Goal: Transaction & Acquisition: Purchase product/service

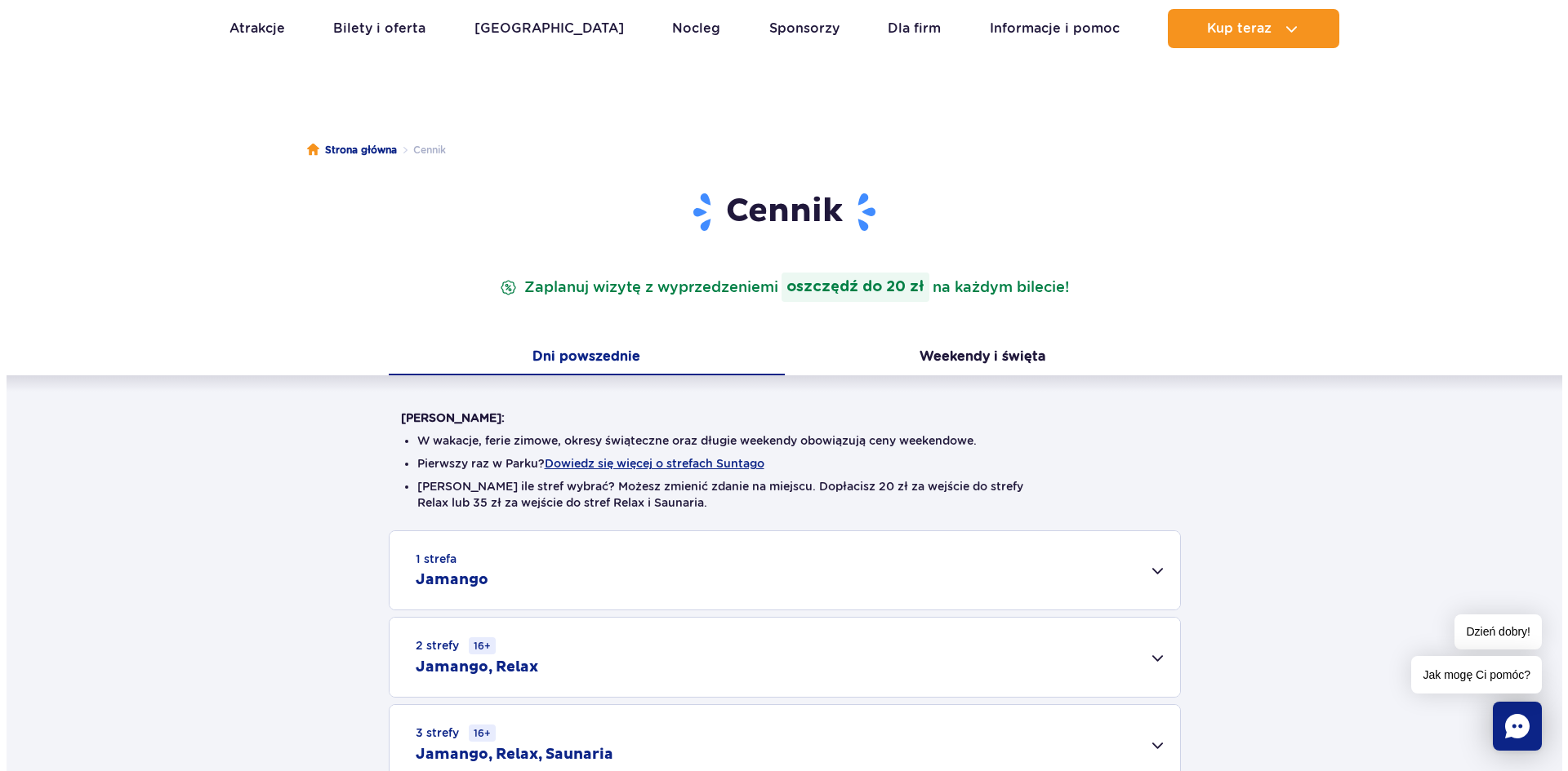
scroll to position [245, 0]
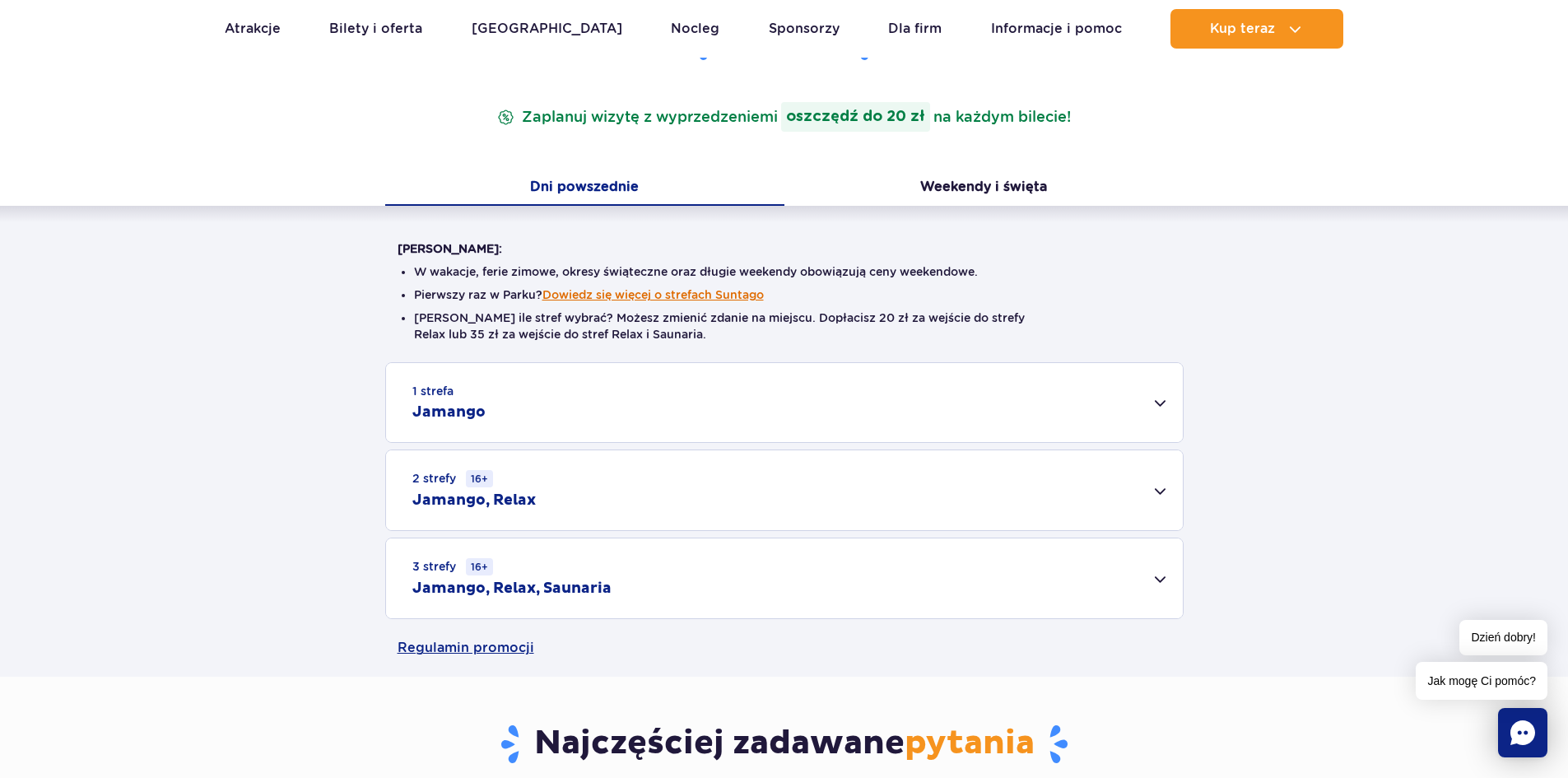
click at [630, 297] on button "Dowiedz się więcej o strefach Suntago" at bounding box center [653, 295] width 222 height 14
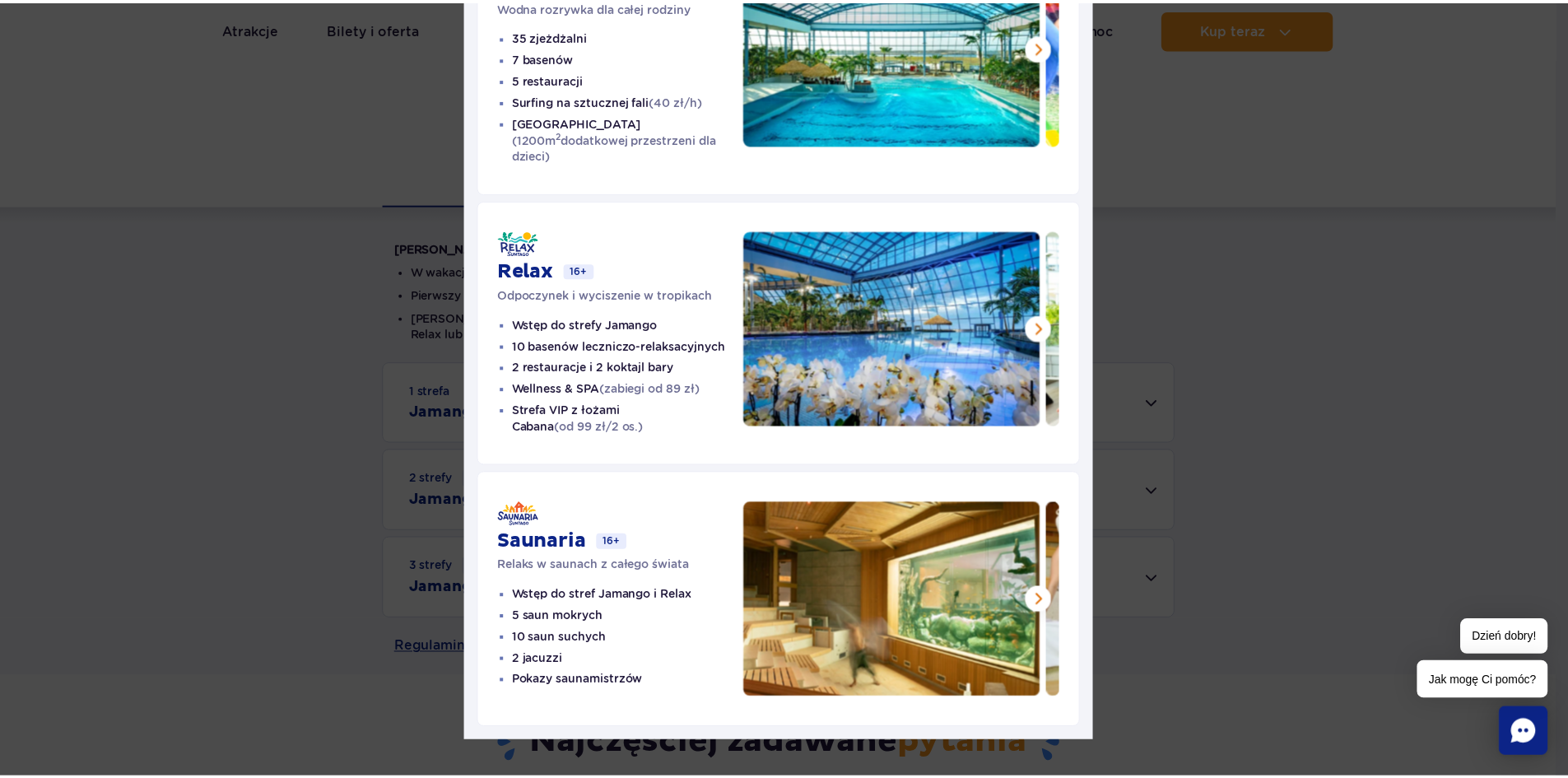
scroll to position [0, 0]
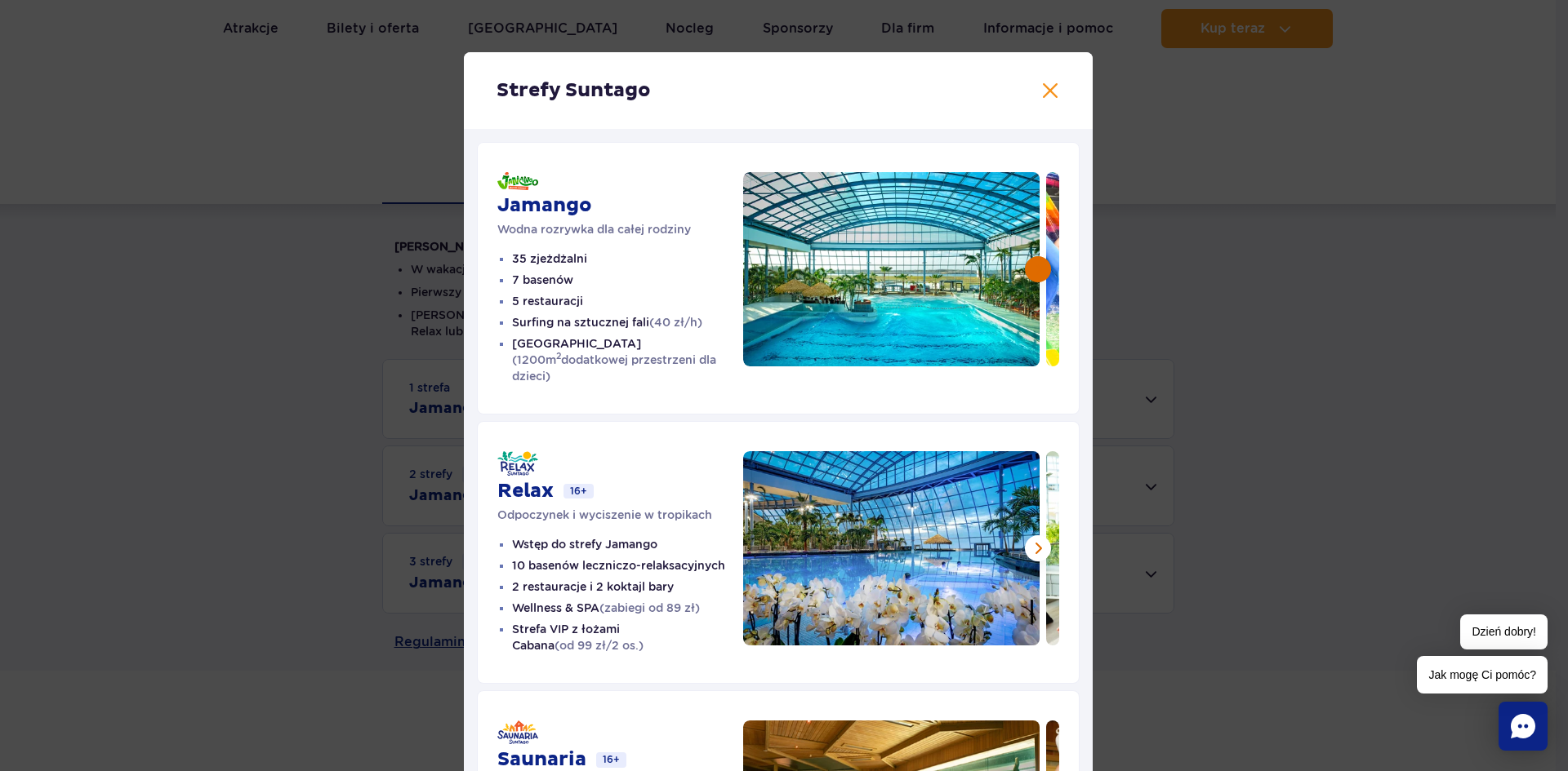
click at [1031, 267] on button at bounding box center [1037, 269] width 26 height 26
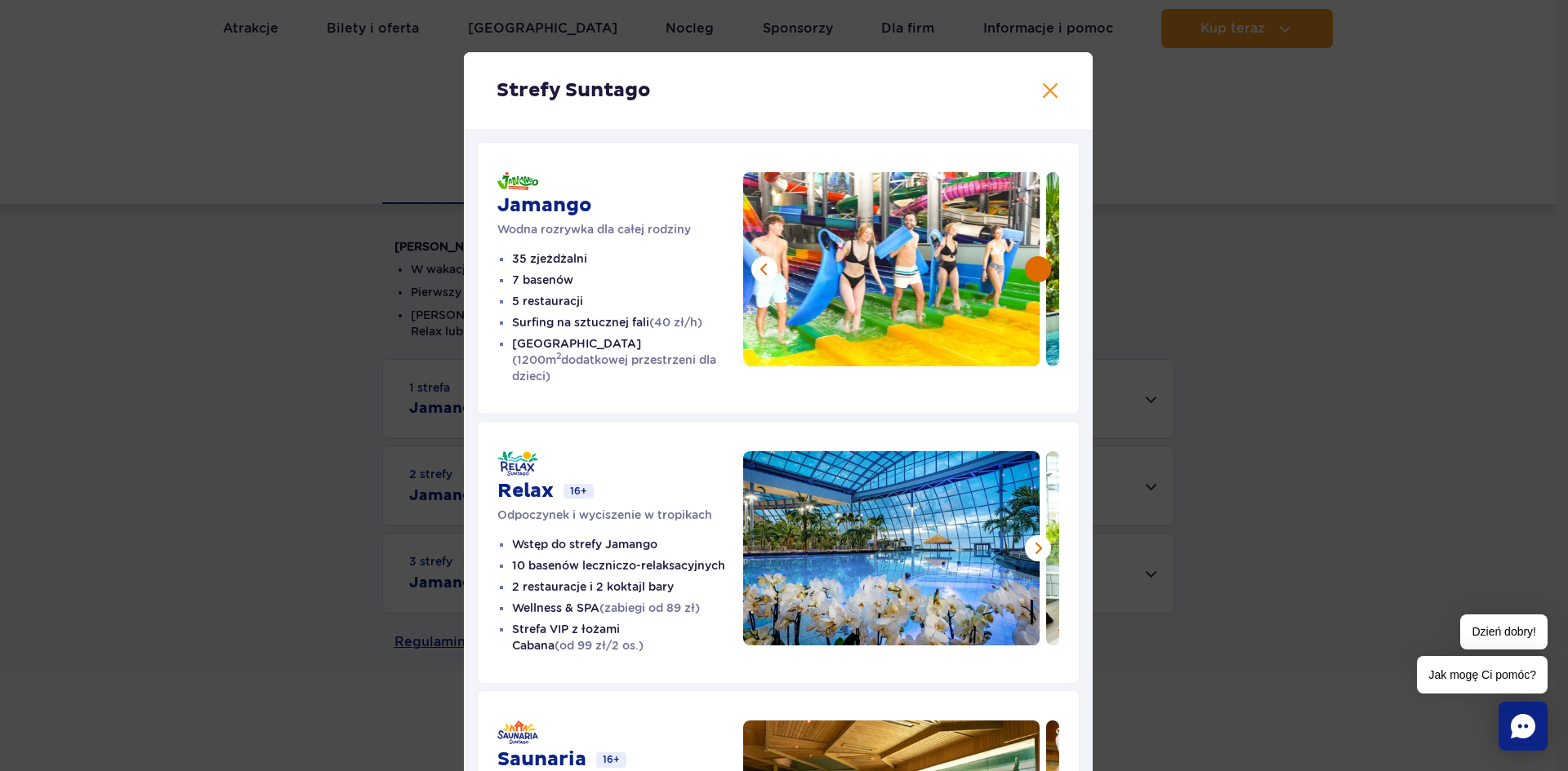
click at [1032, 264] on button at bounding box center [1037, 269] width 26 height 26
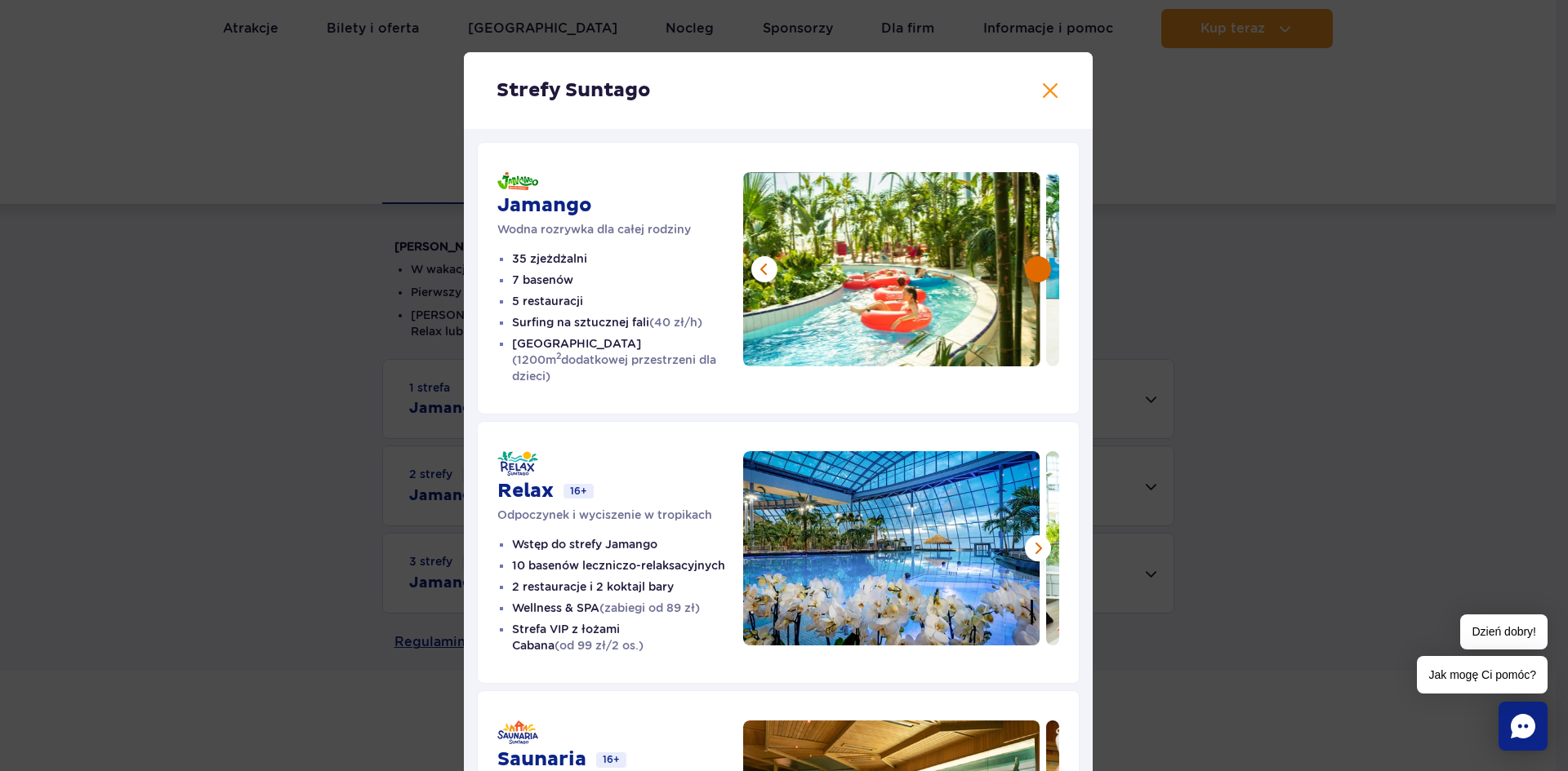
click at [1033, 269] on button at bounding box center [1037, 269] width 26 height 26
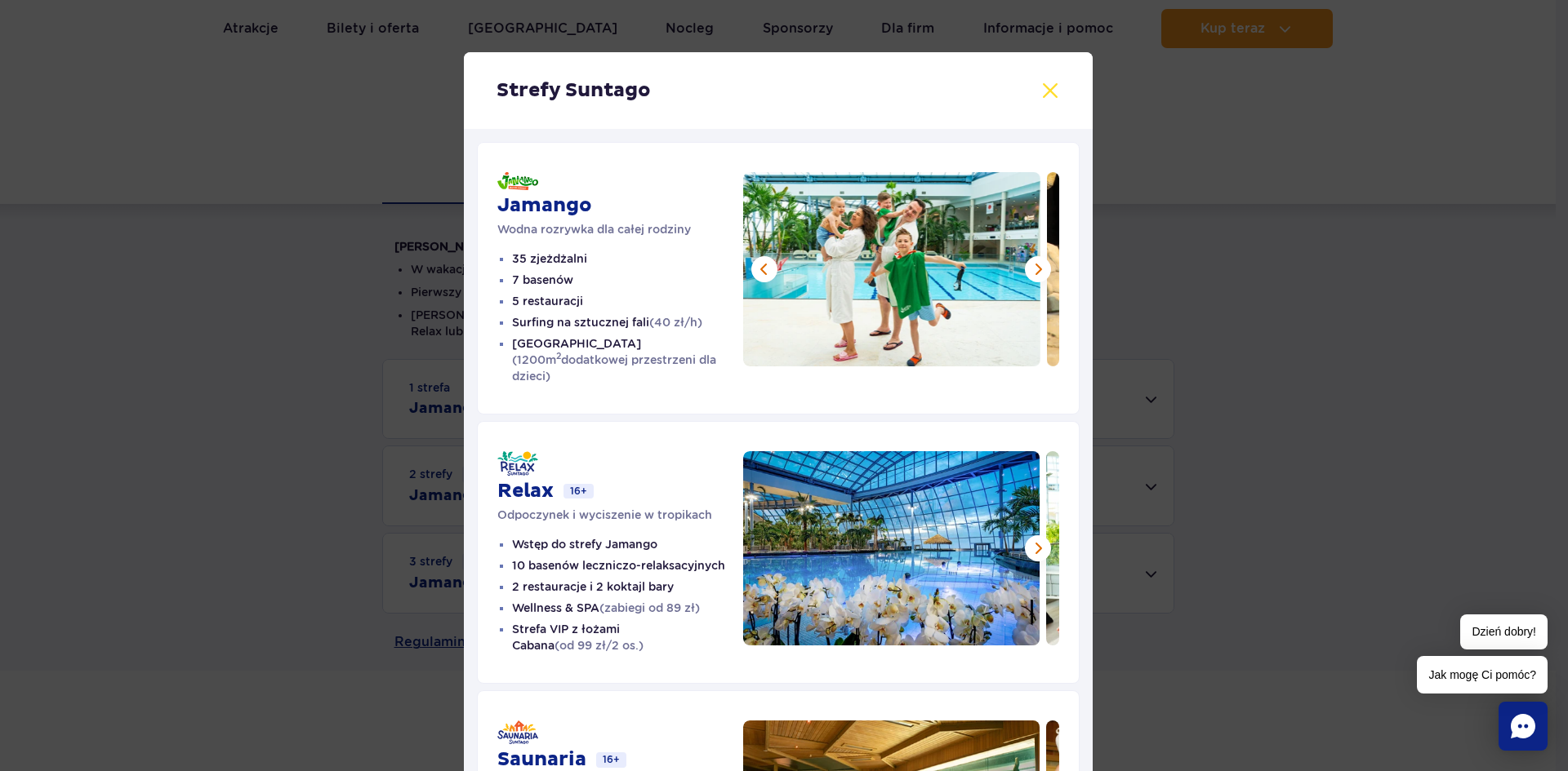
click at [1043, 88] on button at bounding box center [1050, 90] width 20 height 20
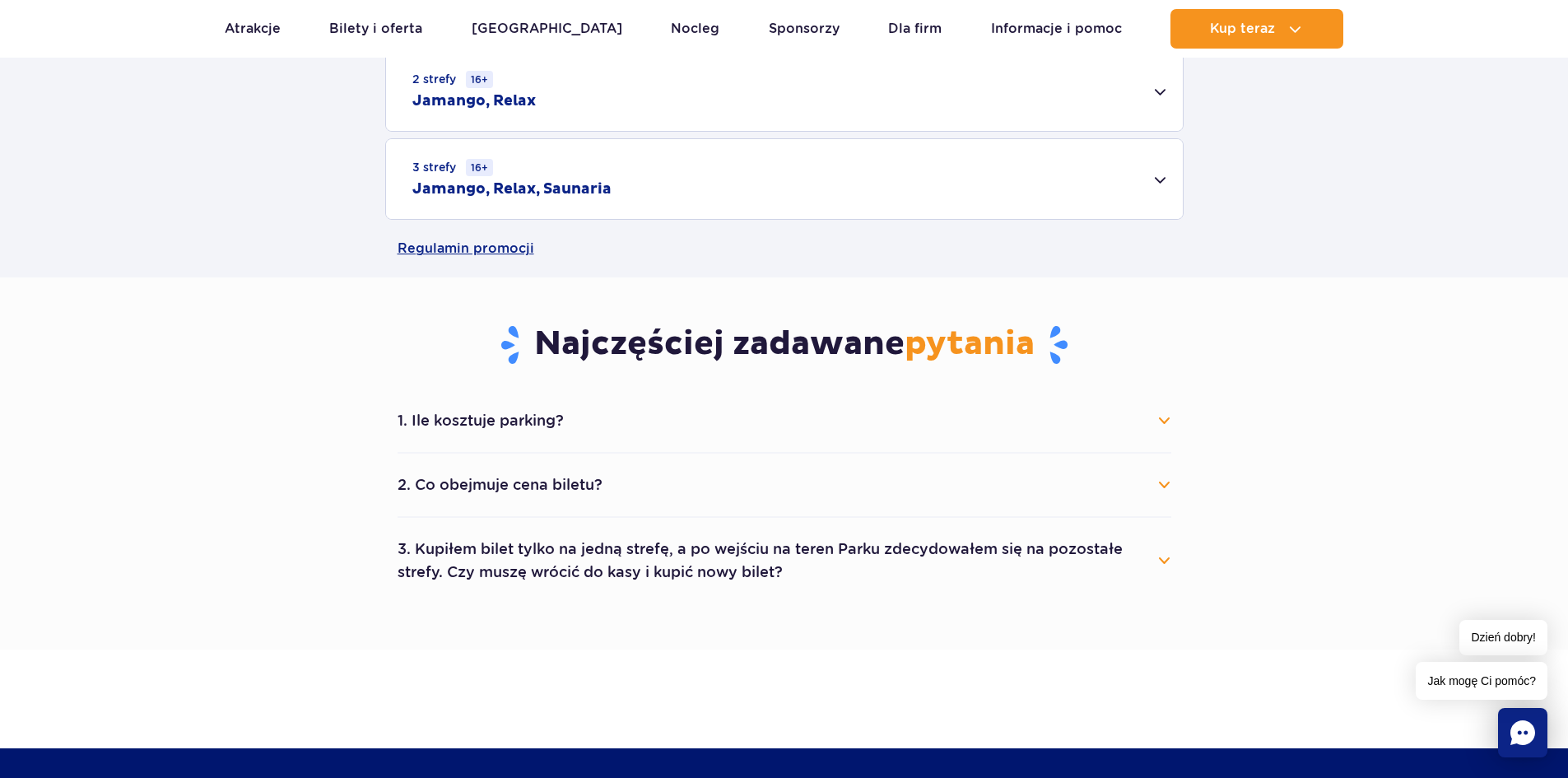
scroll to position [741, 0]
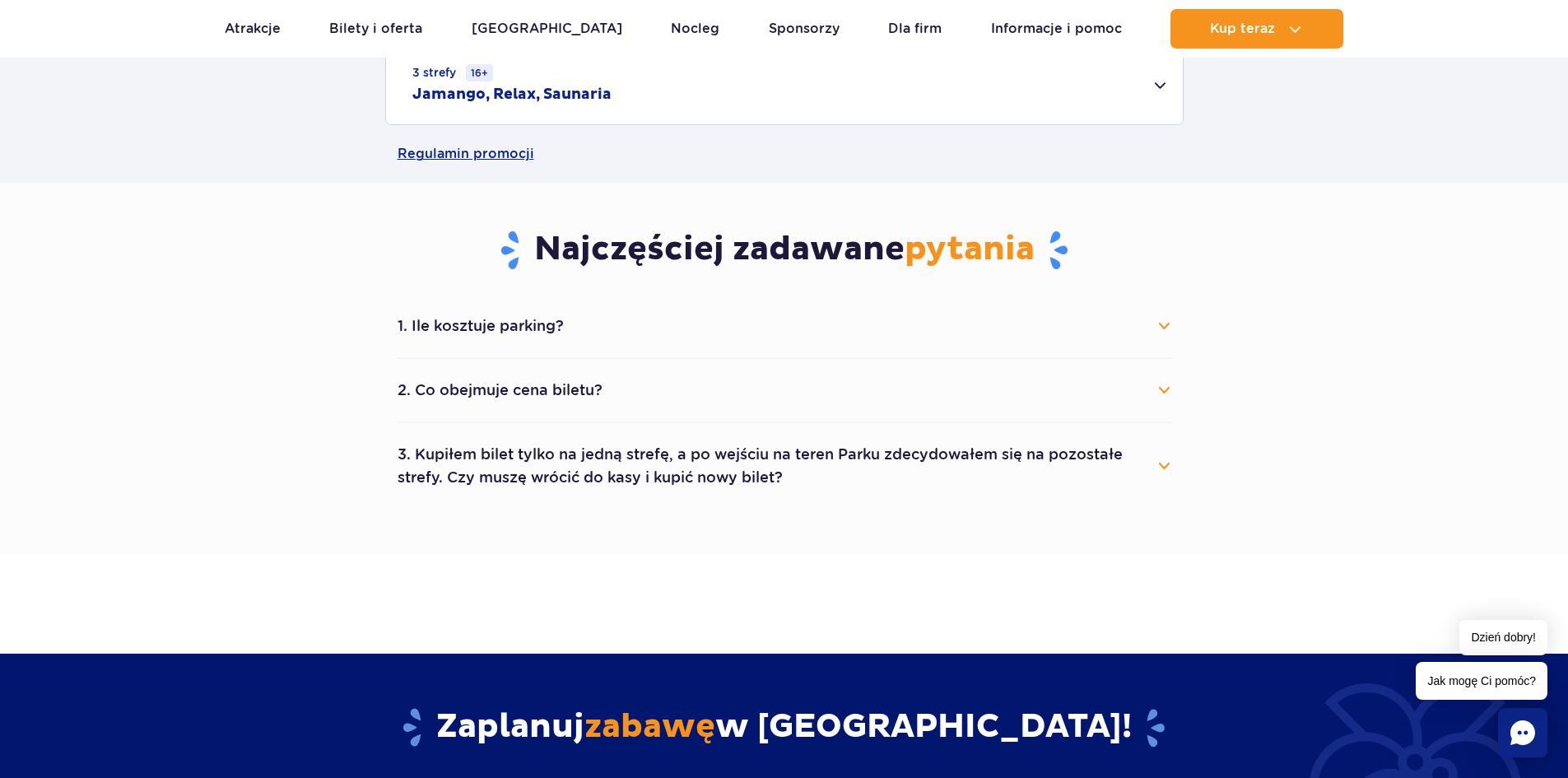
click at [514, 322] on button "1. Ile kosztuje parking?" at bounding box center [784, 326] width 774 height 36
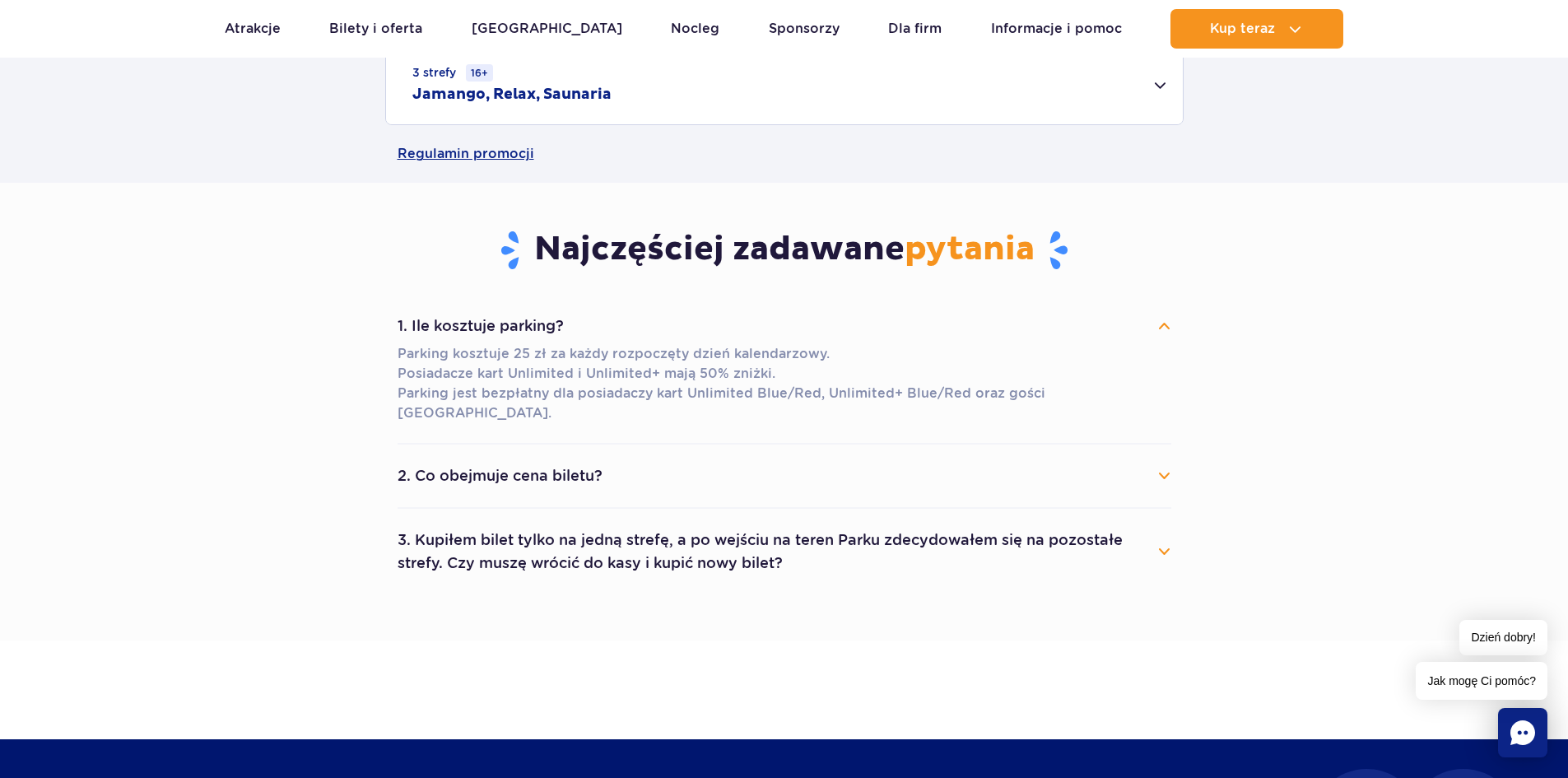
click at [483, 458] on button "2. Co obejmuje cena biletu?" at bounding box center [784, 476] width 774 height 36
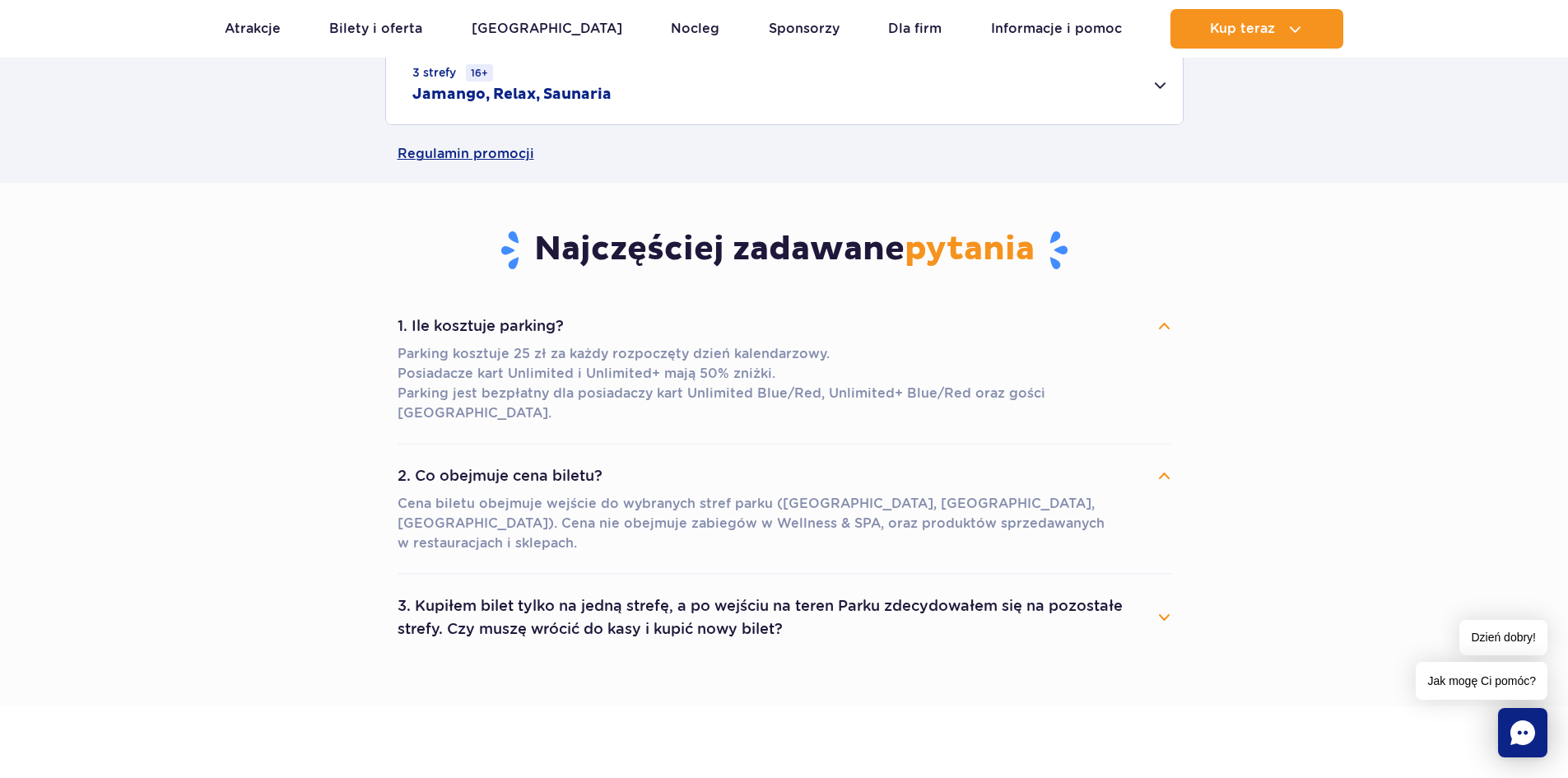
click at [718, 588] on button "3. Kupiłem bilet tylko na jedną strefę, a po wejściu na teren Parku zdecydowałe…" at bounding box center [784, 618] width 774 height 59
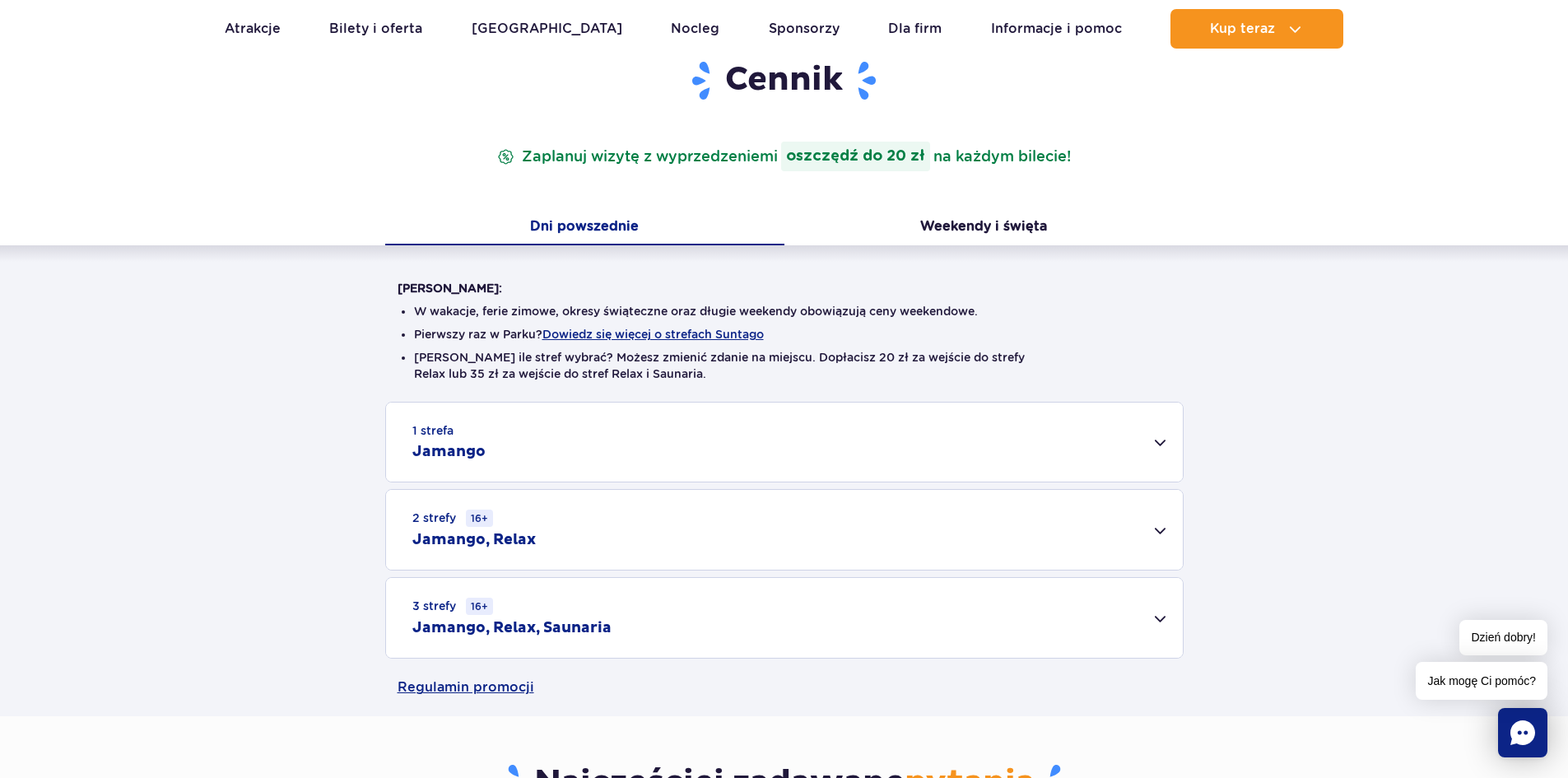
scroll to position [165, 0]
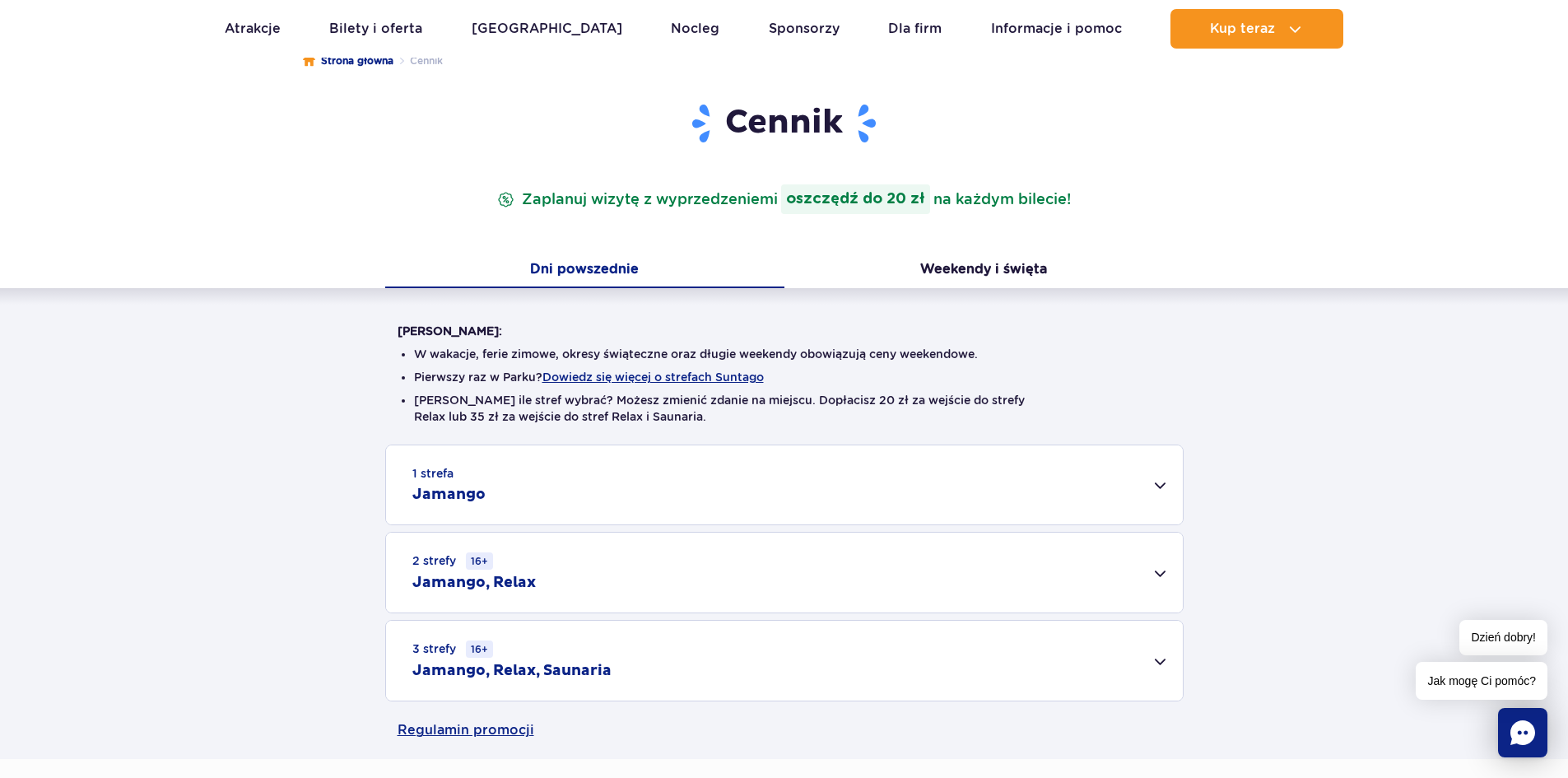
click at [448, 486] on h2 "Jamango" at bounding box center [449, 495] width 73 height 20
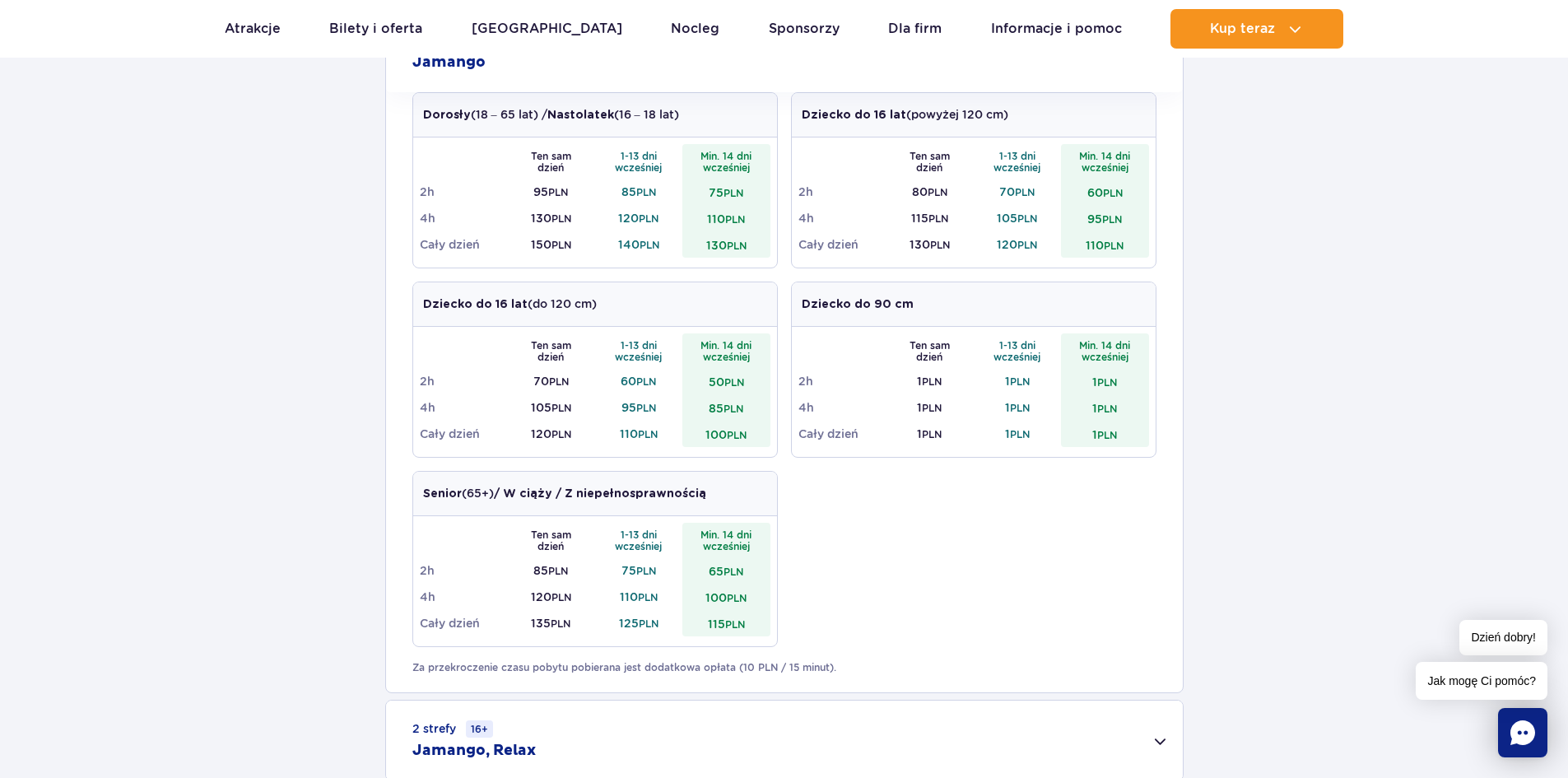
scroll to position [576, 0]
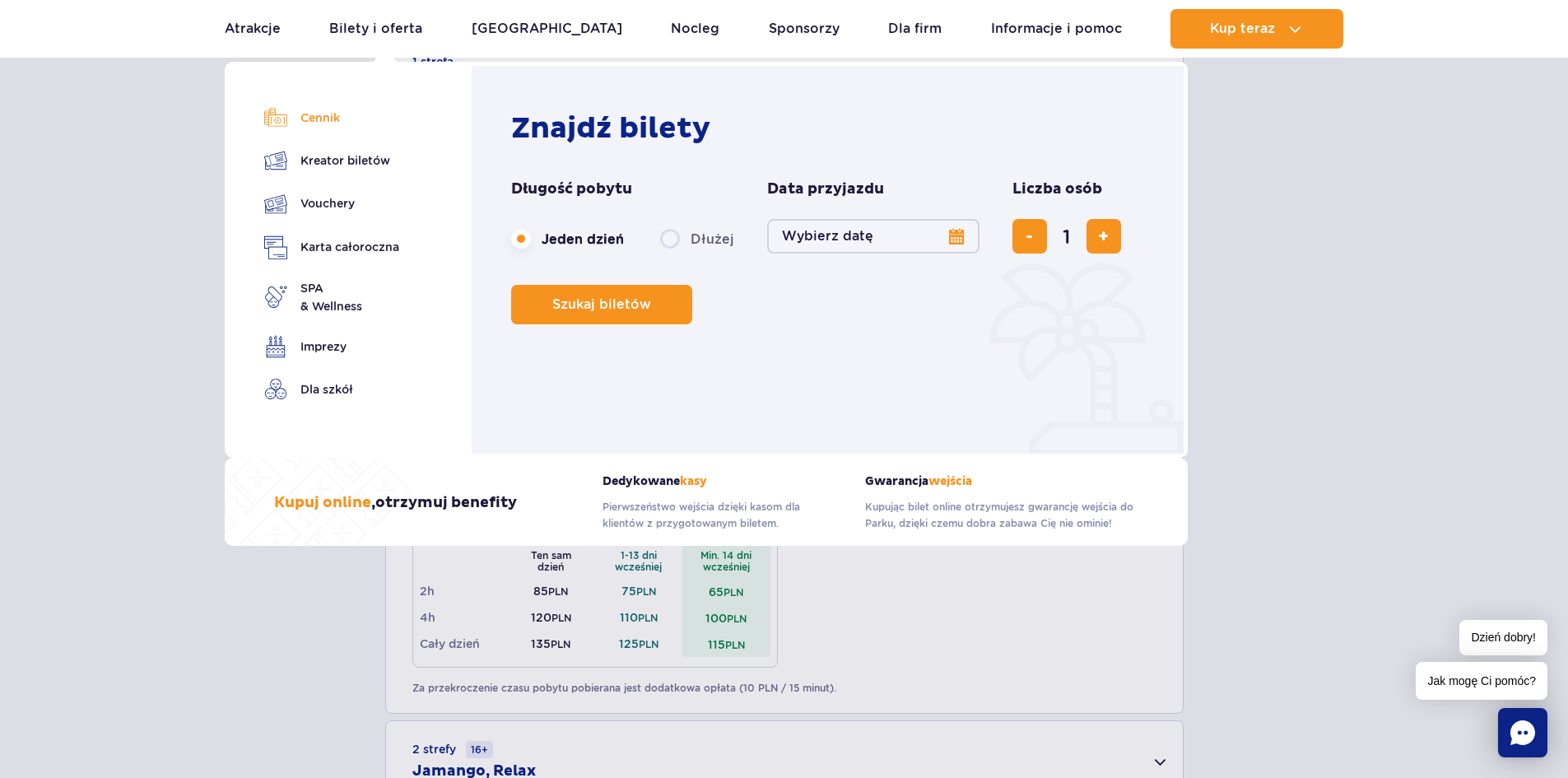
click at [324, 115] on link "Cennik" at bounding box center [332, 118] width 135 height 23
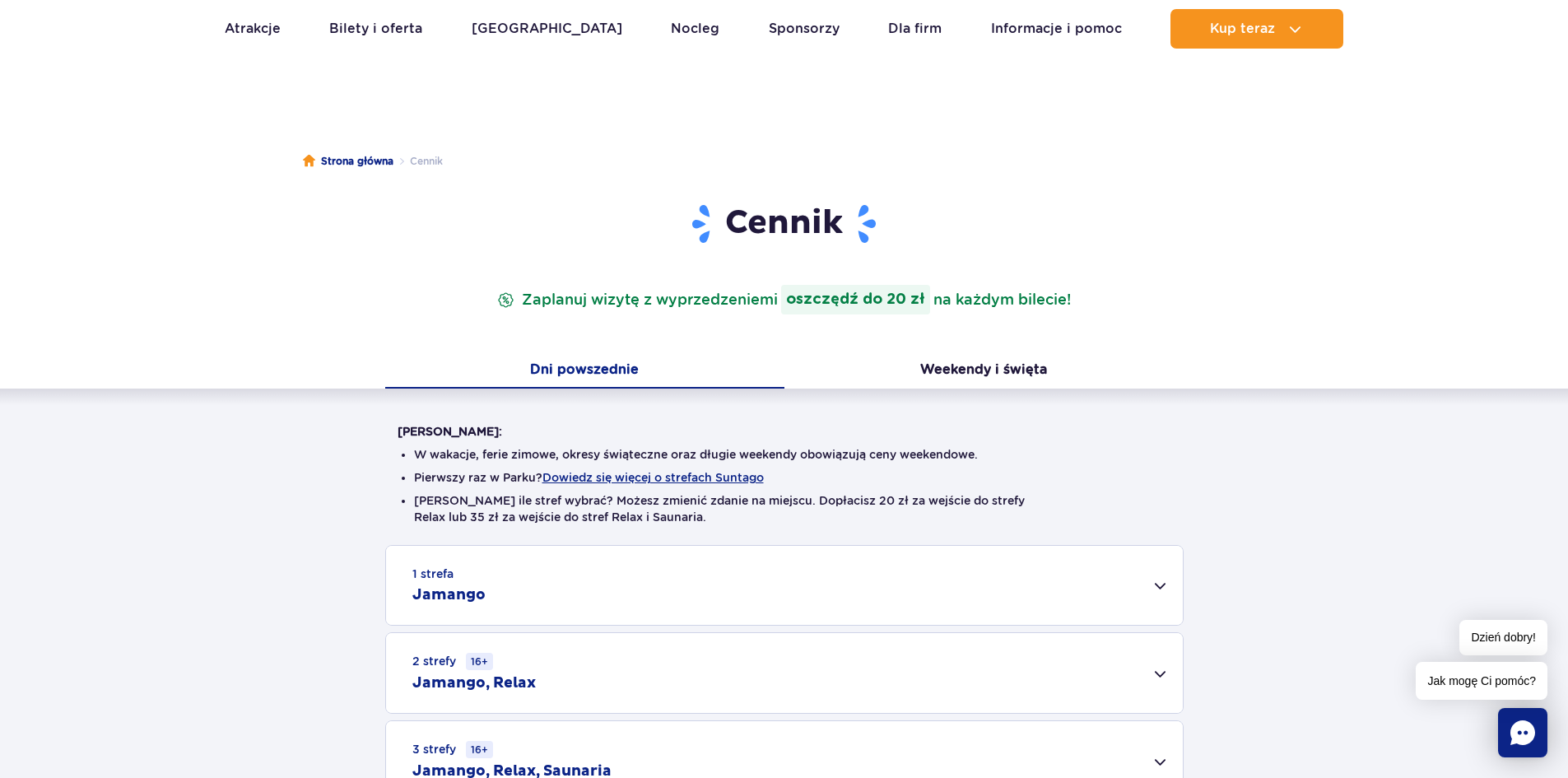
scroll to position [165, 0]
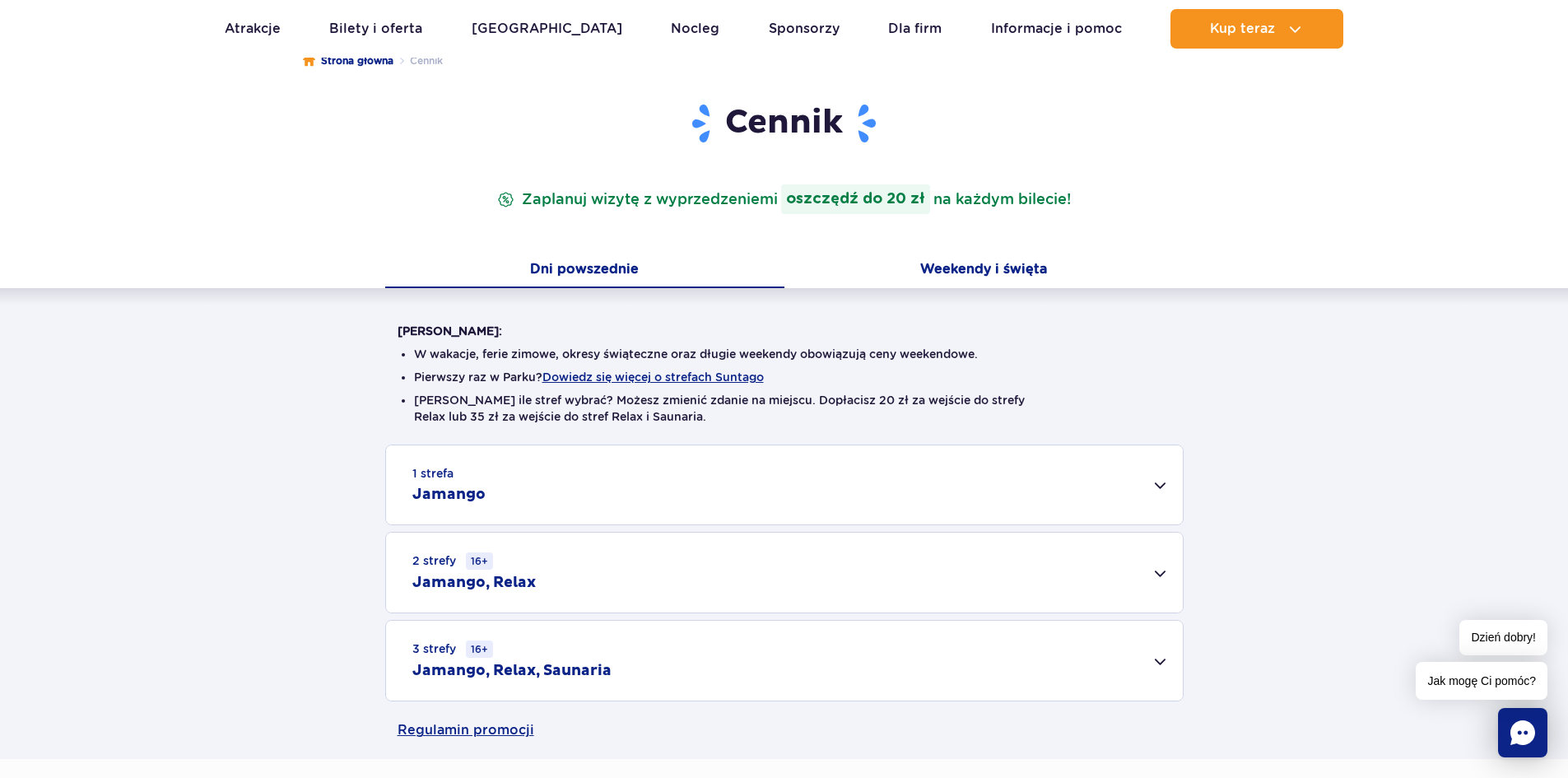
click at [984, 273] on button "Weekendy i święta" at bounding box center [983, 270] width 399 height 34
click at [456, 474] on div "1 strefa Jamango" at bounding box center [784, 485] width 797 height 79
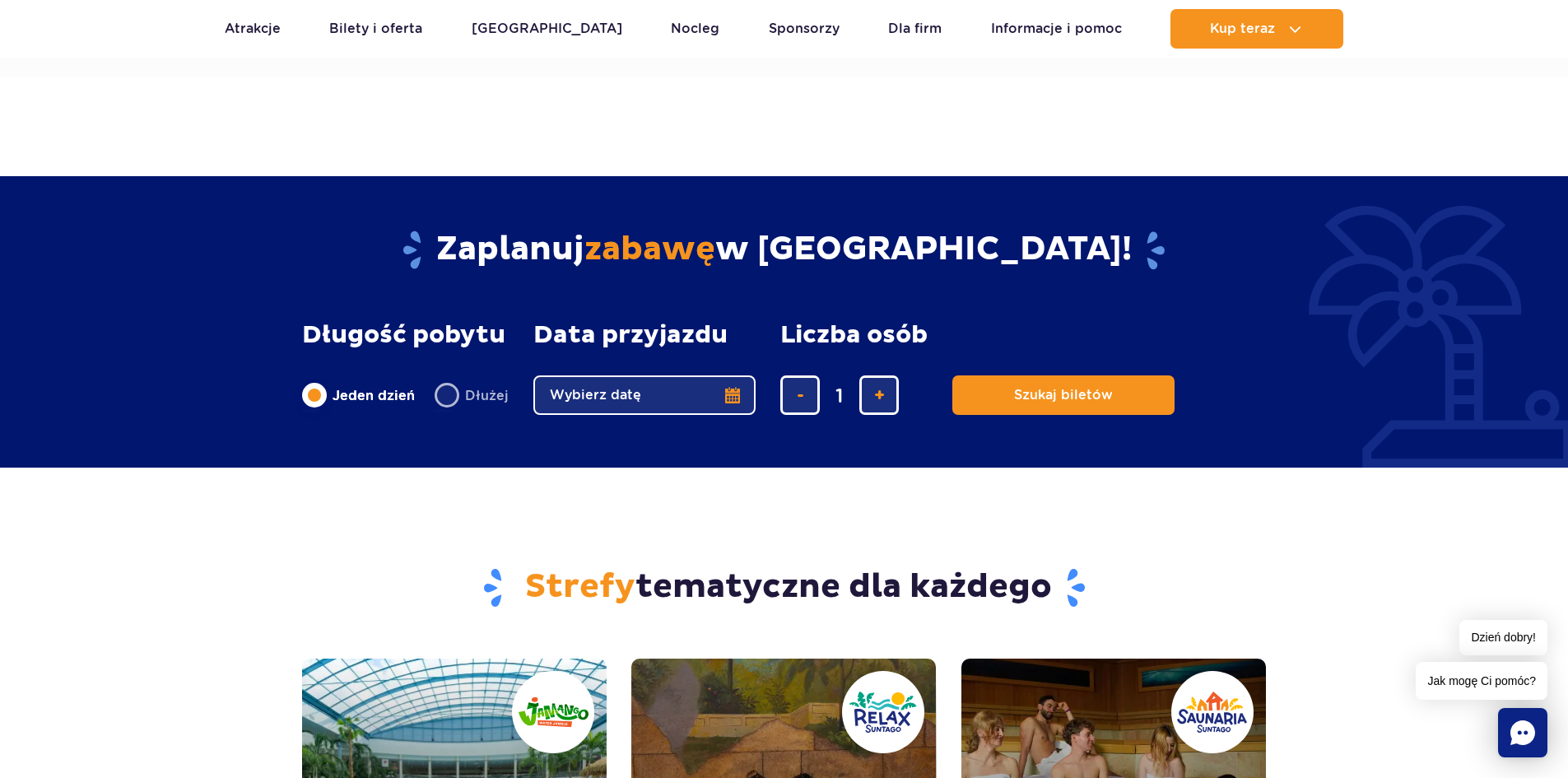
scroll to position [1811, 0]
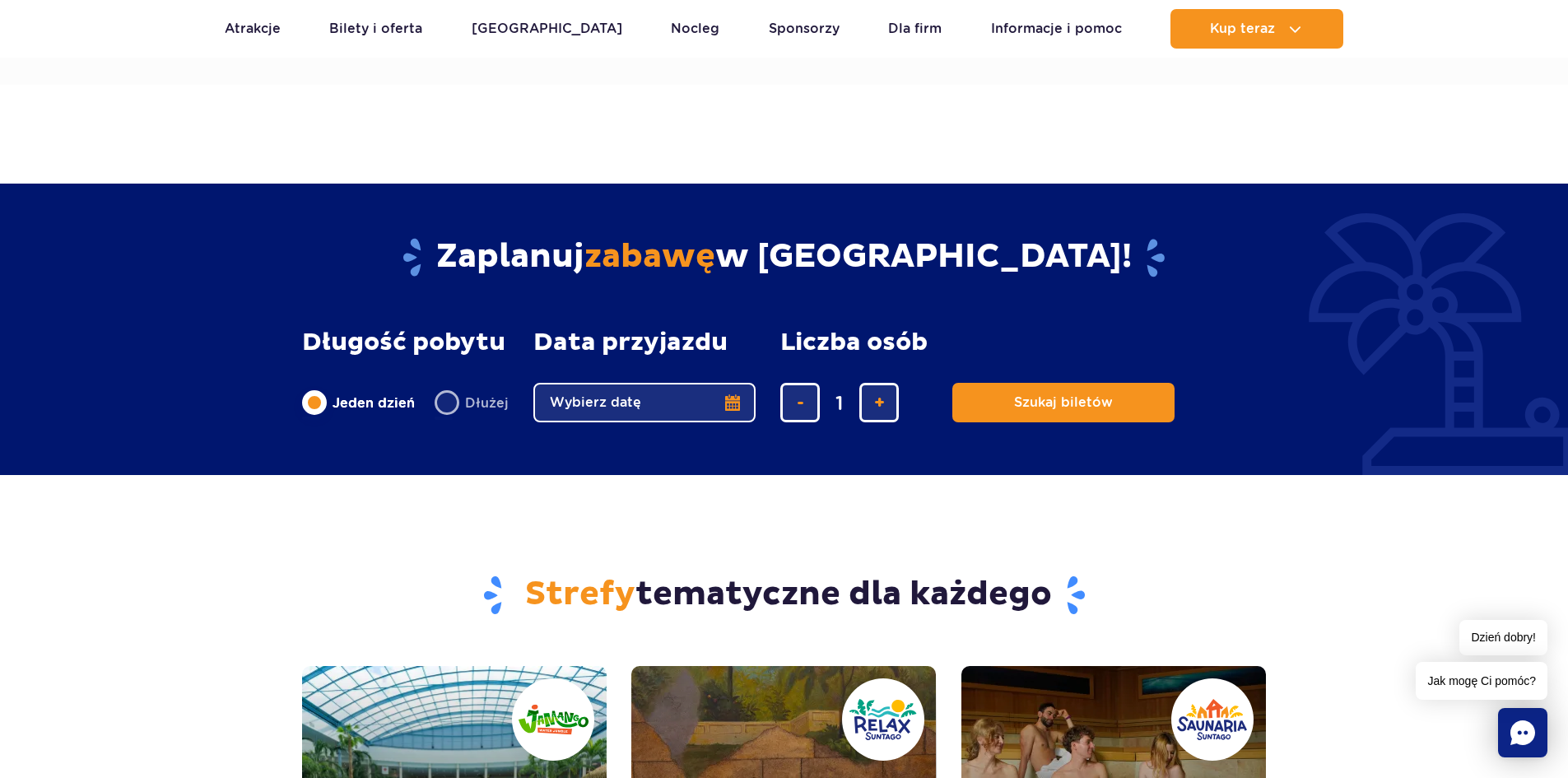
click at [735, 405] on button "Wybierz datę" at bounding box center [644, 403] width 223 height 40
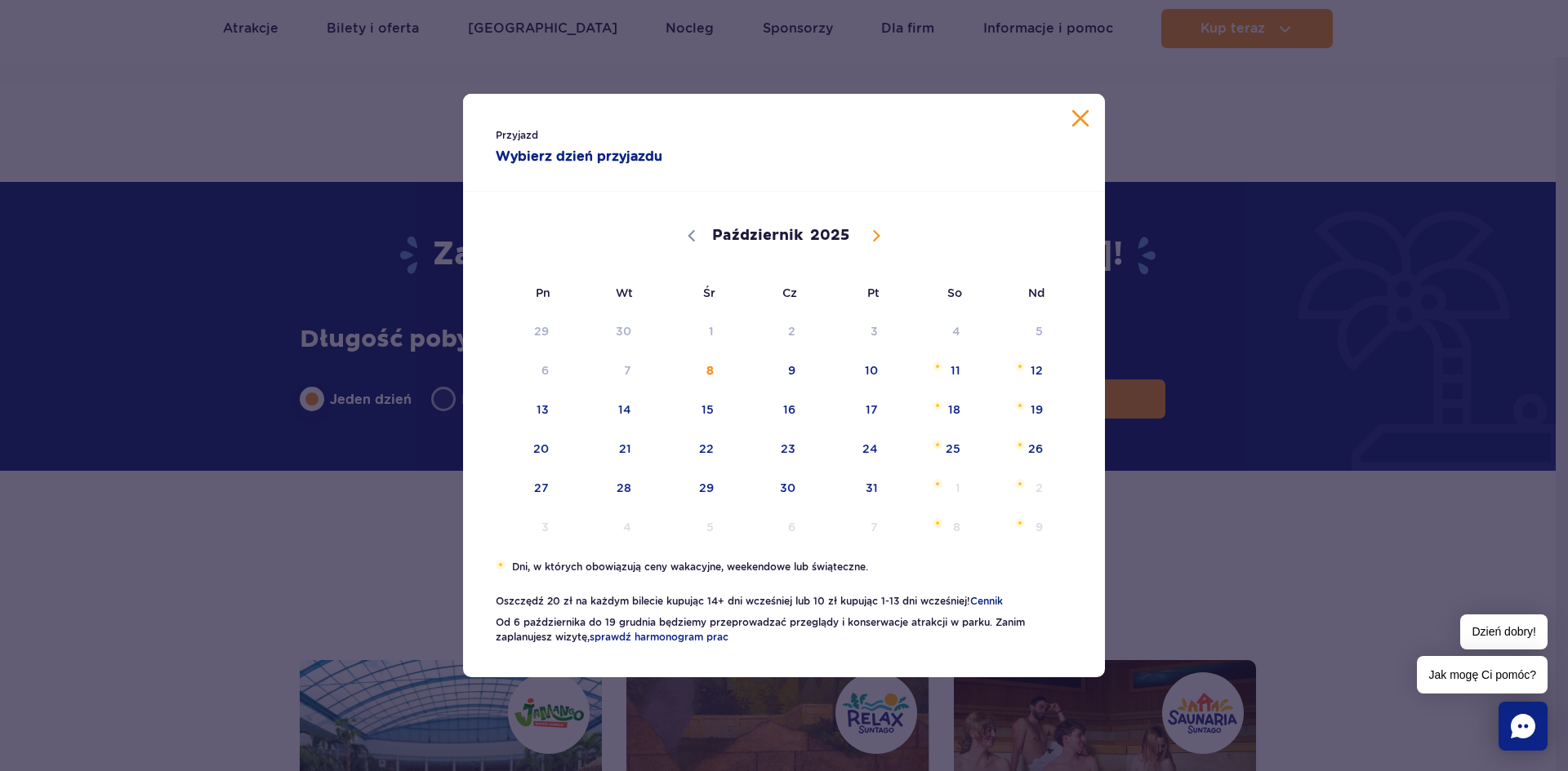
click at [874, 237] on icon at bounding box center [876, 236] width 12 height 12
select select "10"
click at [1079, 119] on button "Zamknij kalendarz" at bounding box center [1080, 118] width 16 height 16
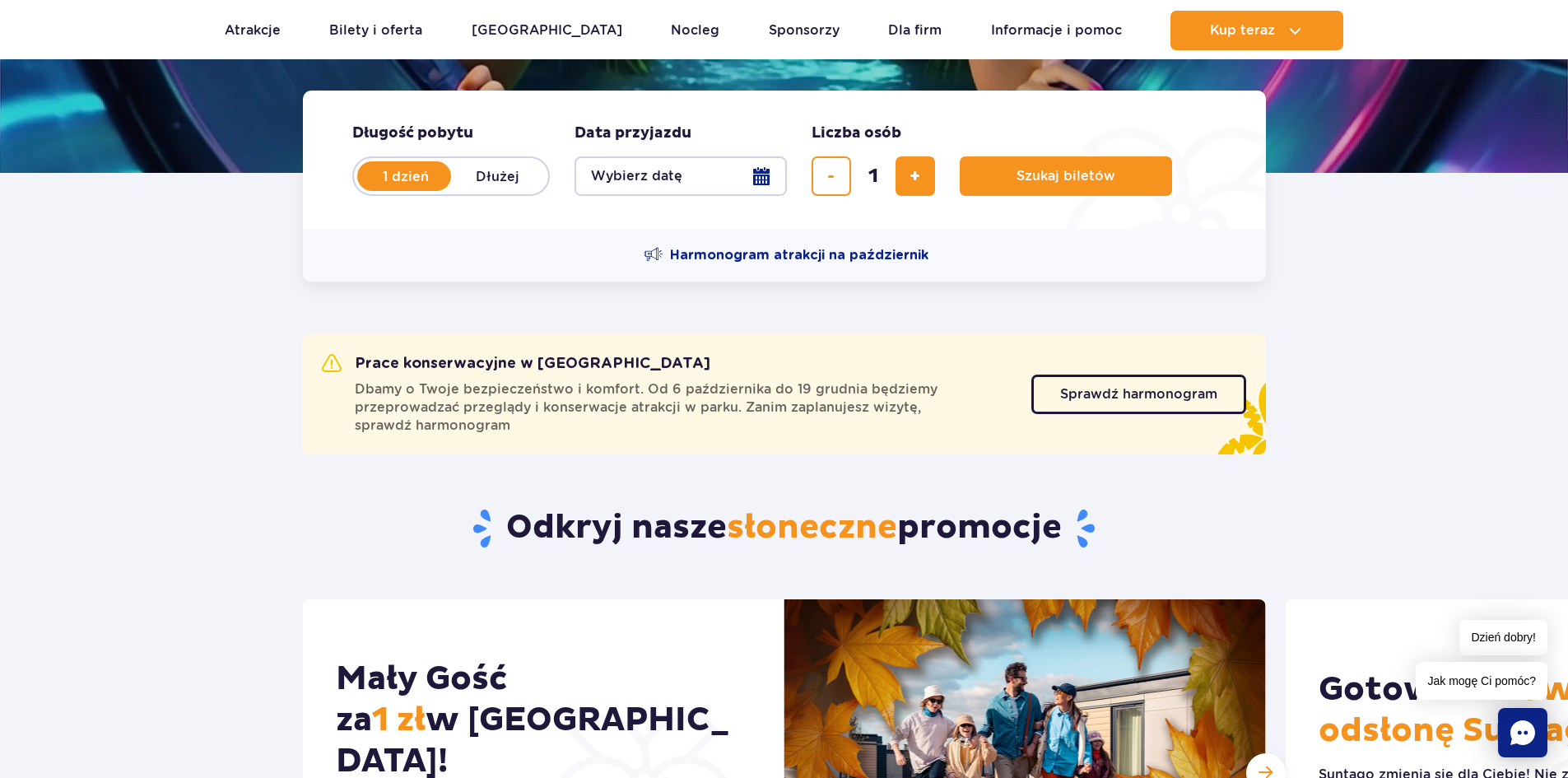
scroll to position [329, 0]
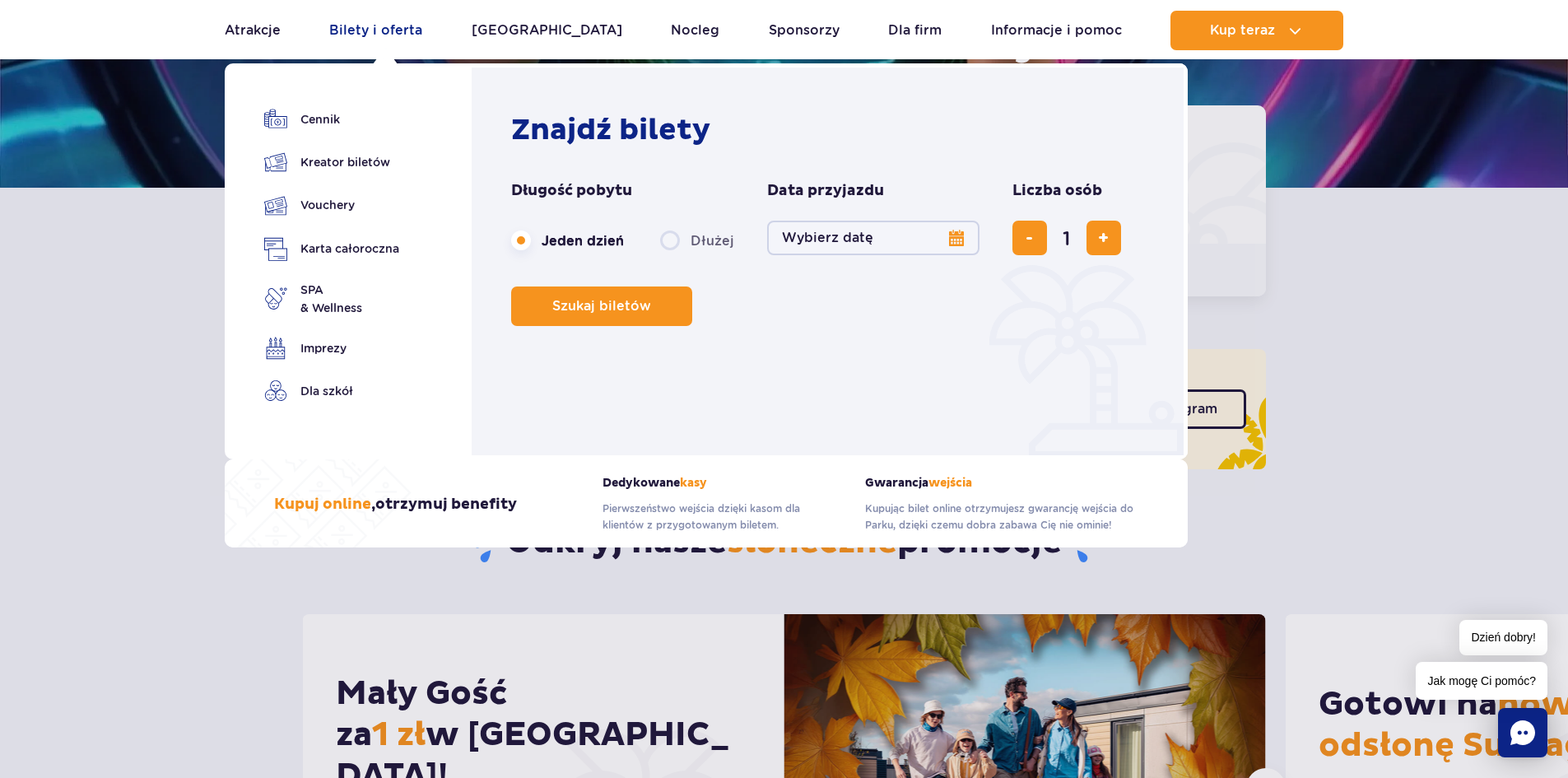
click at [410, 24] on link "Bilety i oferta" at bounding box center [375, 31] width 93 height 40
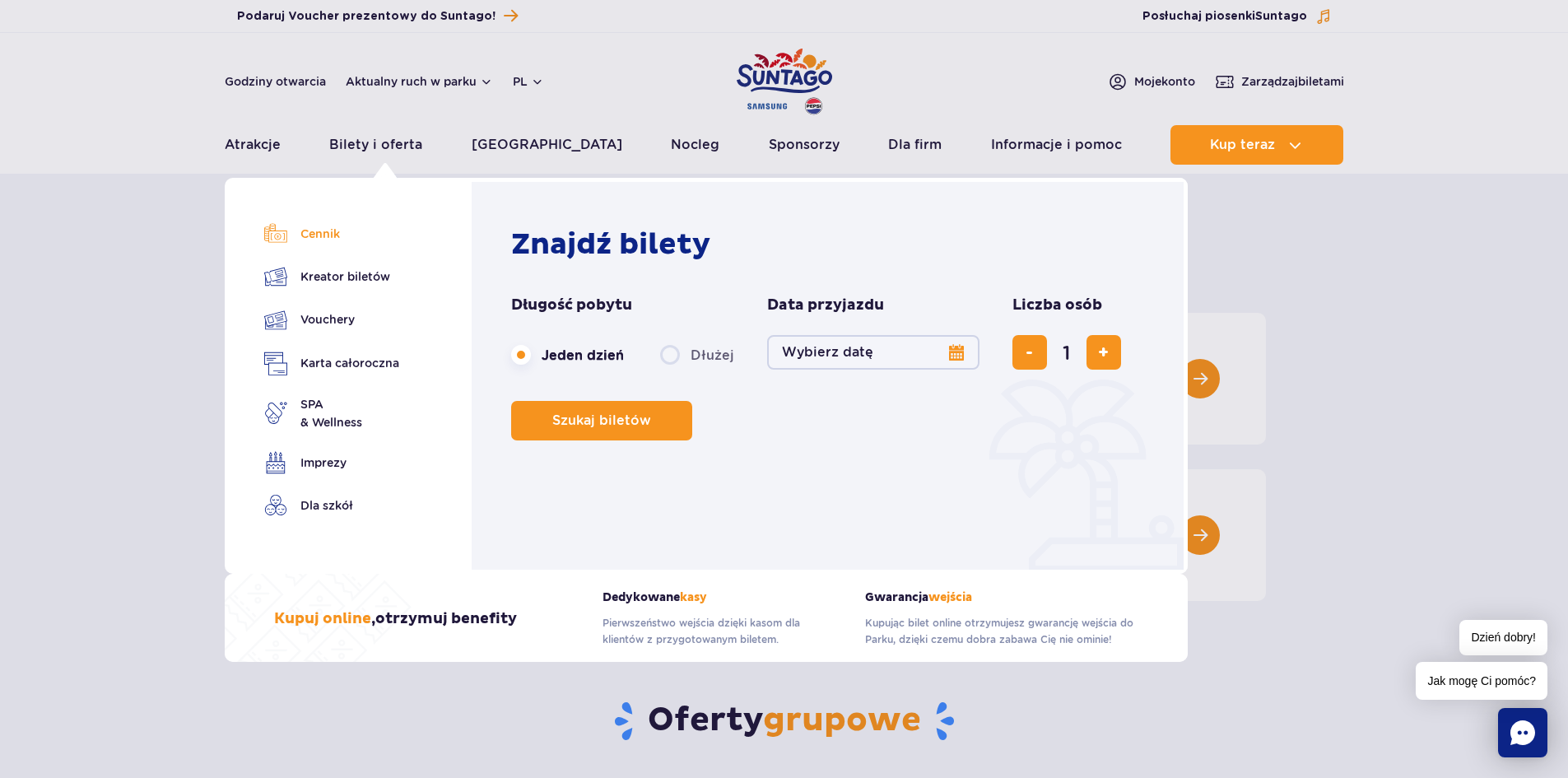
click at [325, 236] on link "Cennik" at bounding box center [332, 234] width 135 height 23
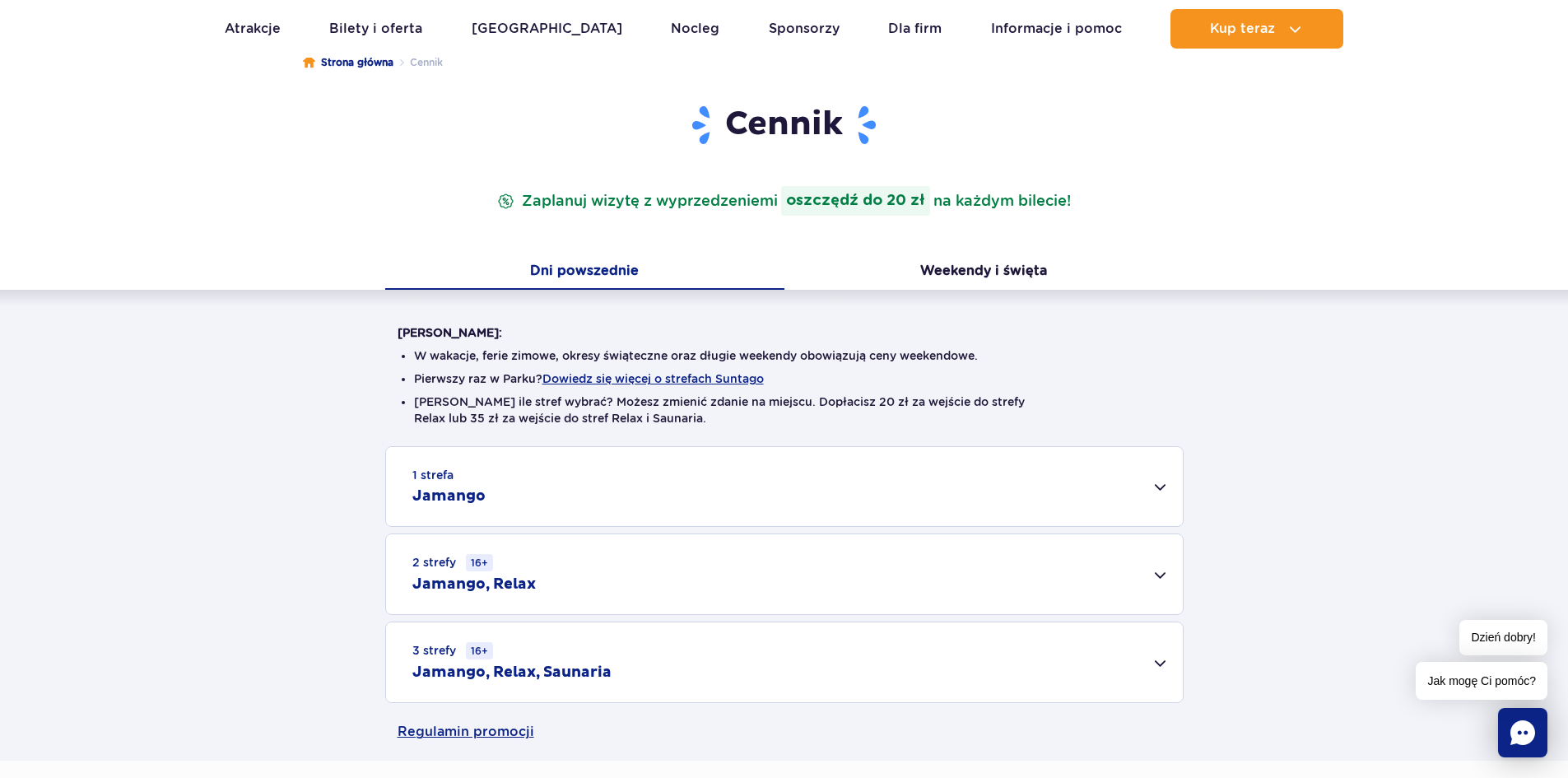
scroll to position [165, 0]
click at [503, 494] on div "1 strefa Jamango" at bounding box center [784, 485] width 797 height 79
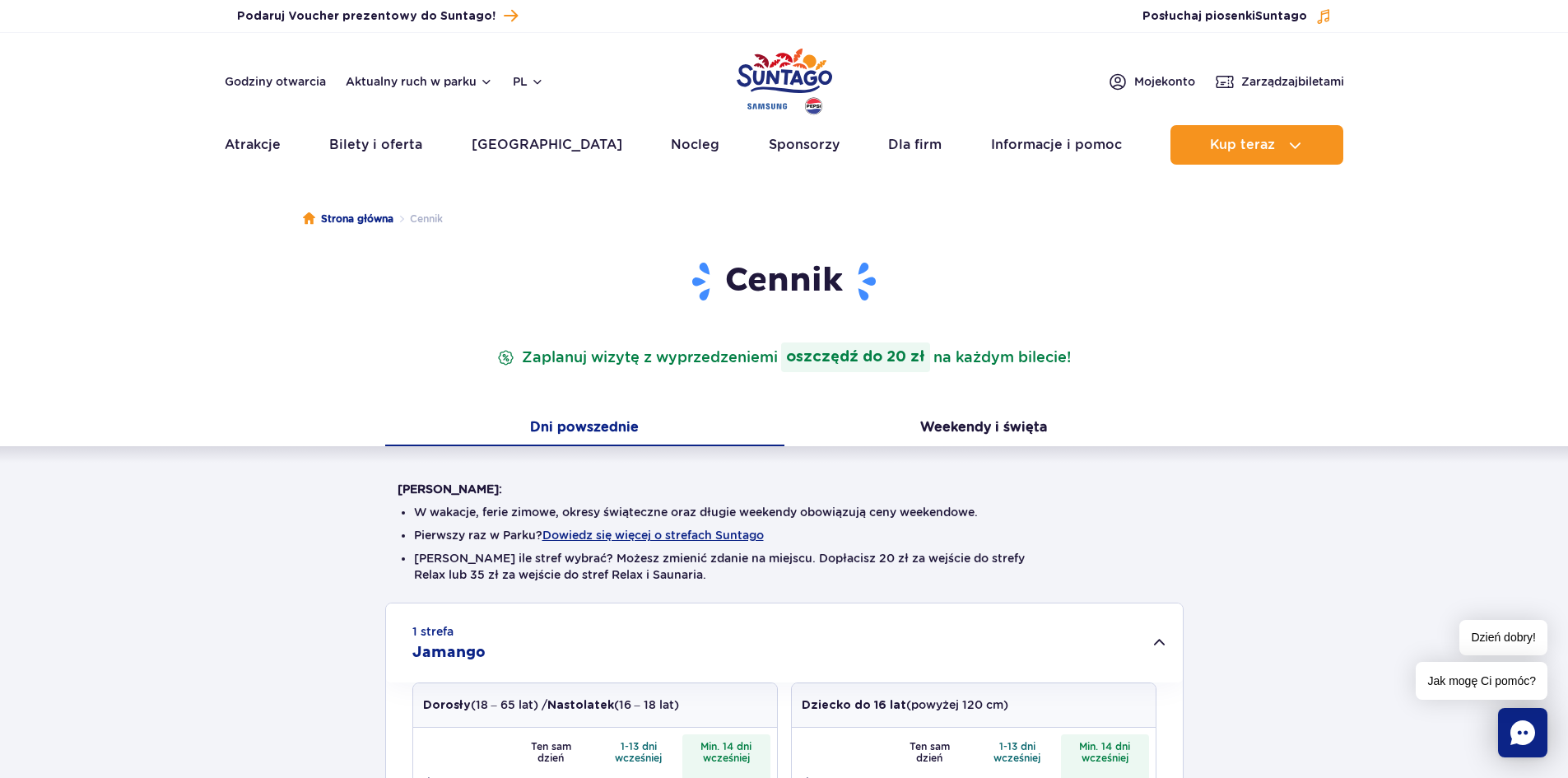
scroll to position [0, 0]
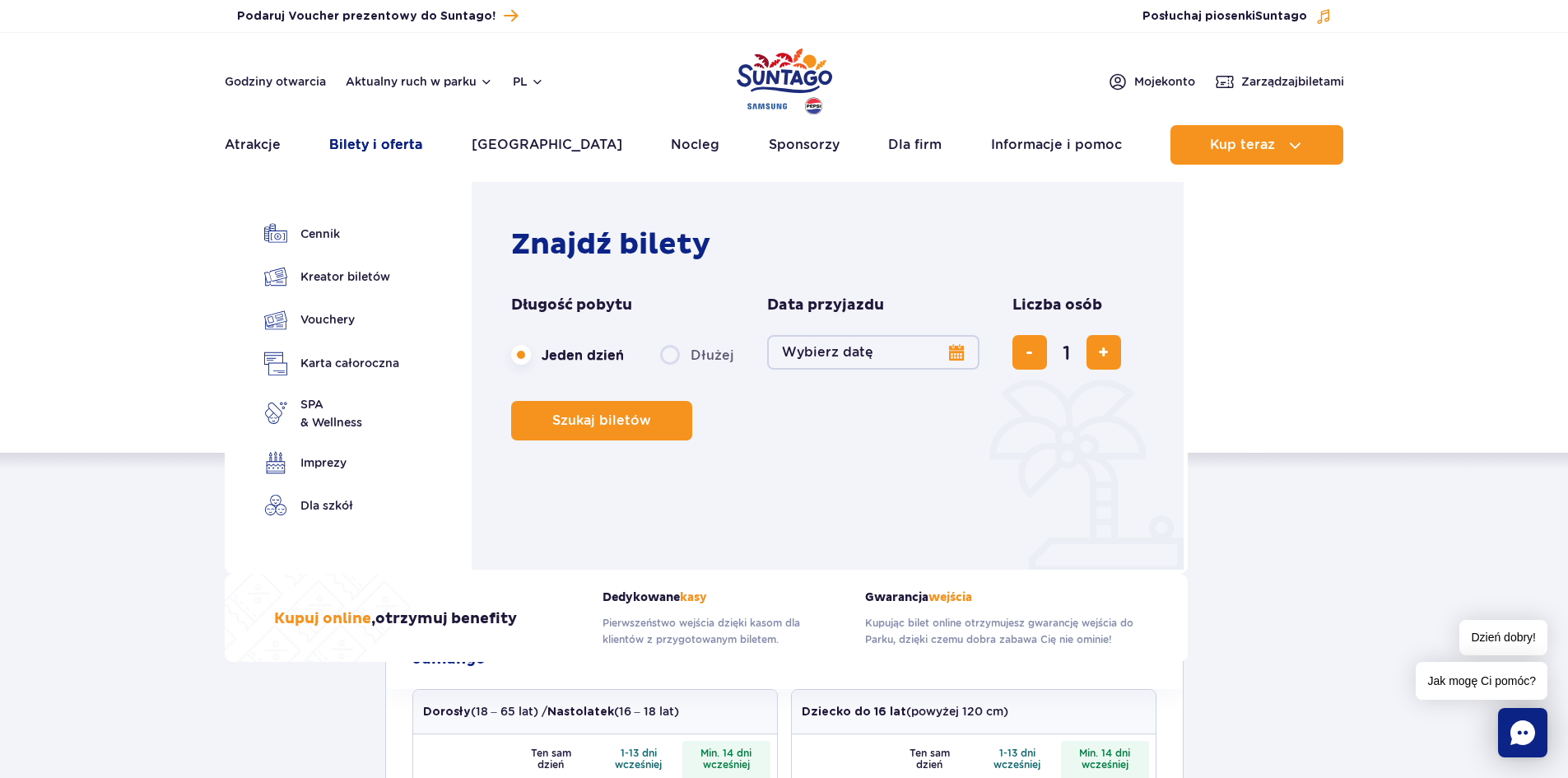
click at [406, 145] on link "Bilety i oferta" at bounding box center [375, 145] width 93 height 40
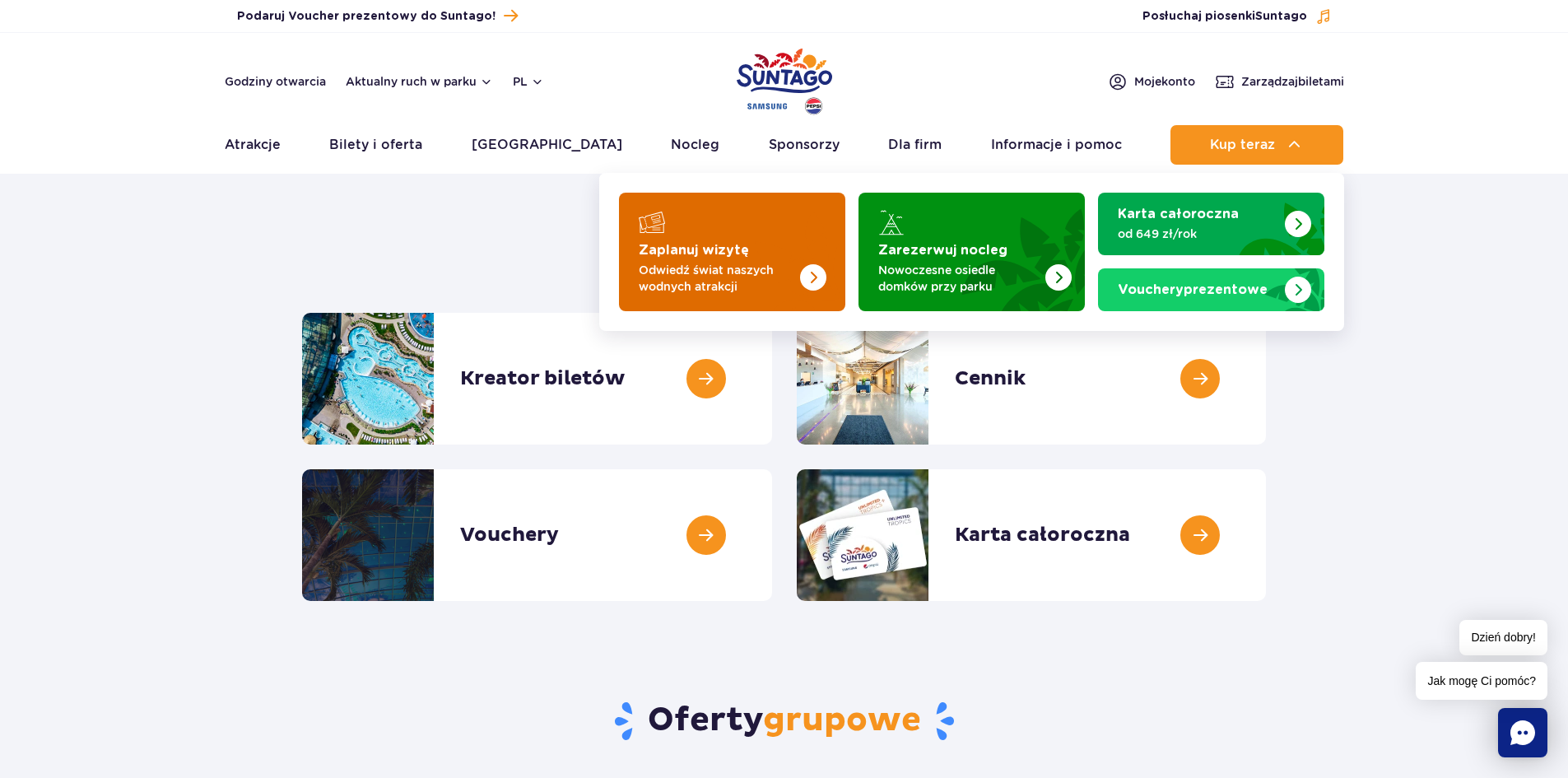
click at [725, 238] on img "Zaplanuj wizytę" at bounding box center [779, 247] width 131 height 128
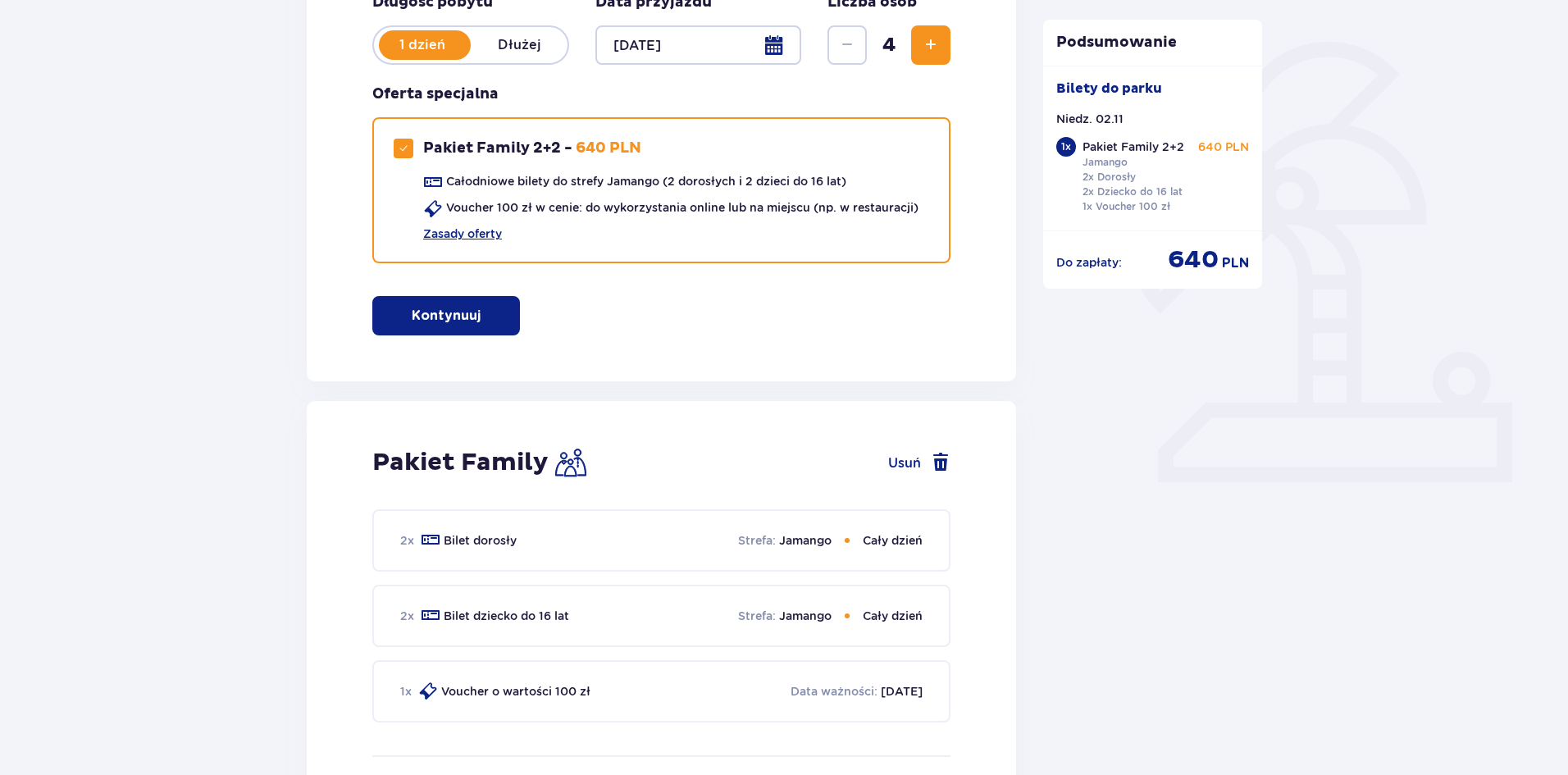
scroll to position [124, 0]
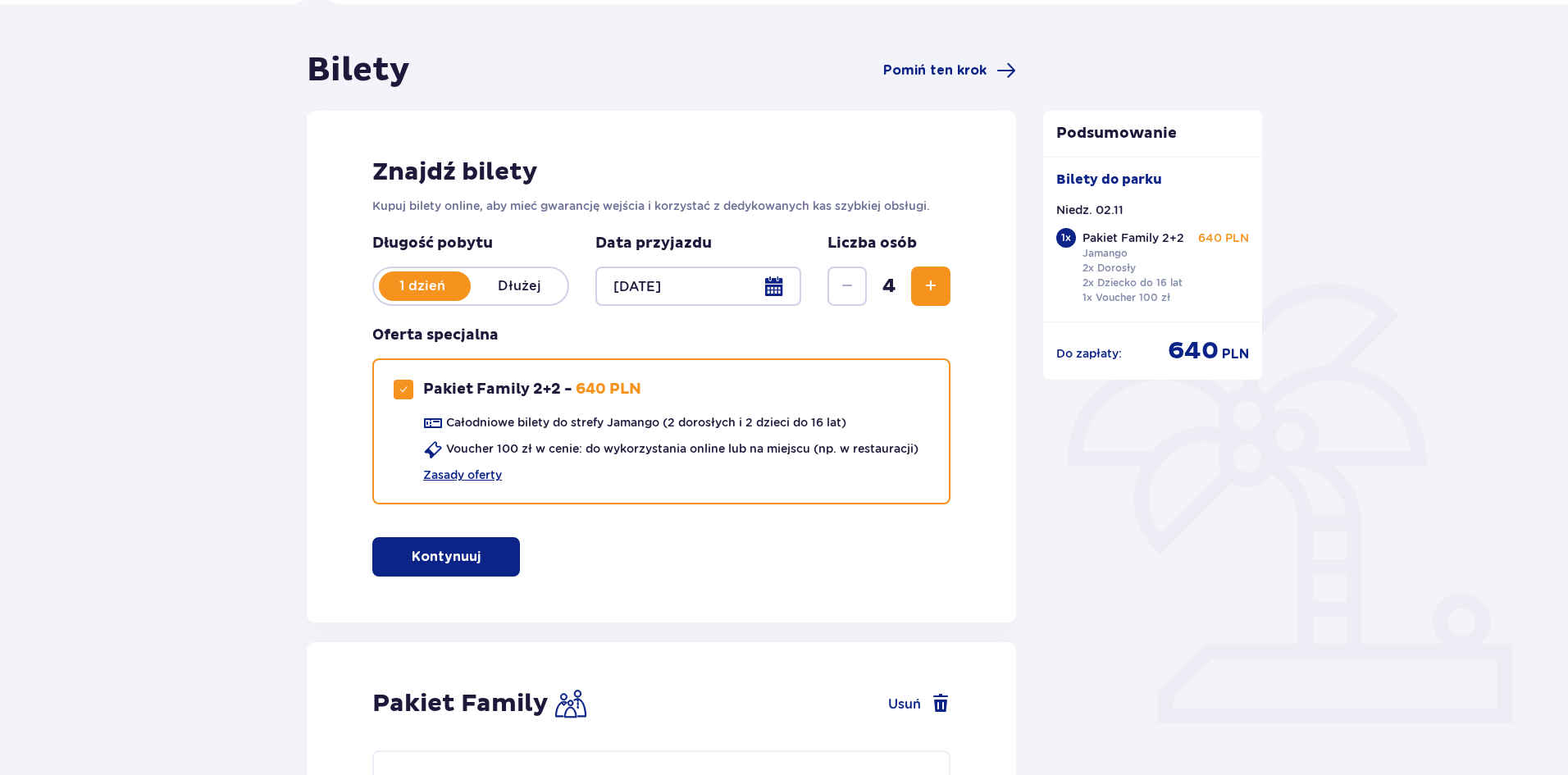
click at [769, 287] on div at bounding box center [698, 286] width 206 height 40
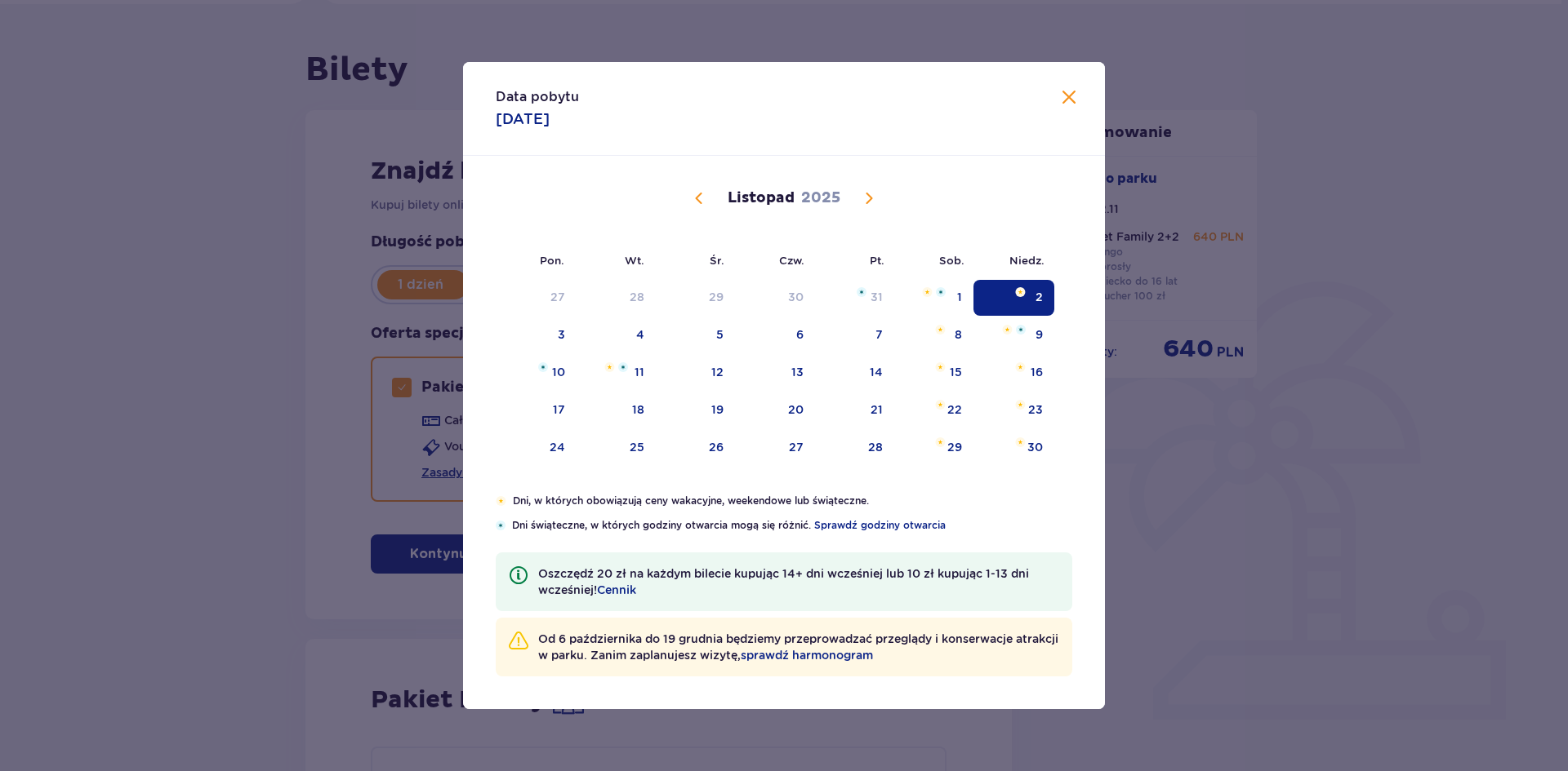
click at [1069, 98] on span "Zamknij" at bounding box center [1069, 98] width 20 height 20
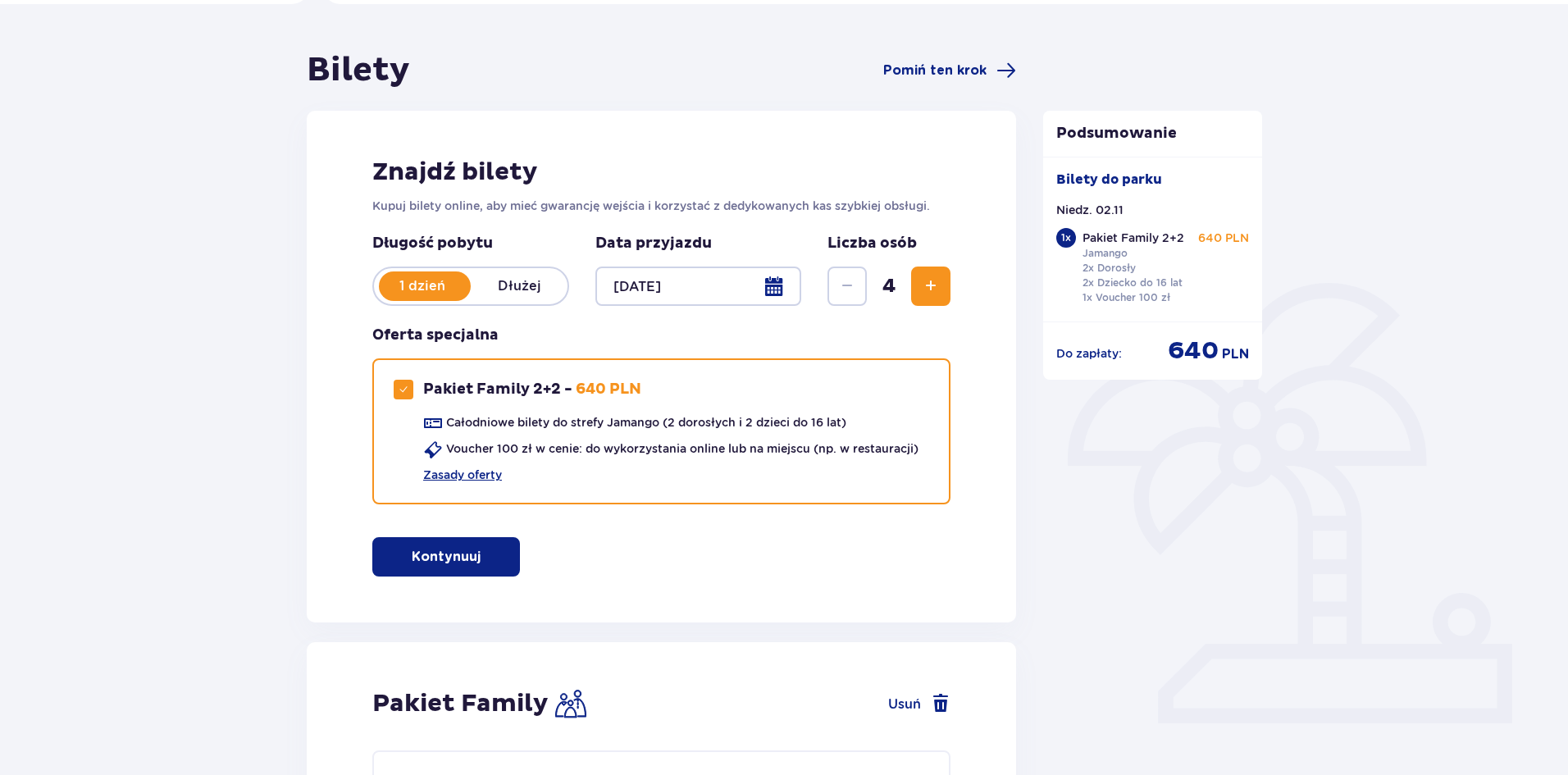
click at [921, 282] on span "Zwiększ" at bounding box center [931, 286] width 20 height 20
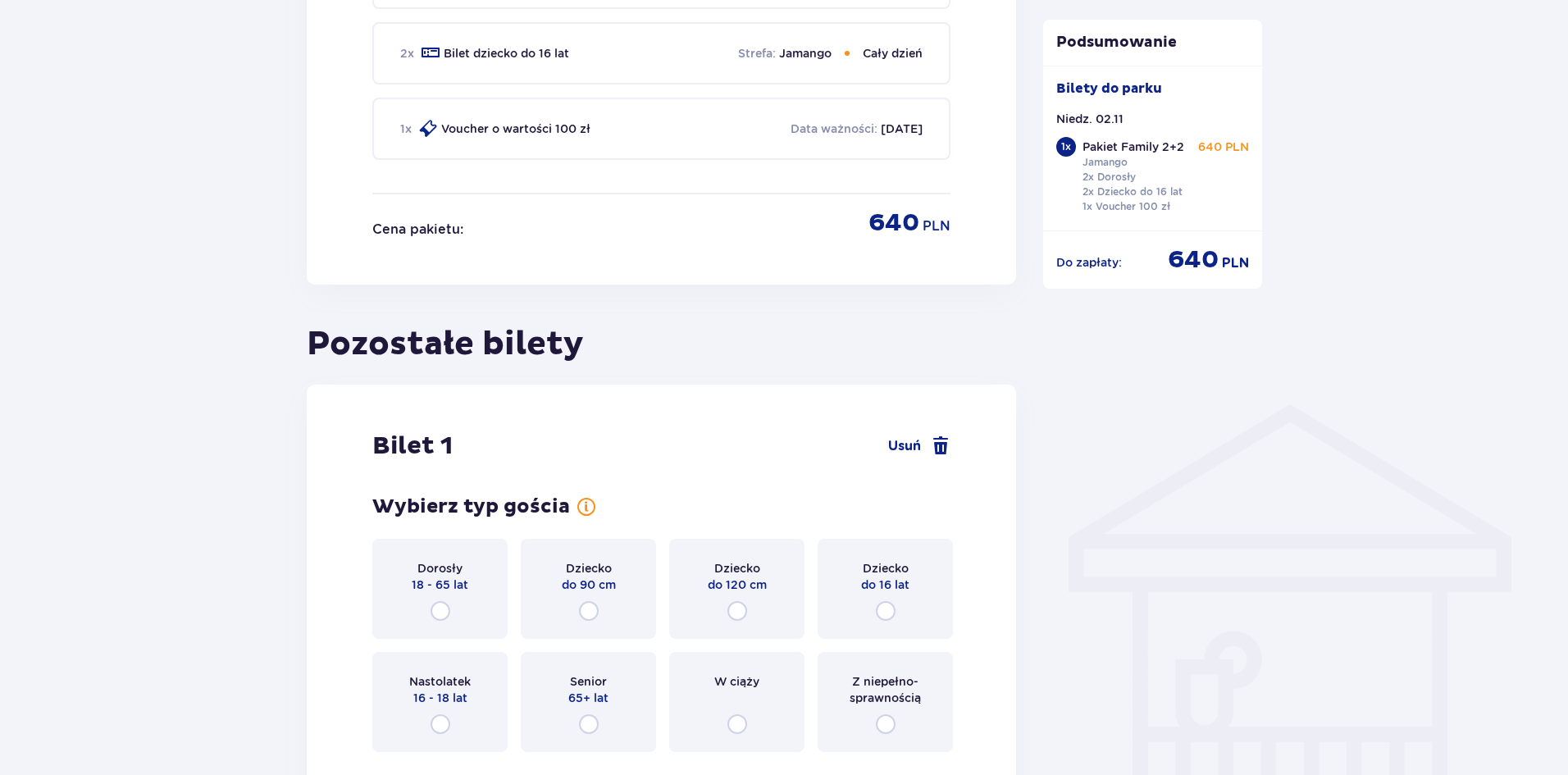
scroll to position [964, 0]
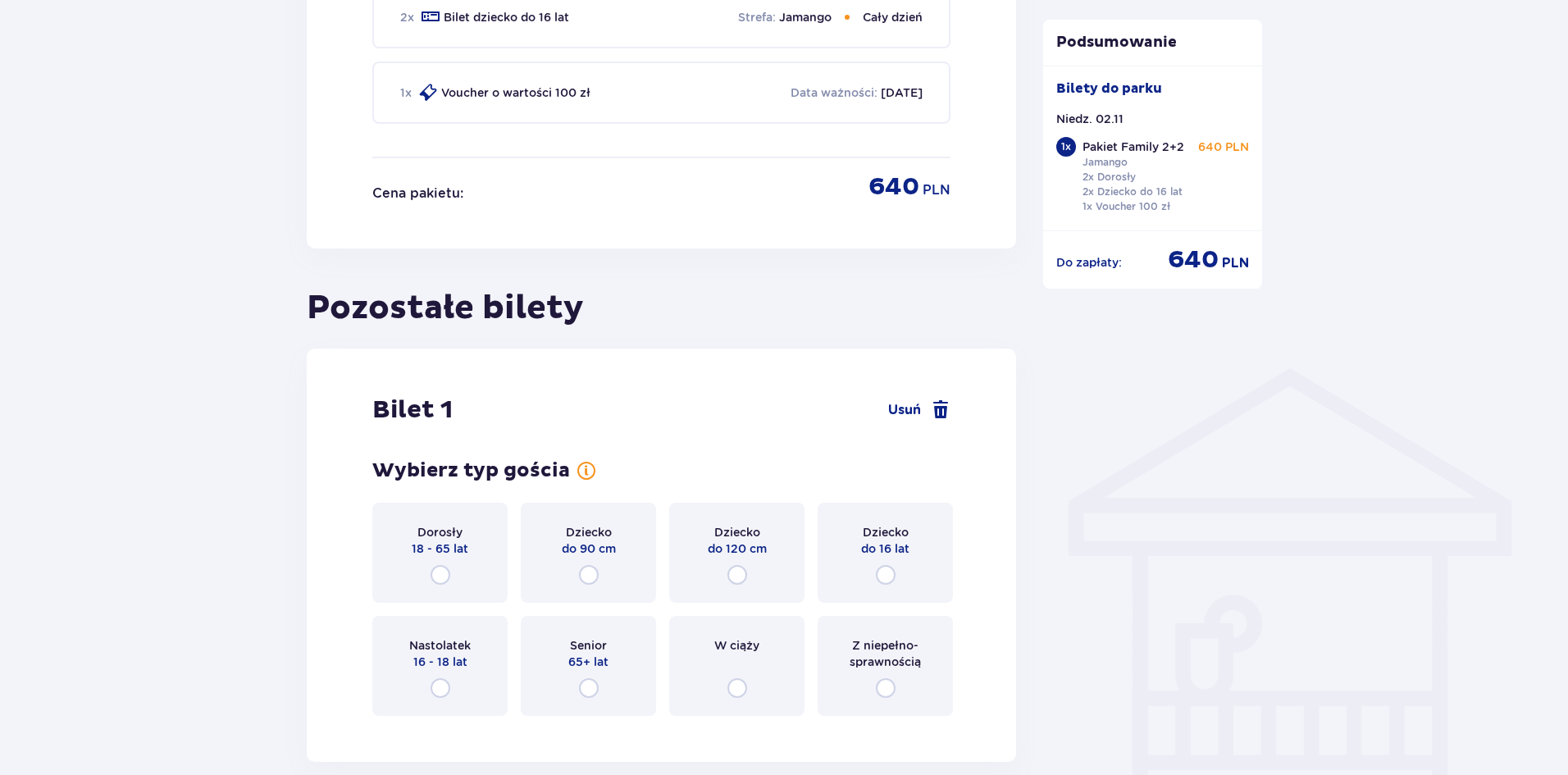
click at [590, 575] on input "radio" at bounding box center [589, 575] width 20 height 20
radio input "true"
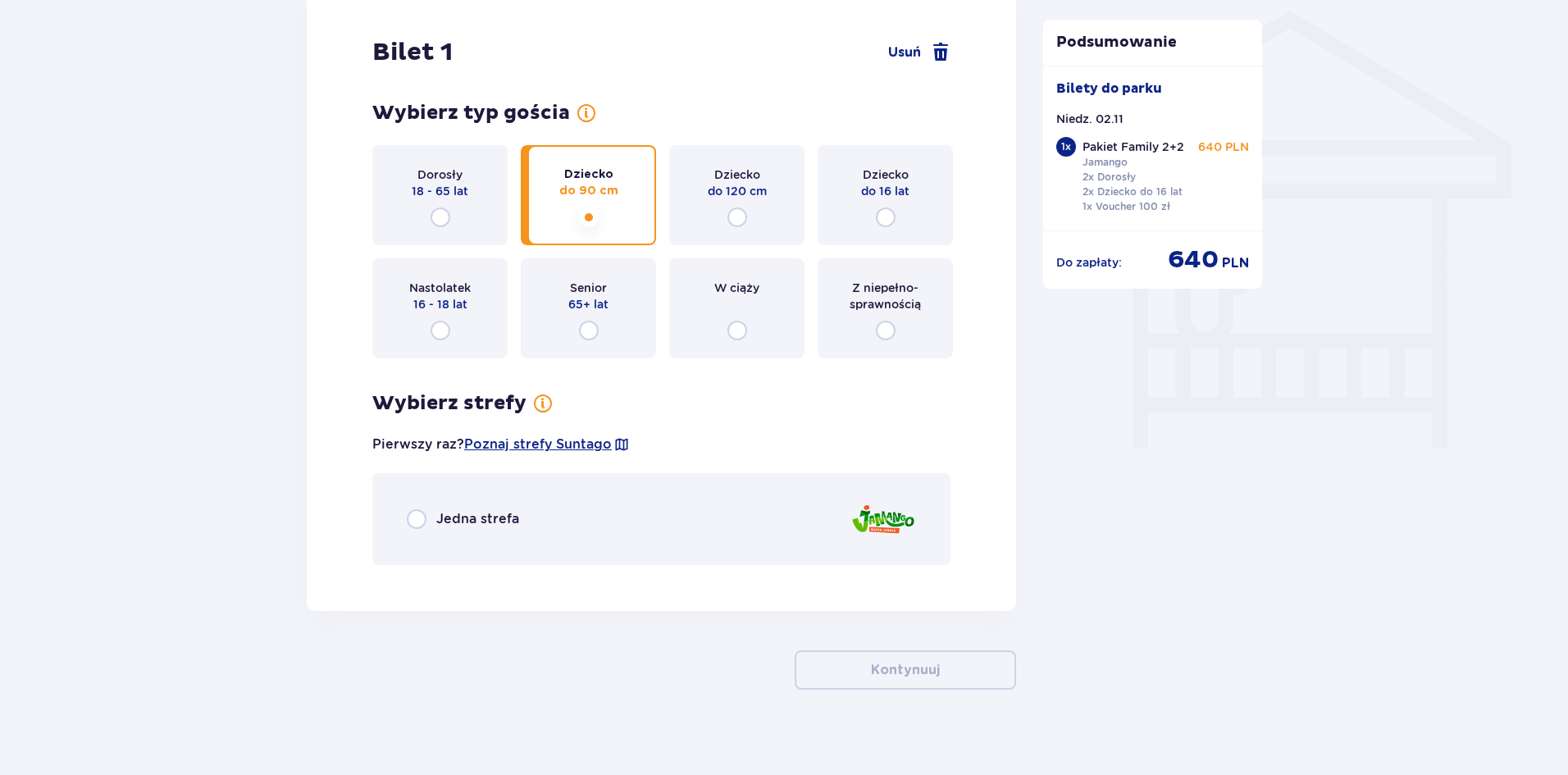
scroll to position [1334, 0]
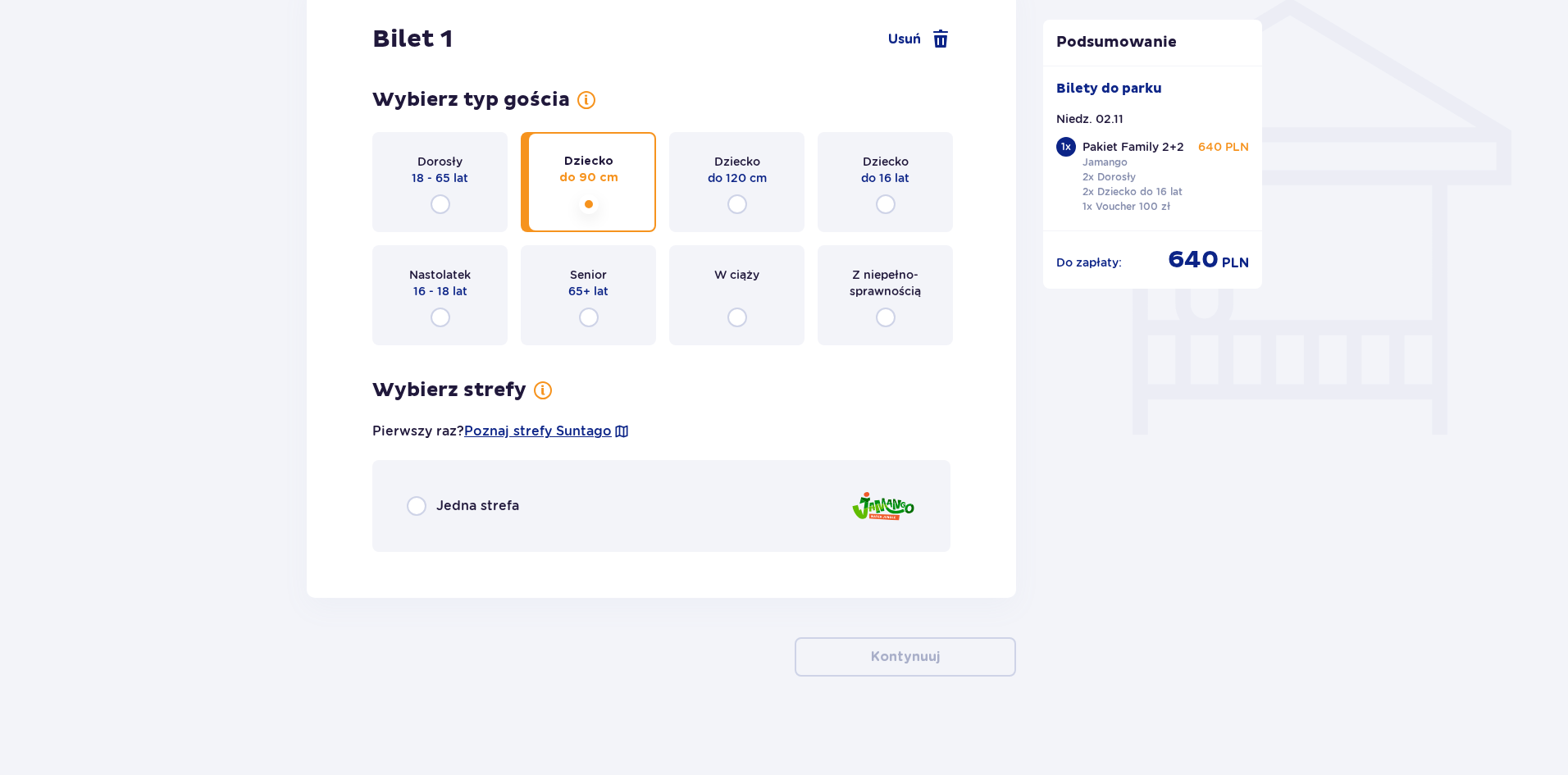
click at [413, 506] on input "radio" at bounding box center [417, 506] width 20 height 20
radio input "true"
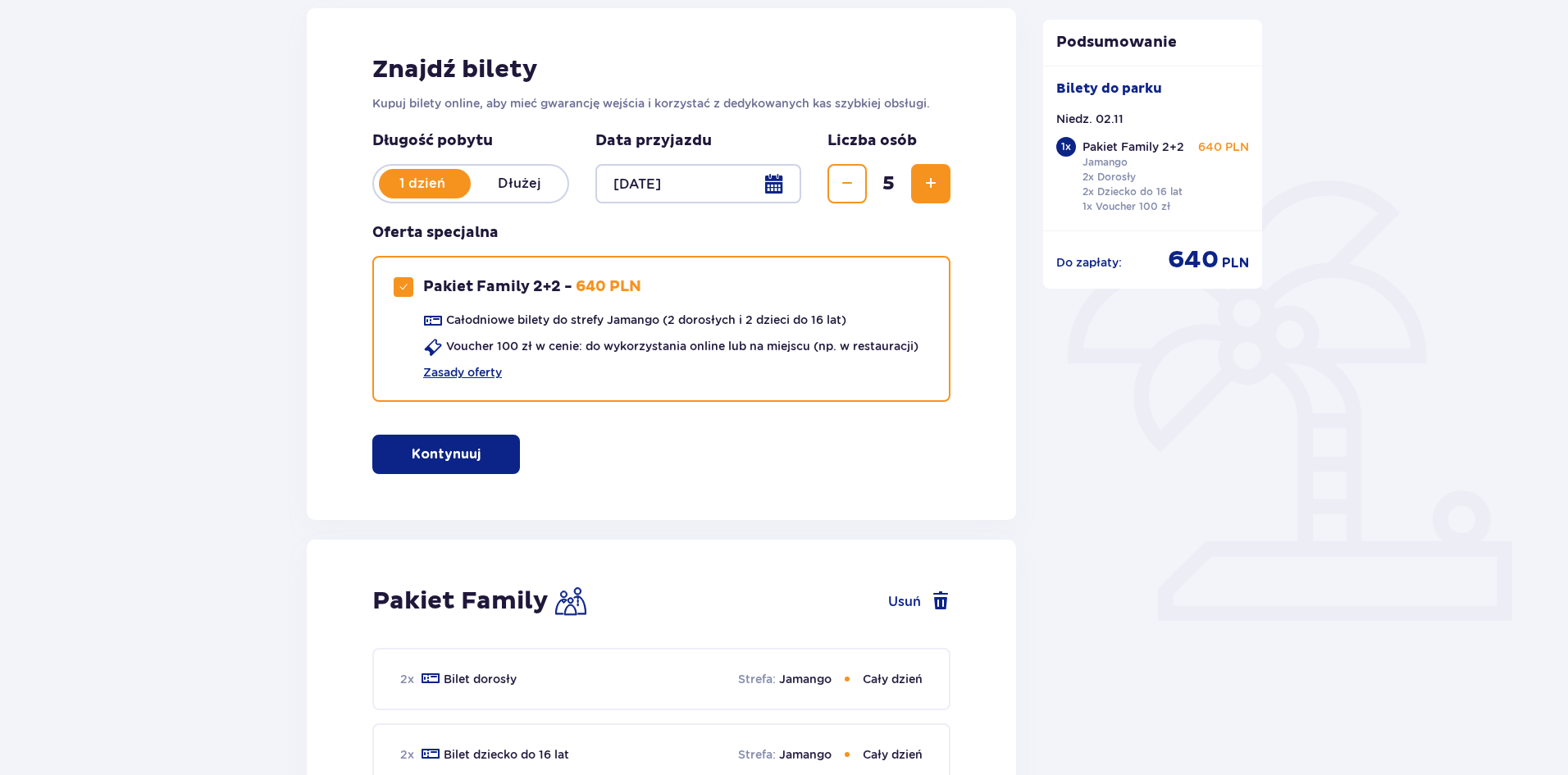
scroll to position [84, 0]
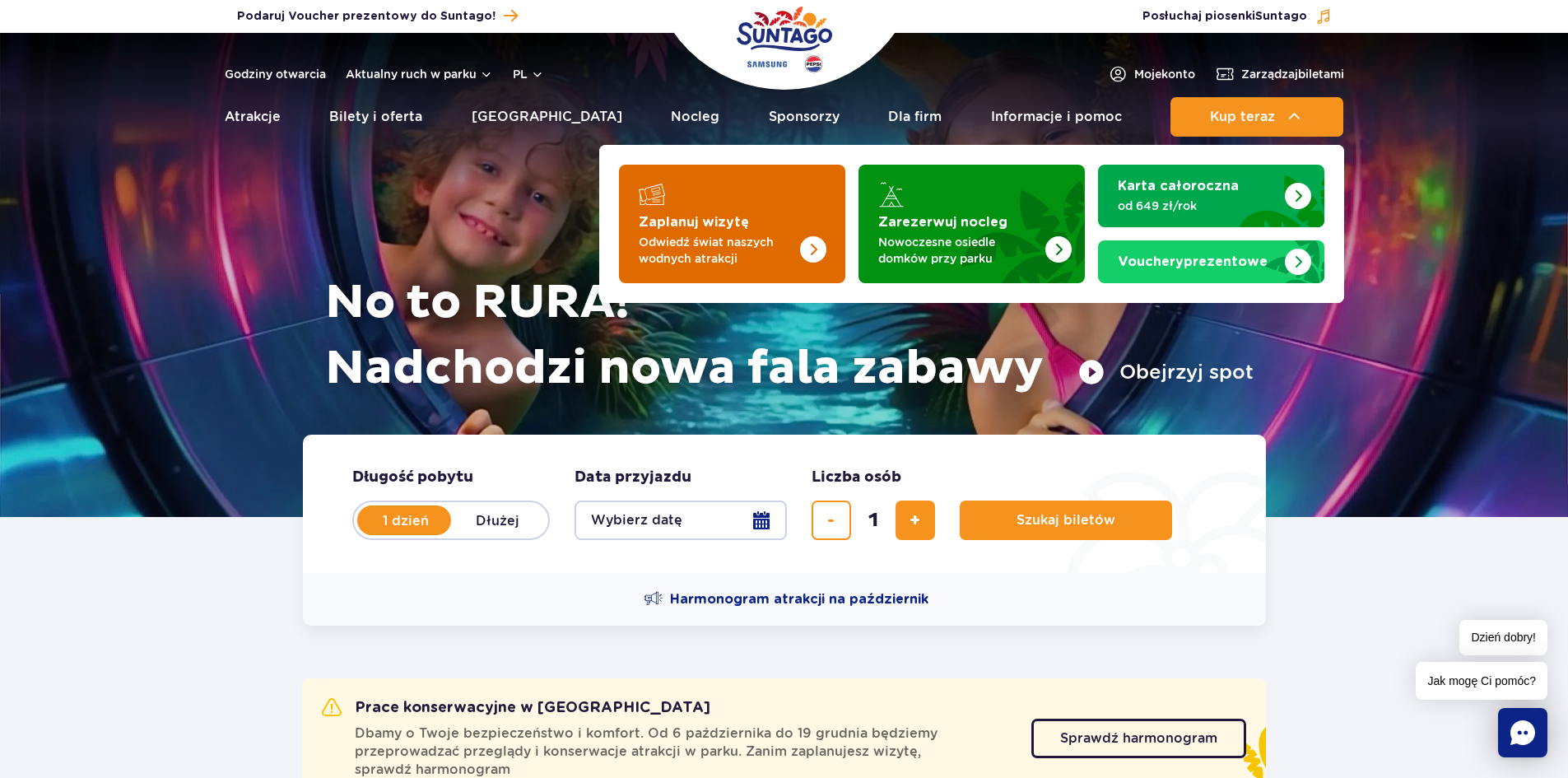
click at [725, 205] on img "Zaplanuj wizytę" at bounding box center [779, 219] width 131 height 128
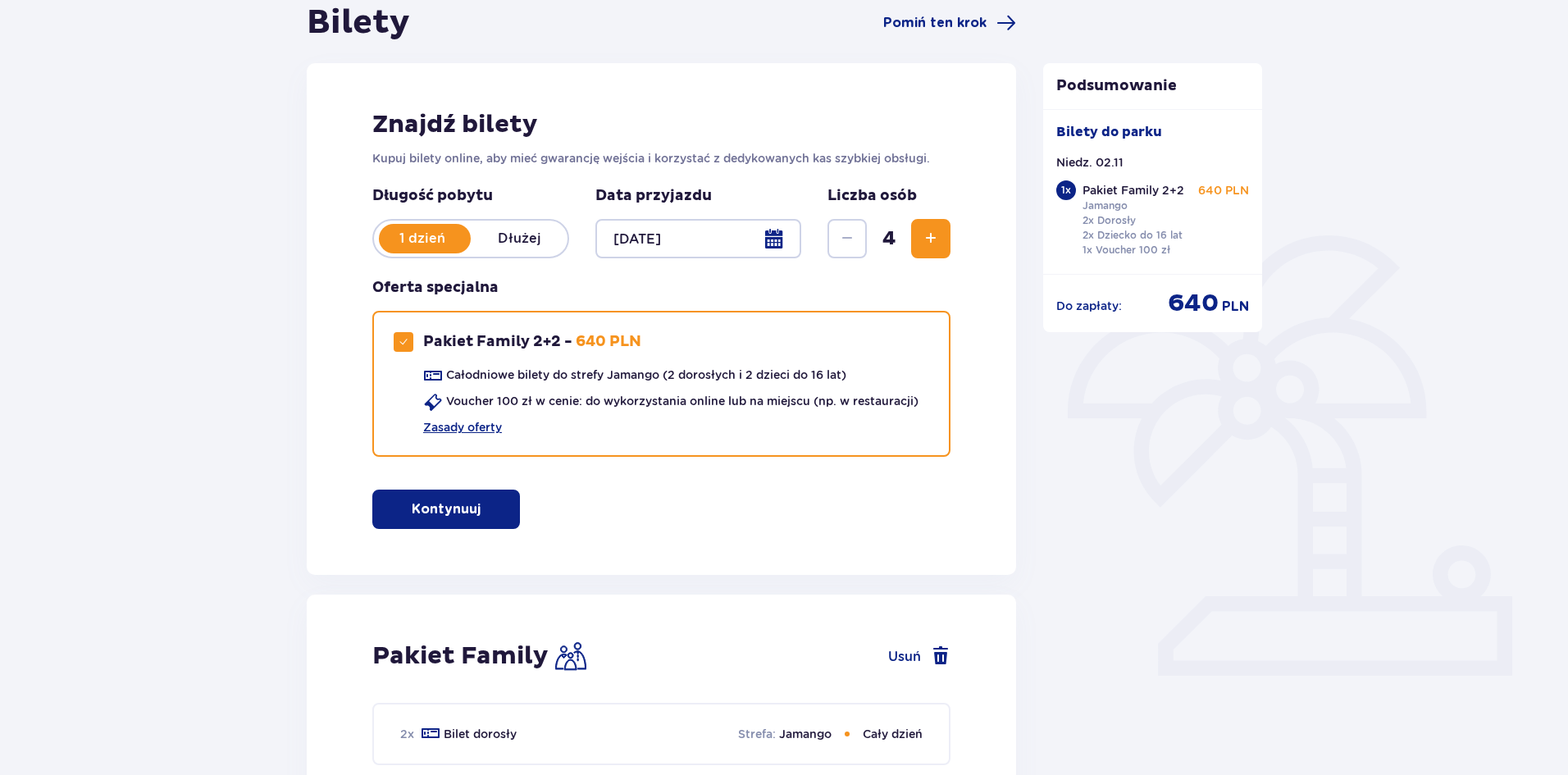
scroll to position [164, 0]
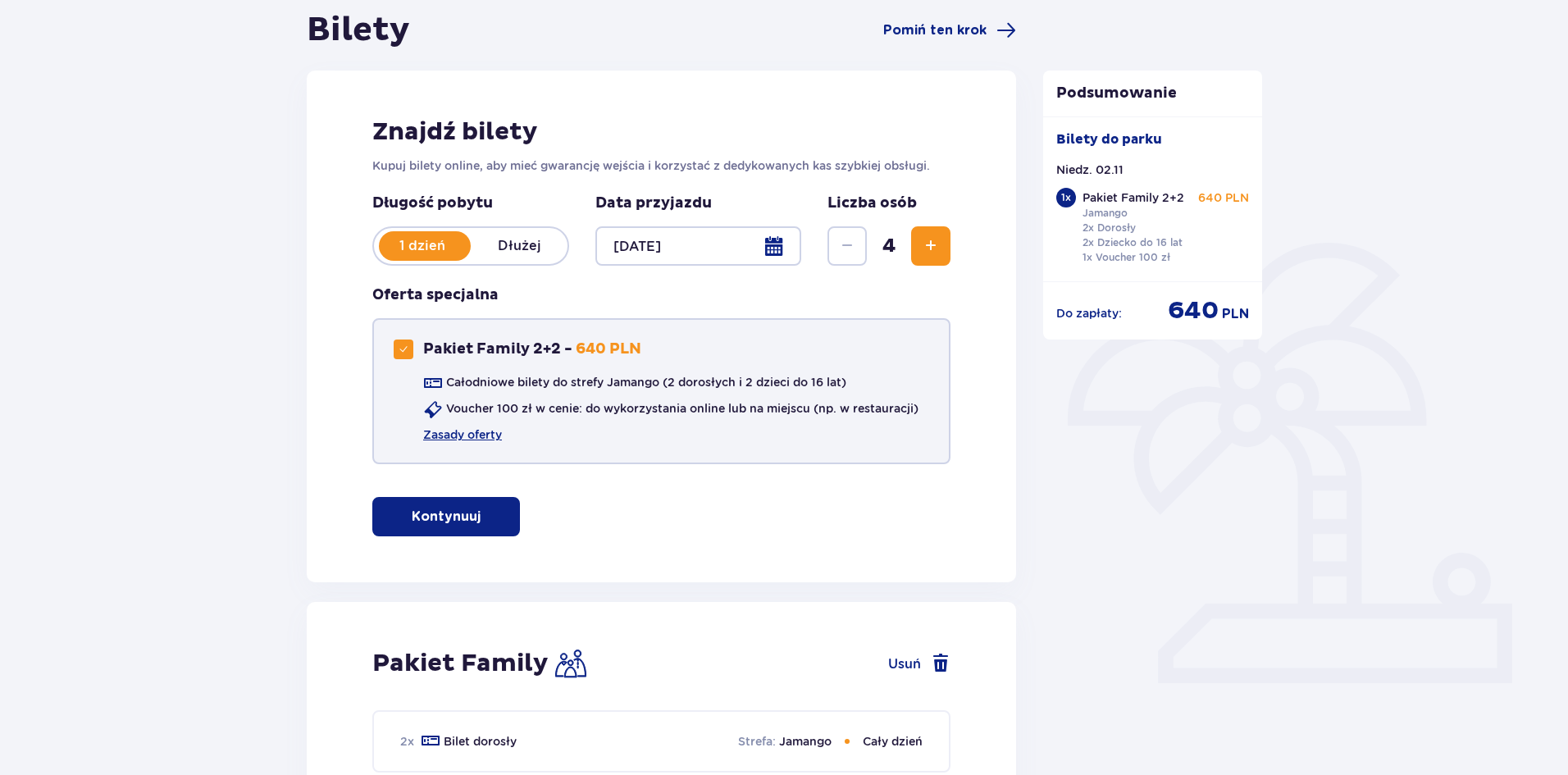
click at [410, 345] on div "Pakiet Family 2+2" at bounding box center [403, 349] width 20 height 20
checkbox input "false"
click at [932, 249] on span "Zwiększ" at bounding box center [931, 246] width 20 height 20
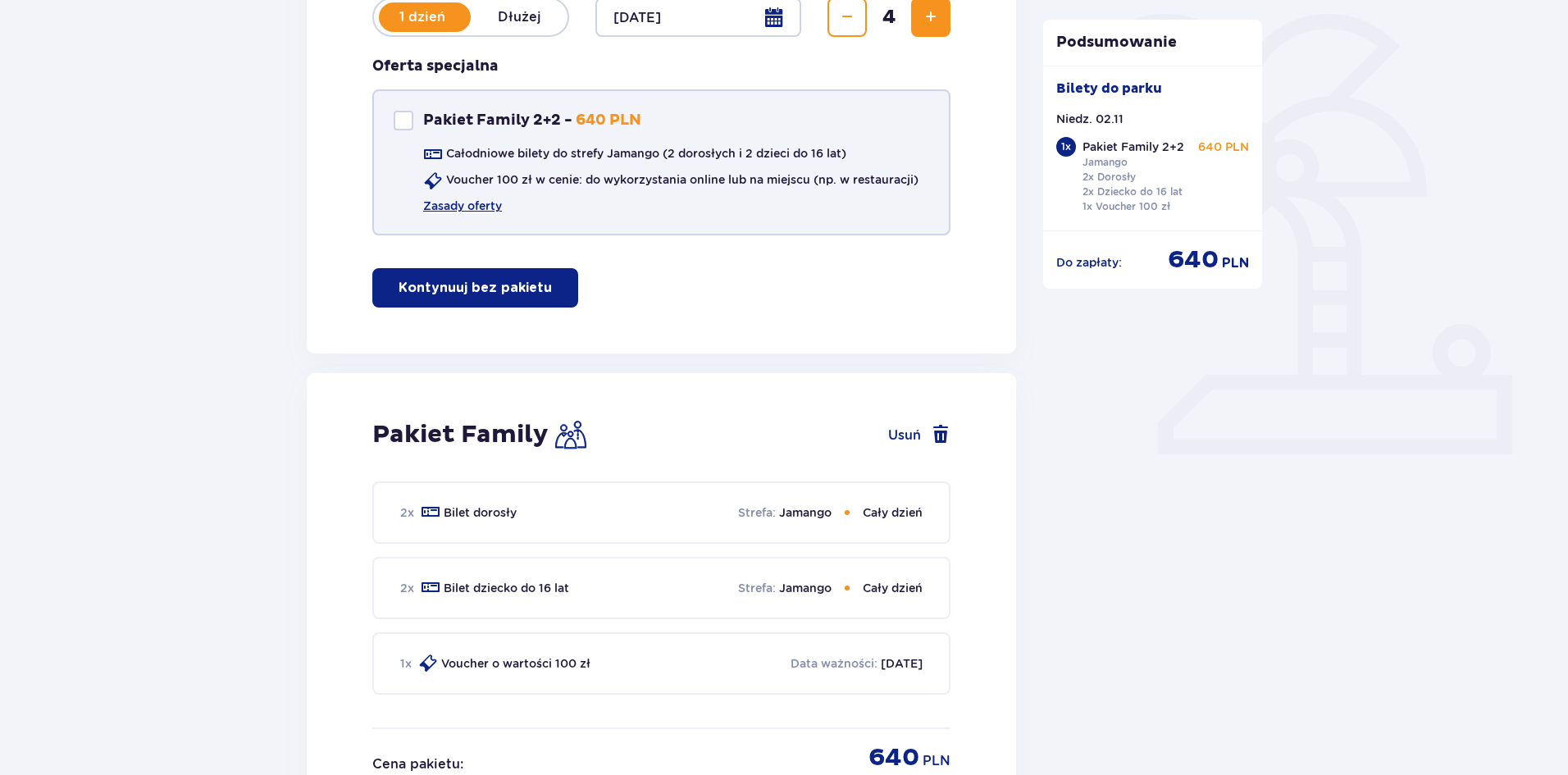
scroll to position [391, 0]
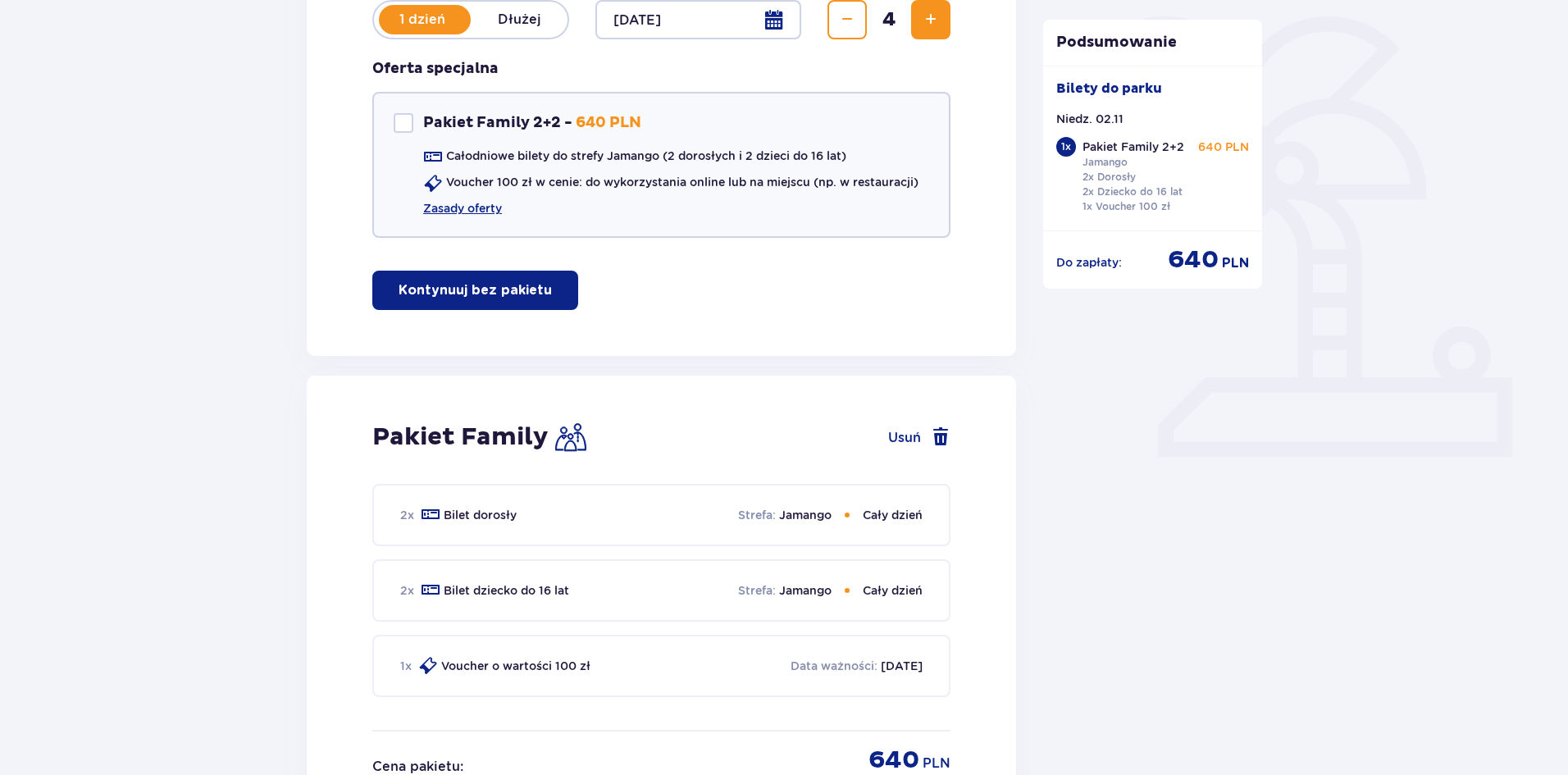
click at [931, 16] on span "Zwiększ" at bounding box center [931, 20] width 20 height 20
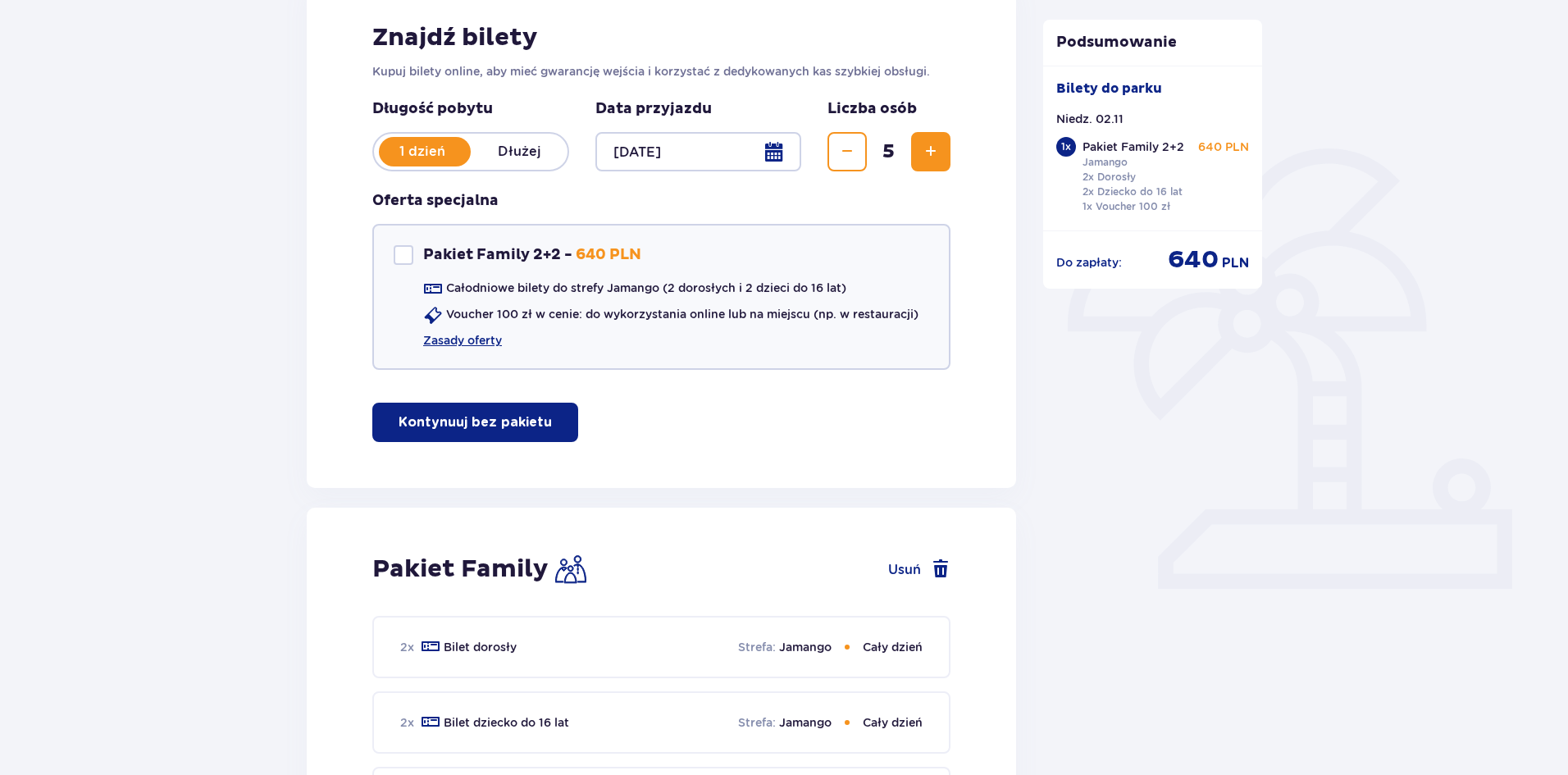
scroll to position [213, 0]
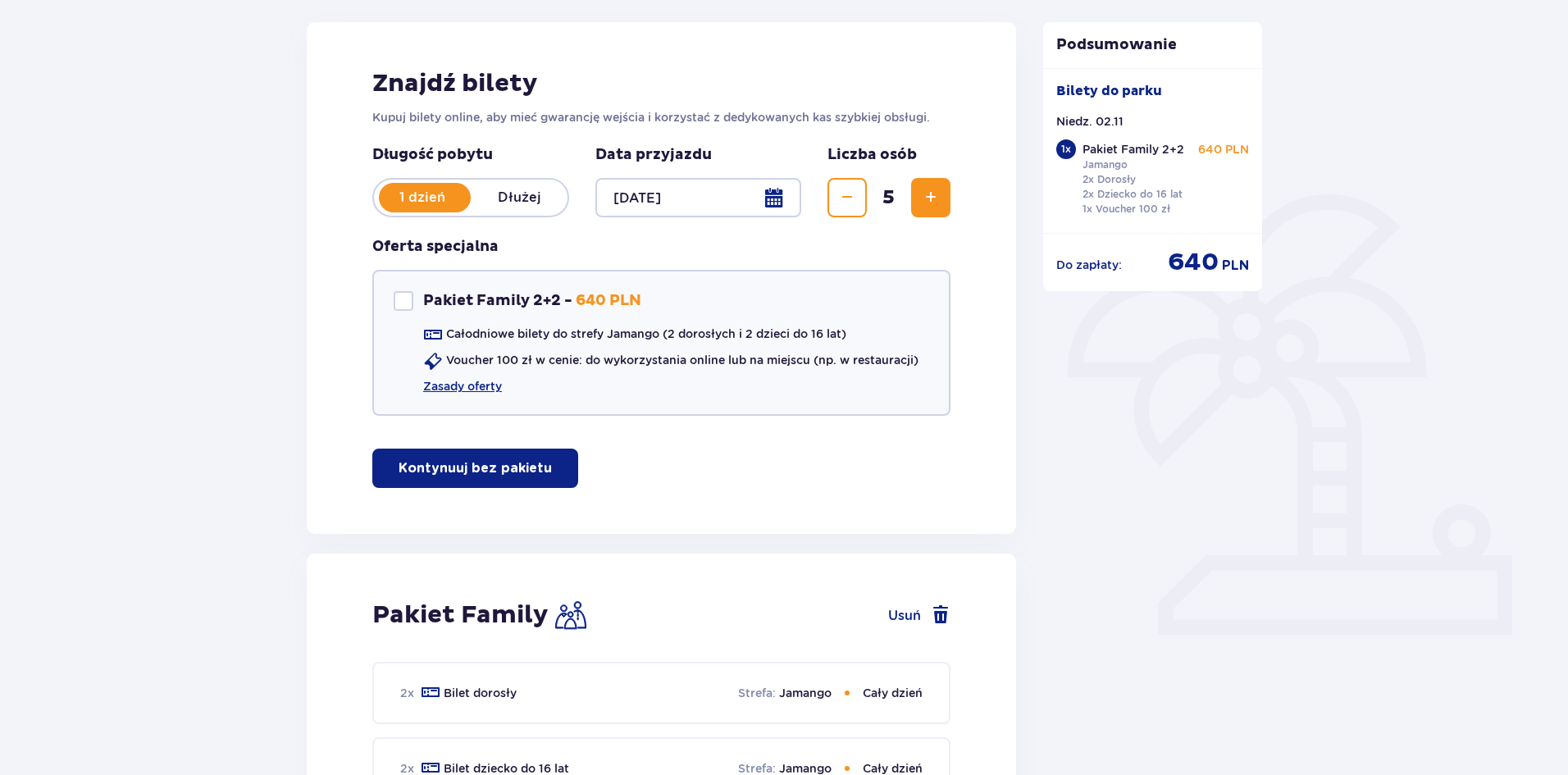
click at [491, 465] on p "Kontynuuj bez pakietu" at bounding box center [475, 468] width 154 height 18
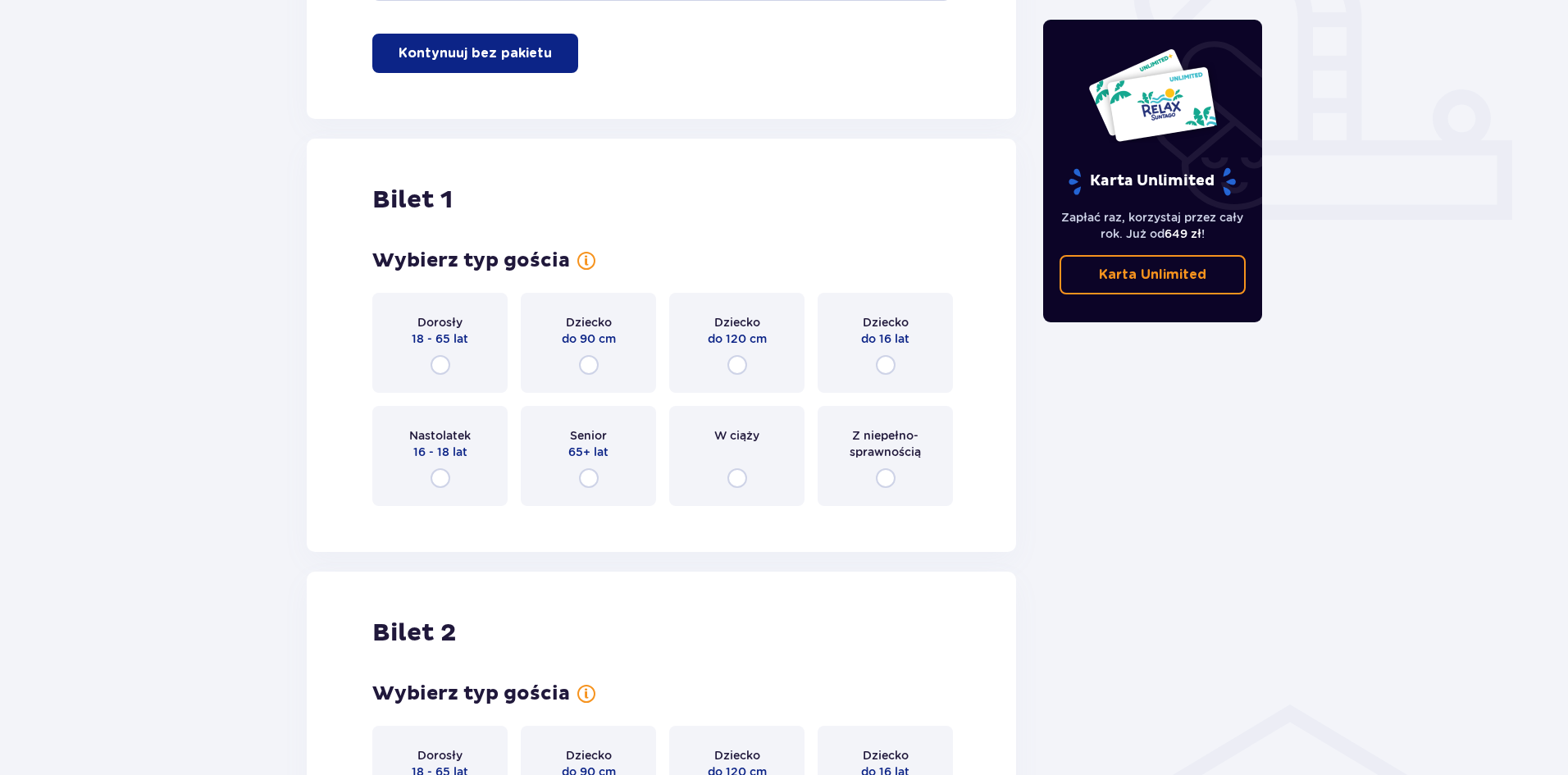
scroll to position [665, 0]
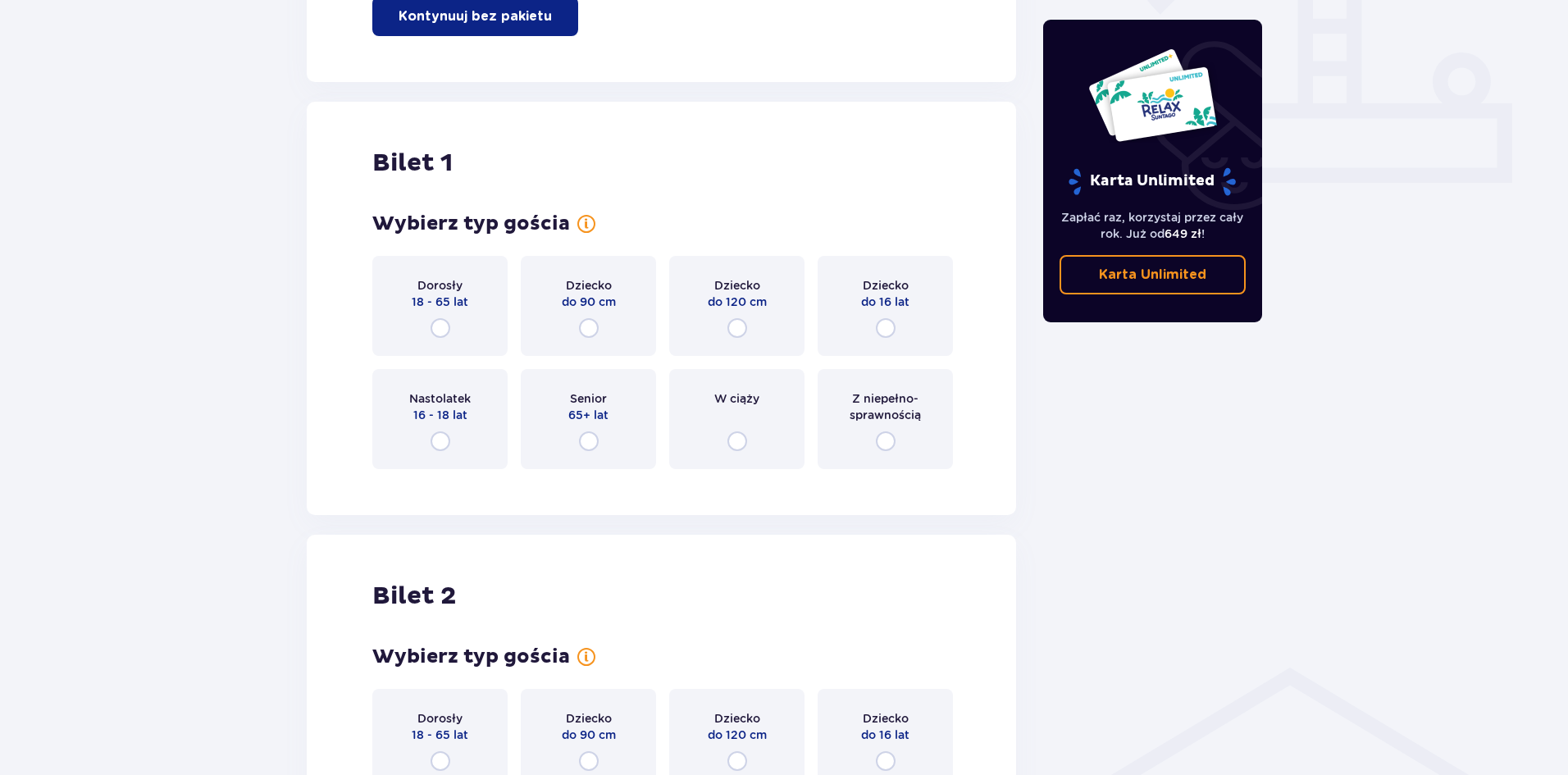
click at [437, 327] on input "radio" at bounding box center [441, 328] width 20 height 20
radio input "true"
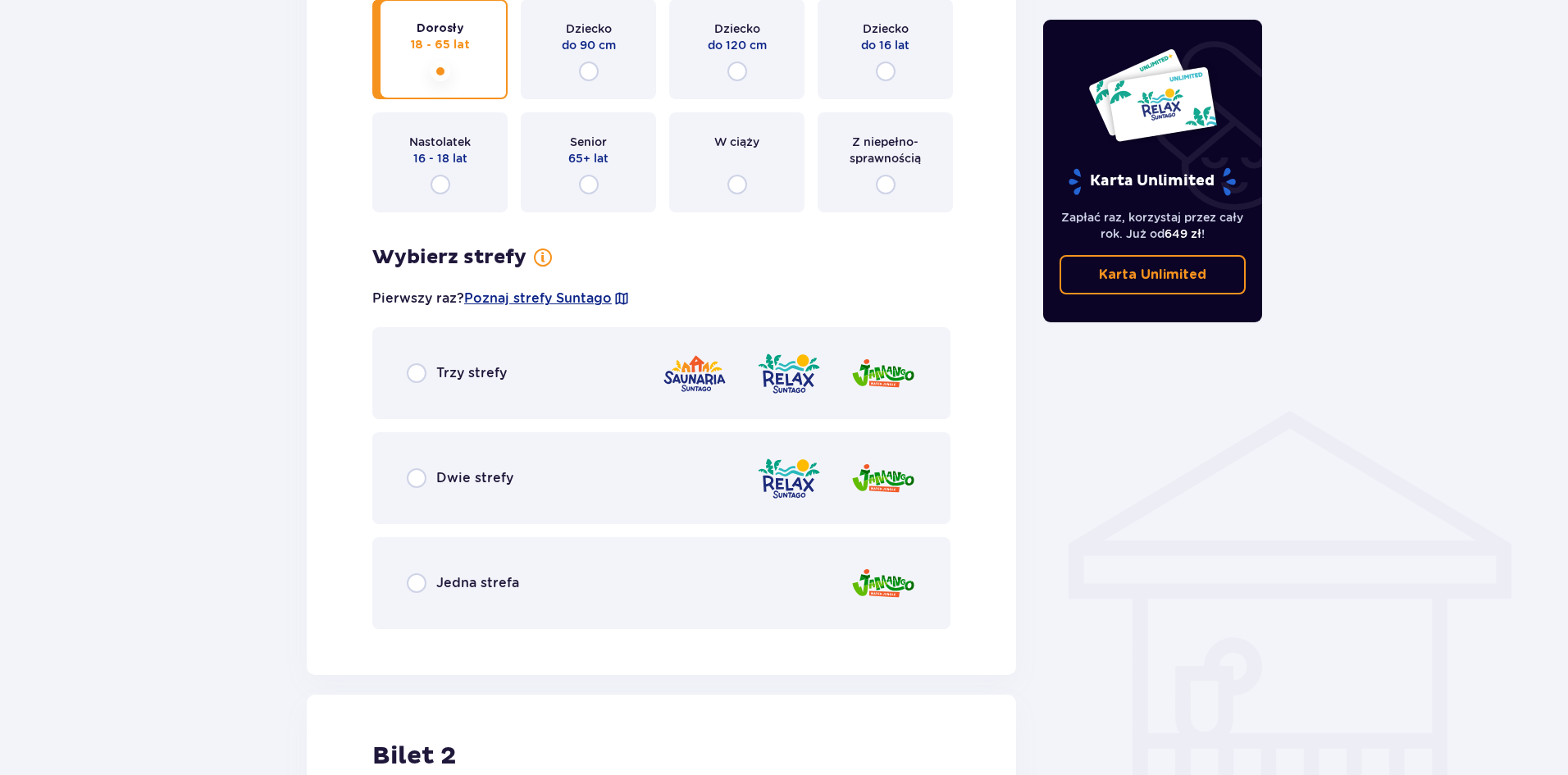
scroll to position [901, 0]
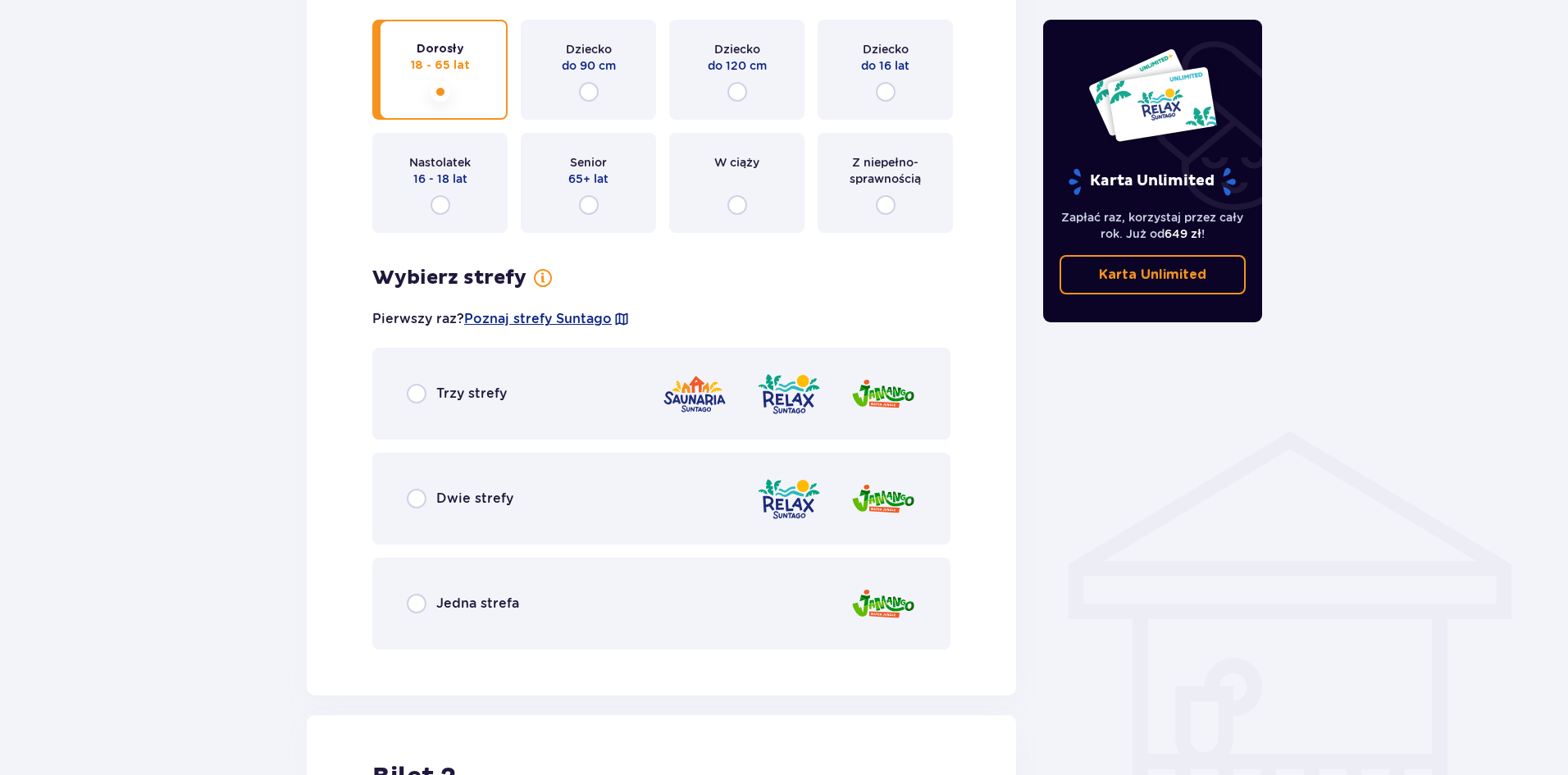
click at [419, 604] on input "radio" at bounding box center [417, 603] width 20 height 20
radio input "true"
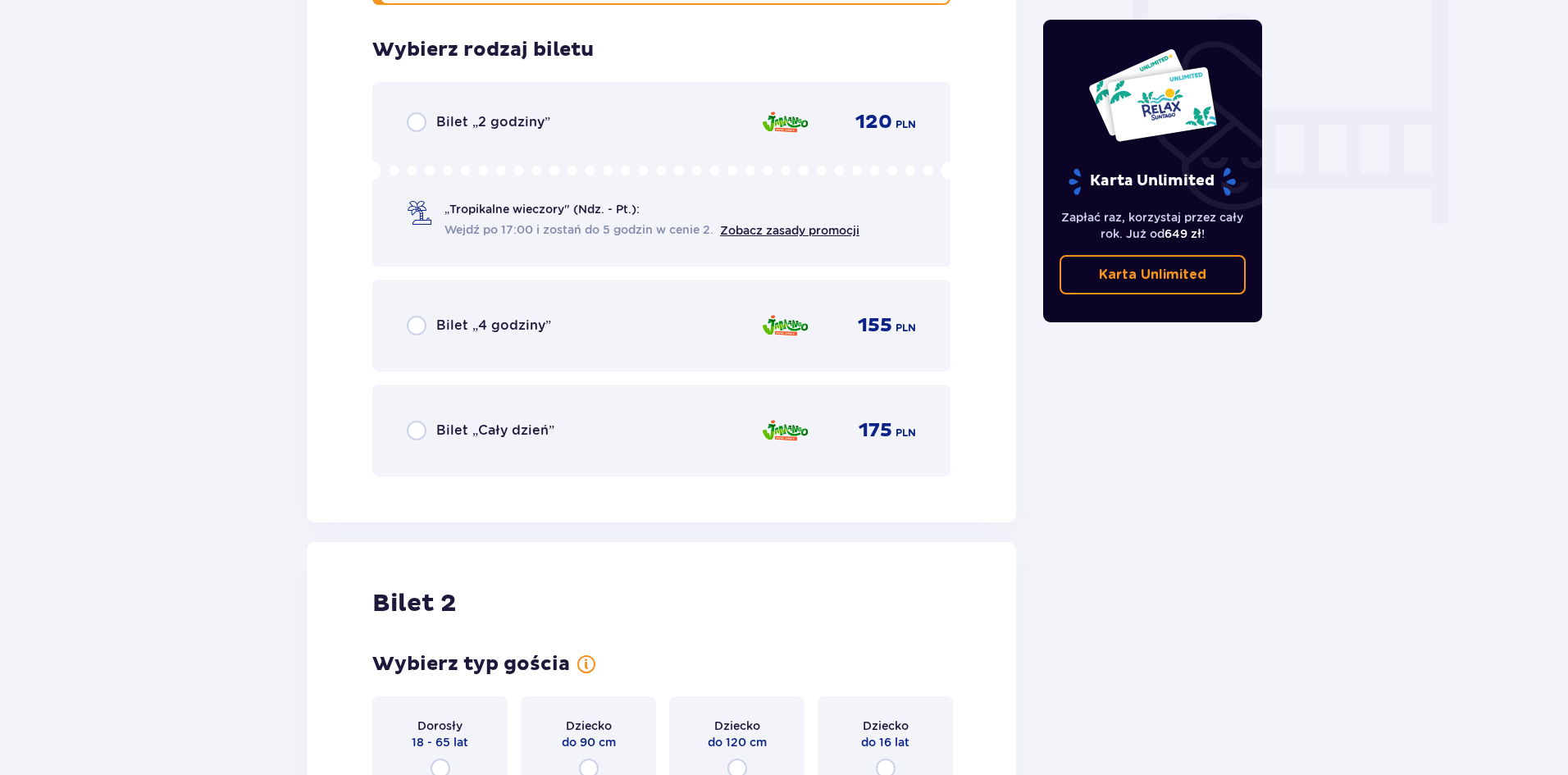
scroll to position [1563, 0]
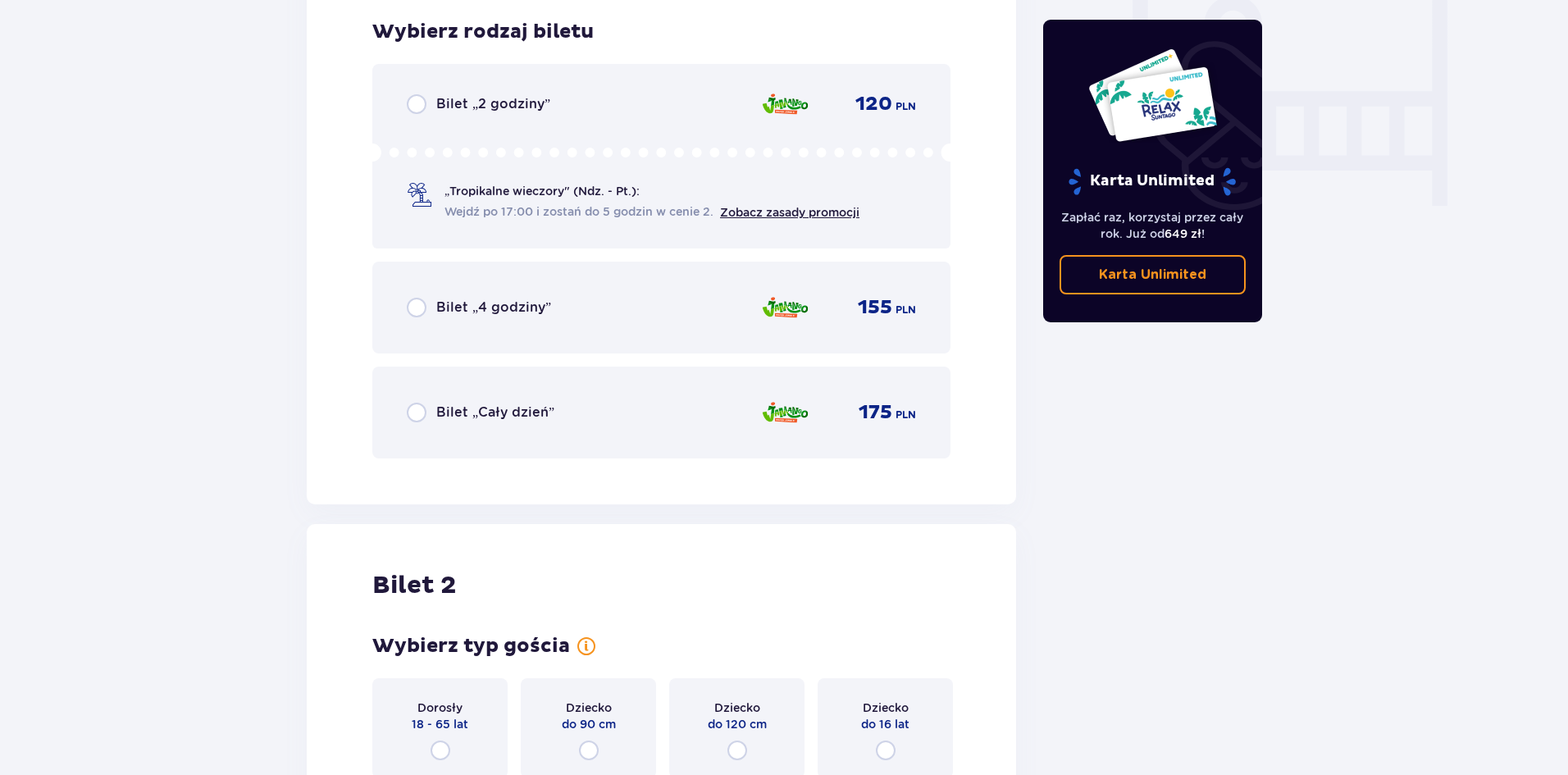
click at [413, 309] on input "radio" at bounding box center [417, 308] width 20 height 20
radio input "true"
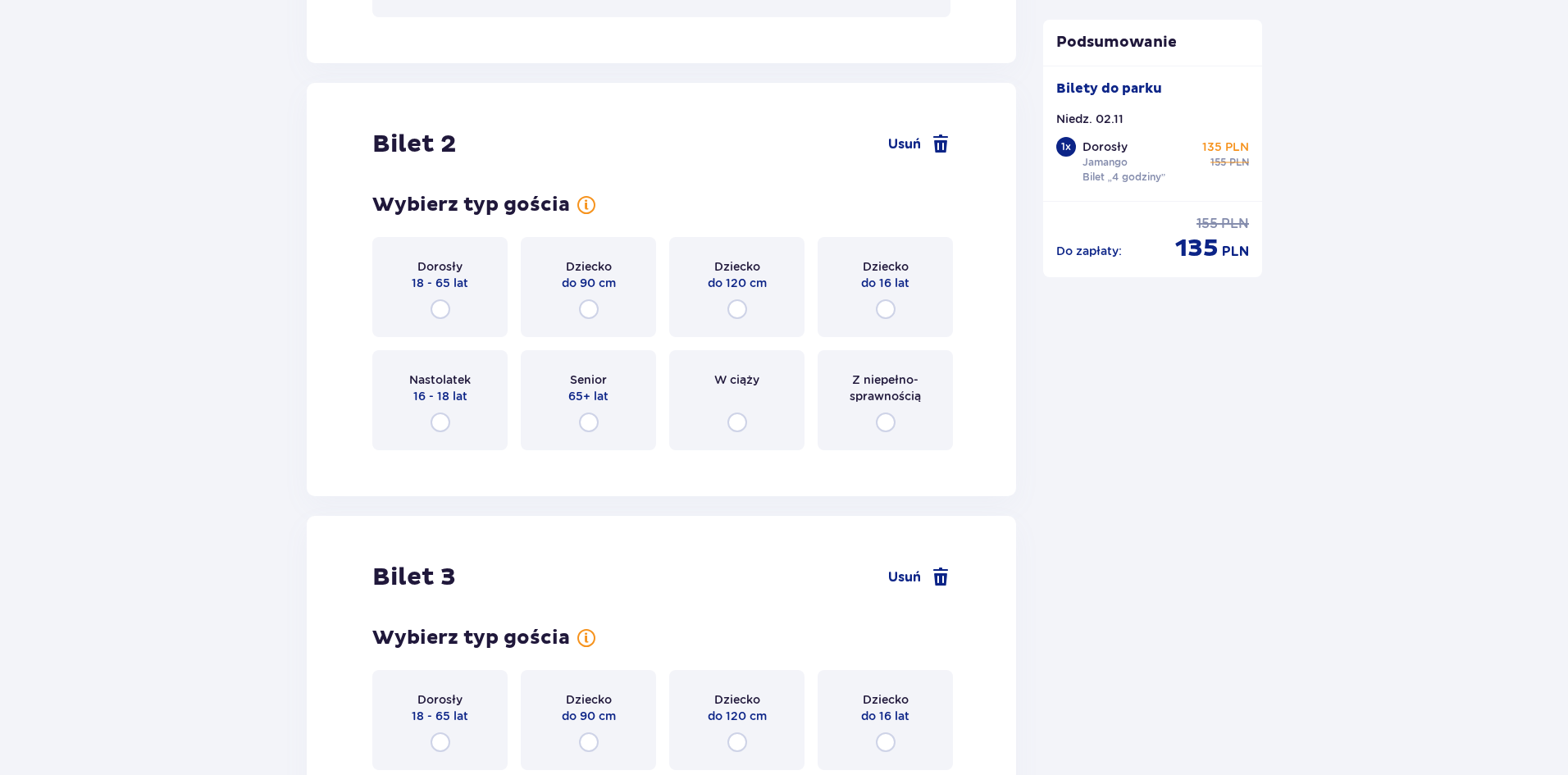
scroll to position [2068, 0]
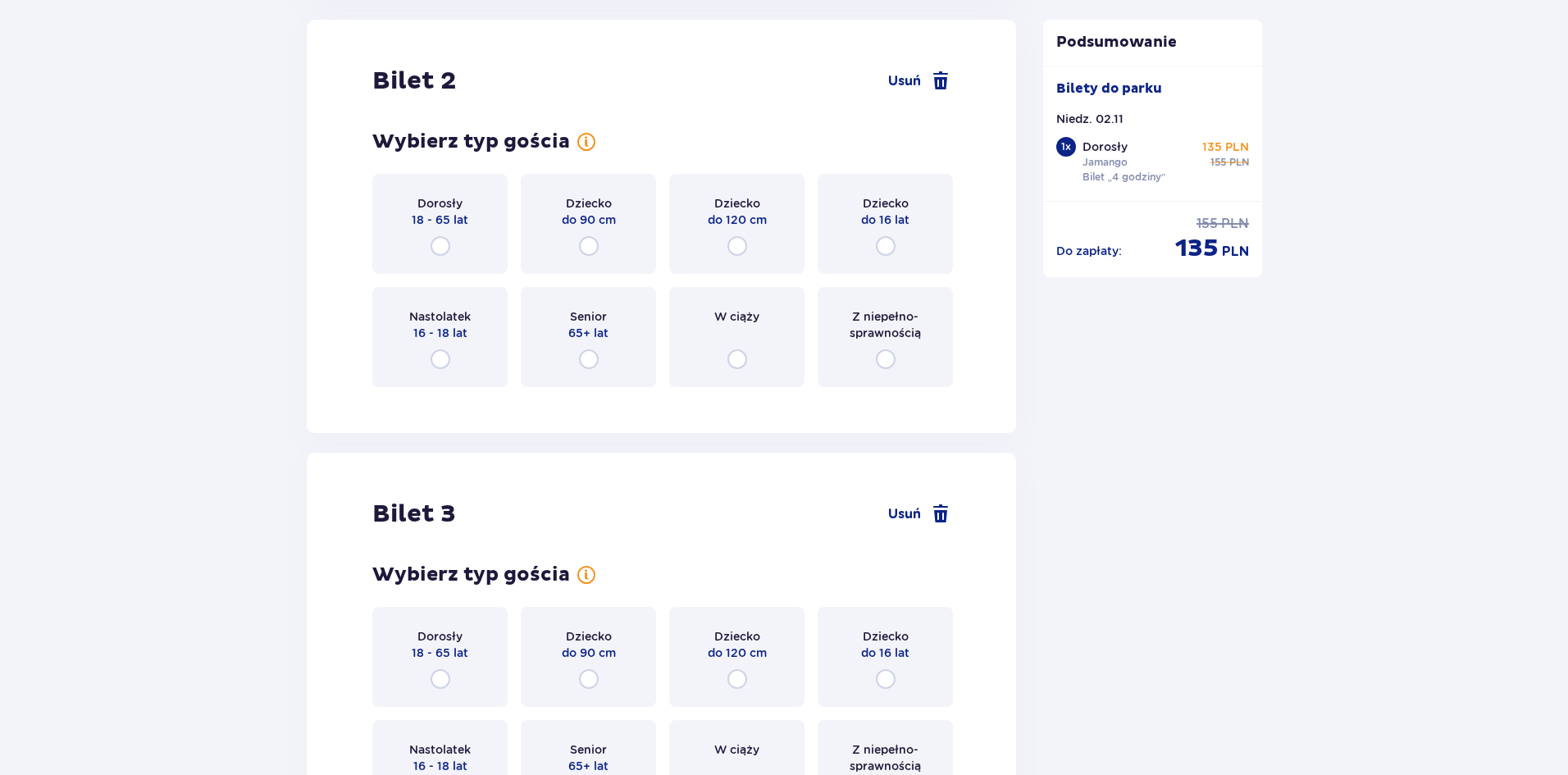
click at [442, 243] on input "radio" at bounding box center [441, 246] width 20 height 20
radio input "true"
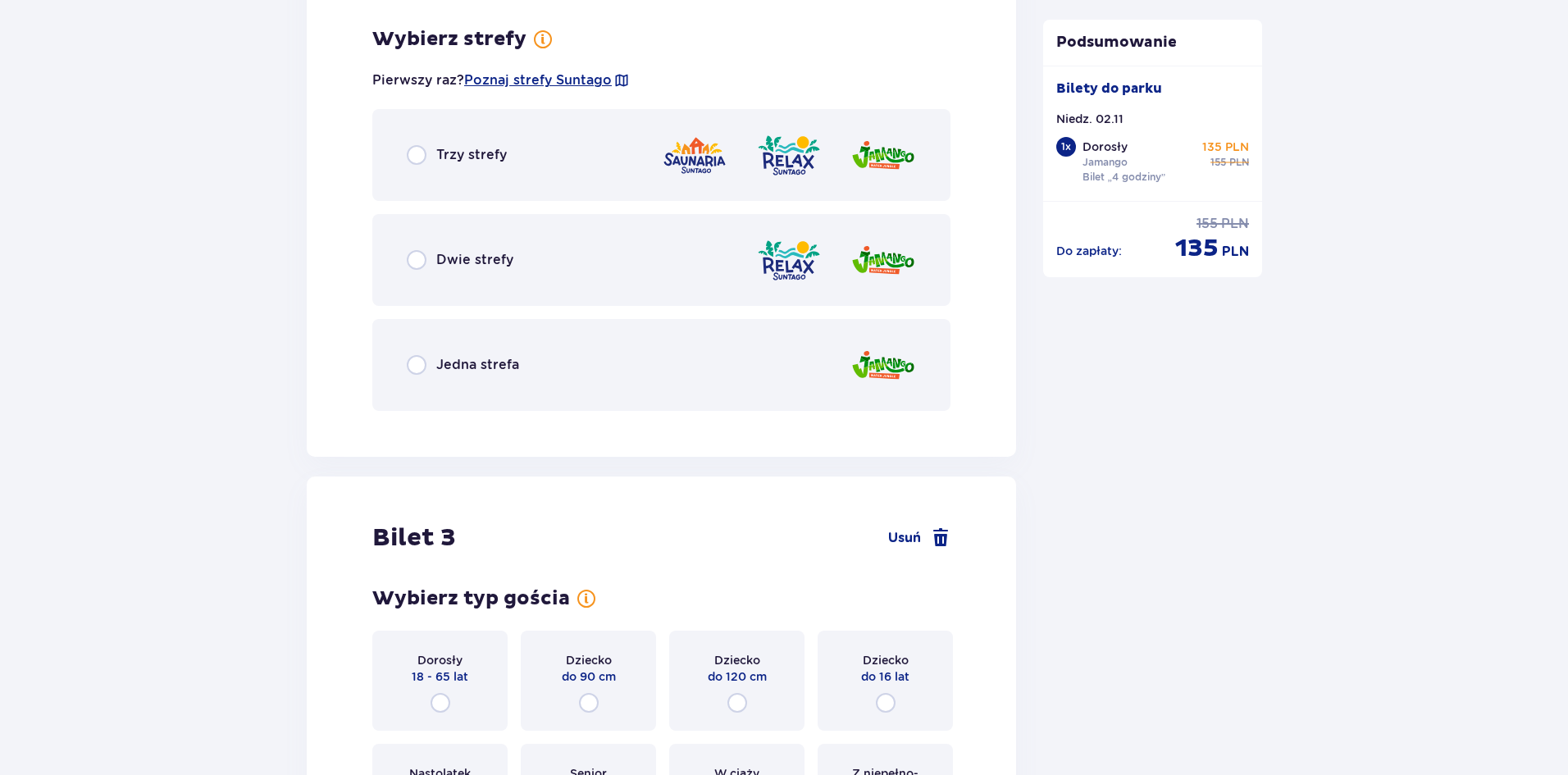
scroll to position [2468, 0]
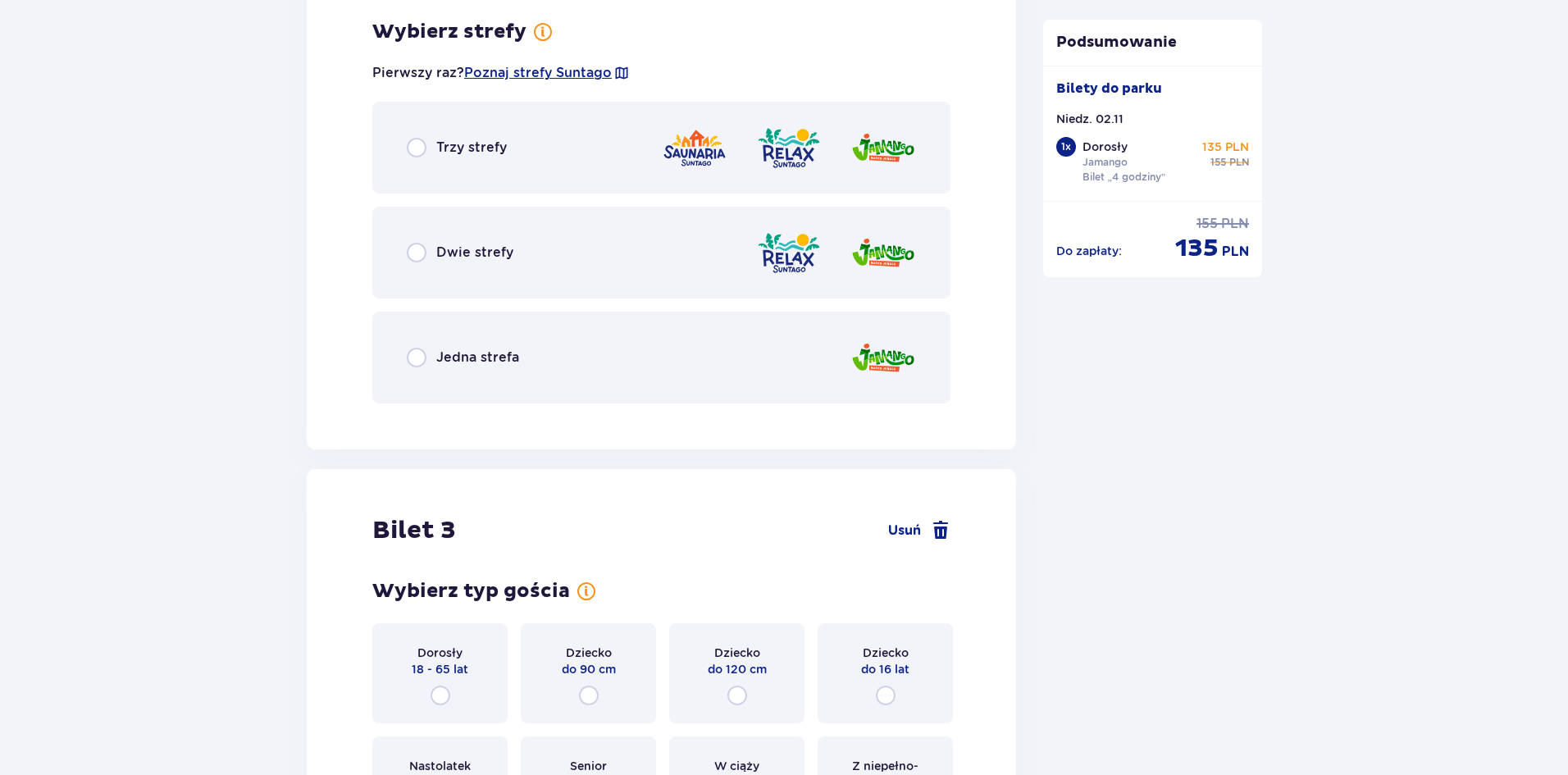
click at [419, 355] on input "radio" at bounding box center [417, 357] width 20 height 20
radio input "true"
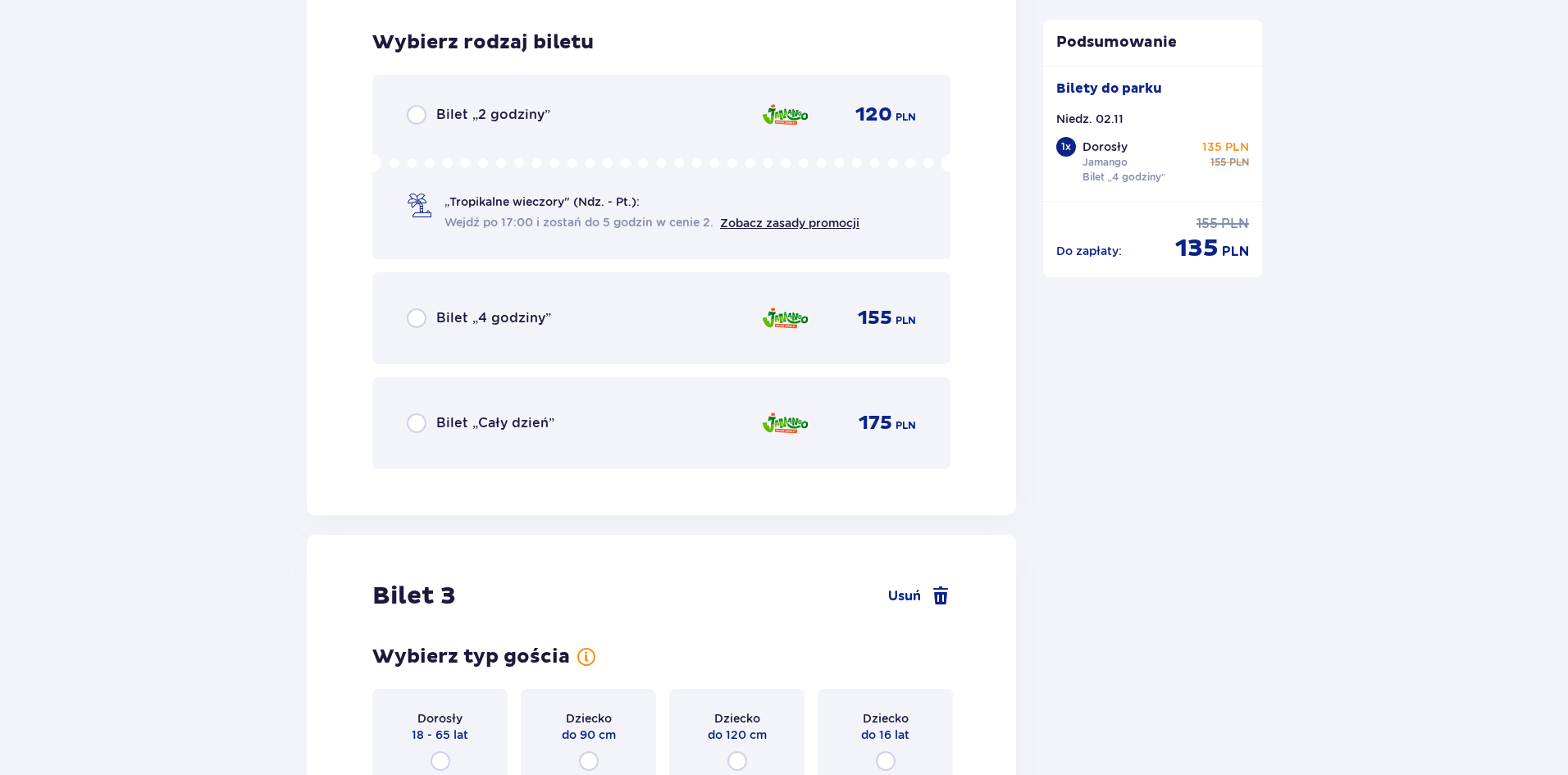
scroll to position [2884, 0]
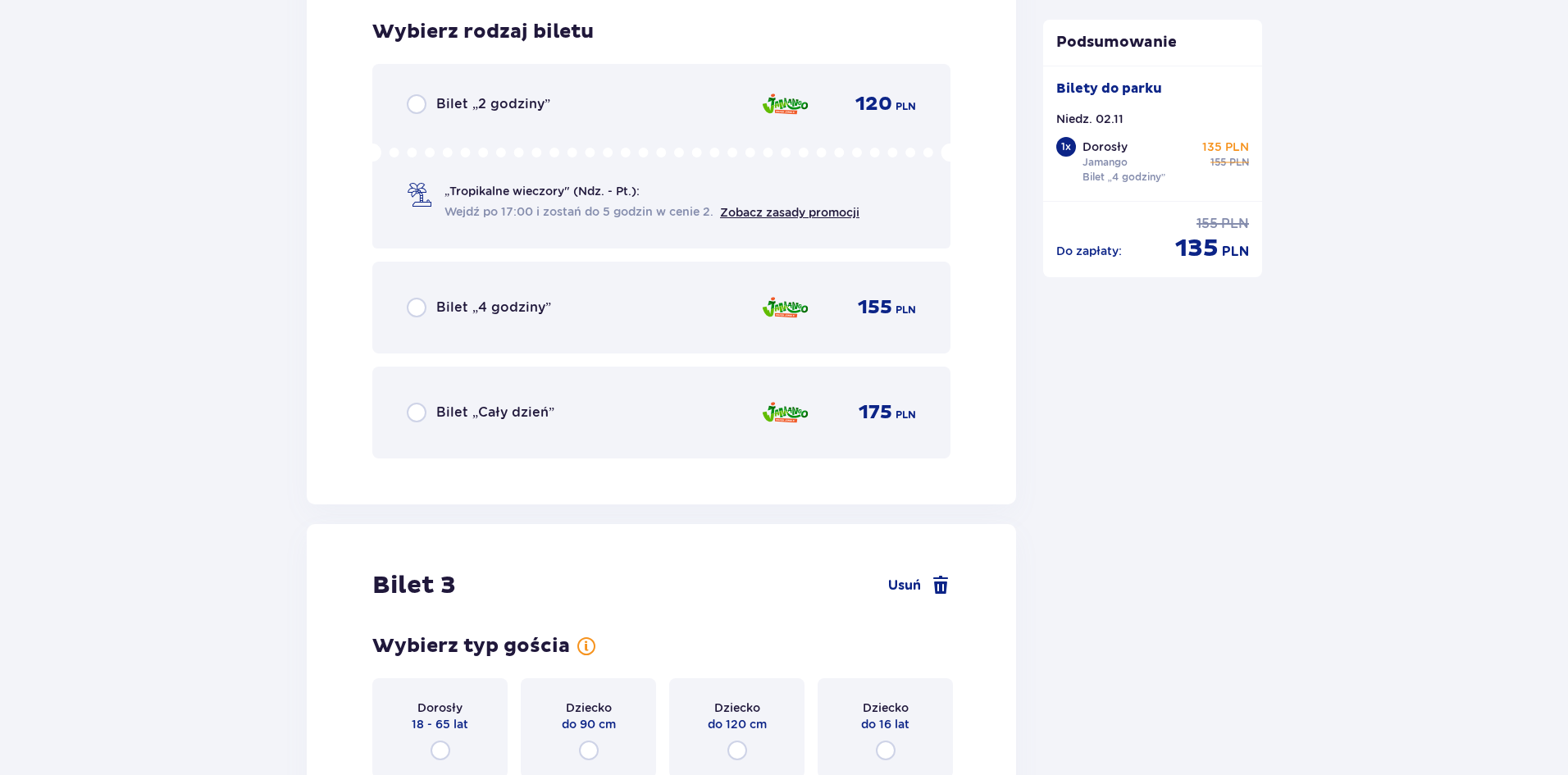
click at [419, 308] on input "radio" at bounding box center [417, 308] width 20 height 20
radio input "true"
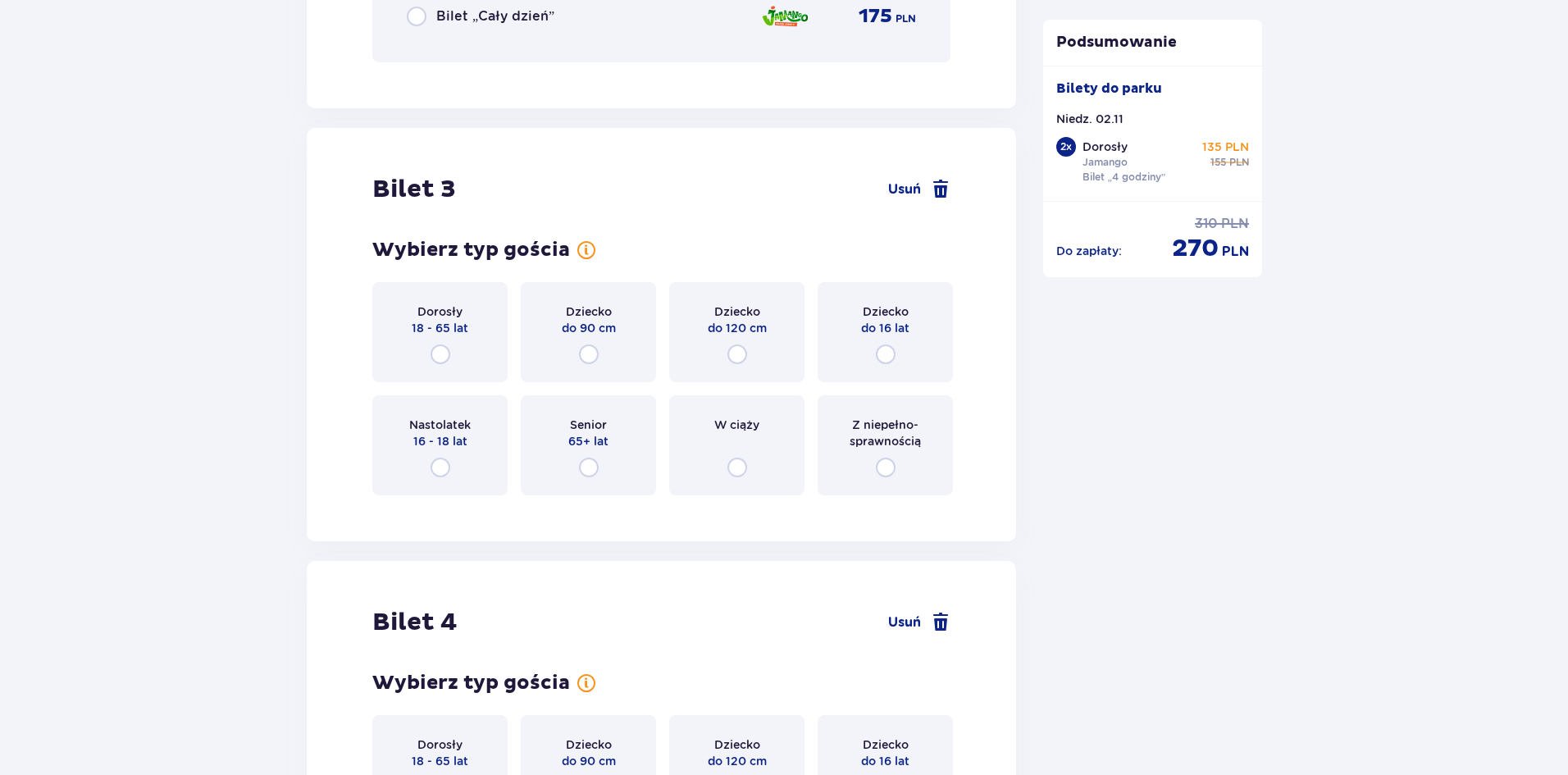
scroll to position [3389, 0]
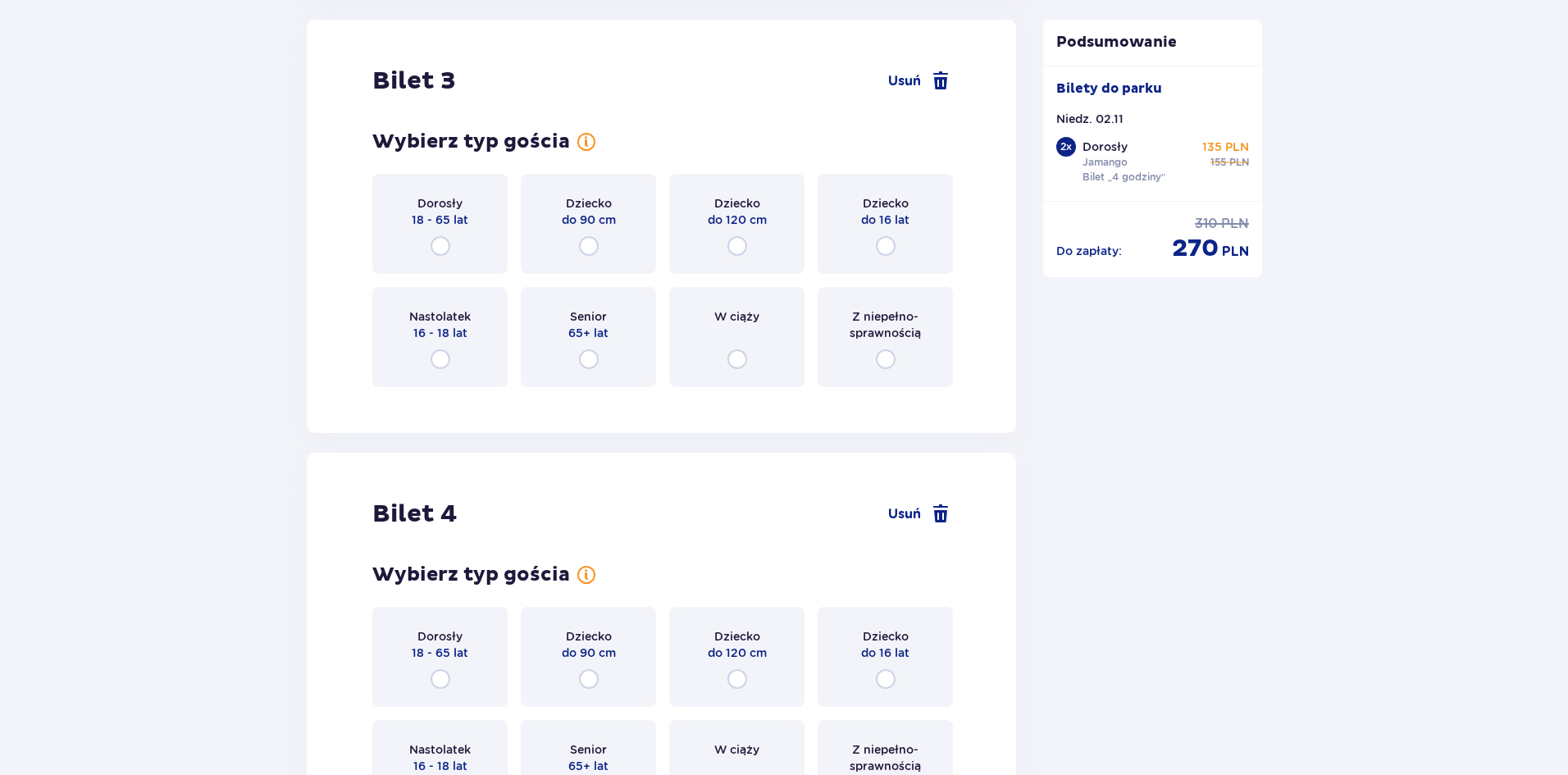
click at [883, 242] on input "radio" at bounding box center [885, 246] width 20 height 20
radio input "true"
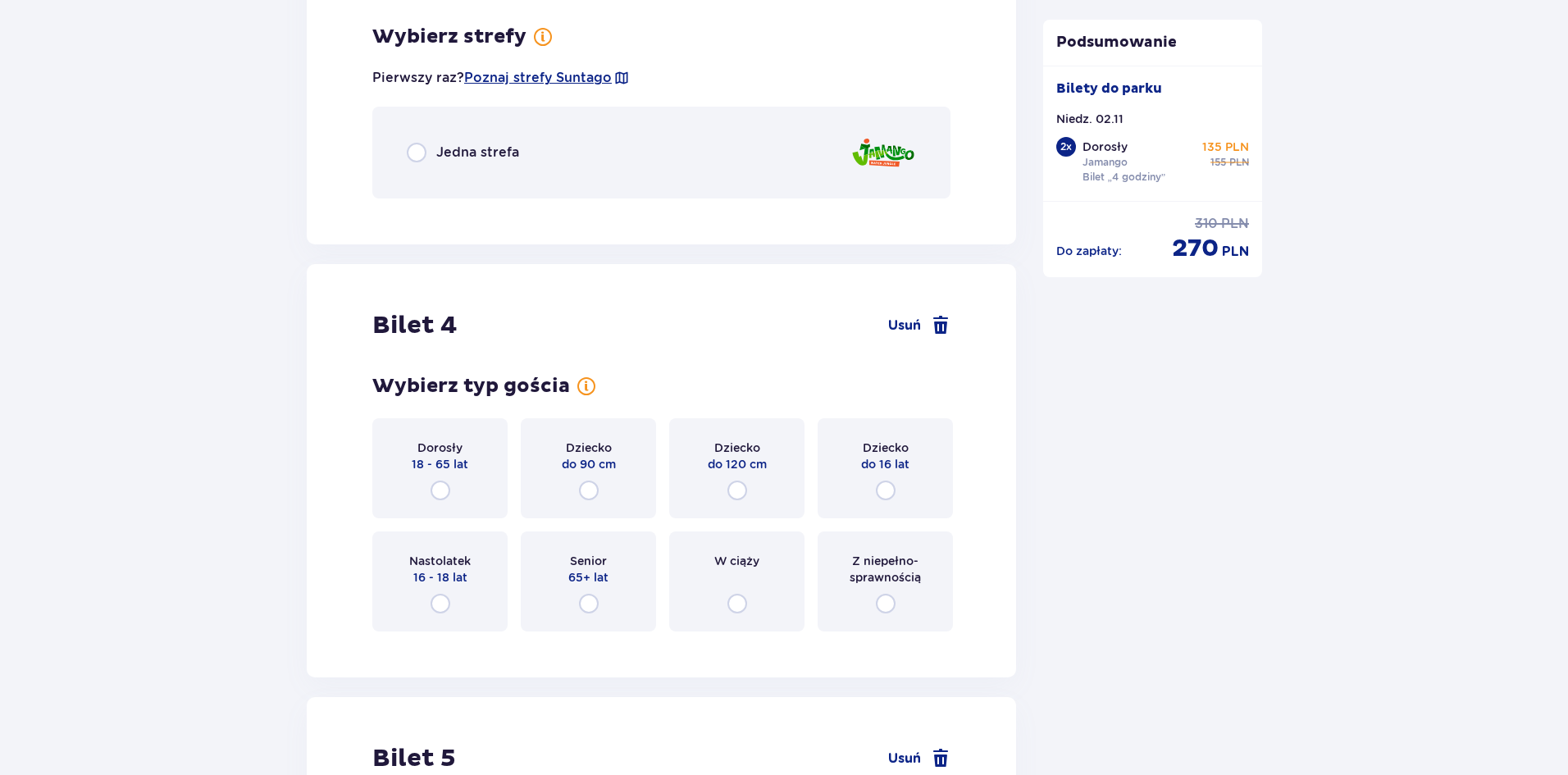
scroll to position [3790, 0]
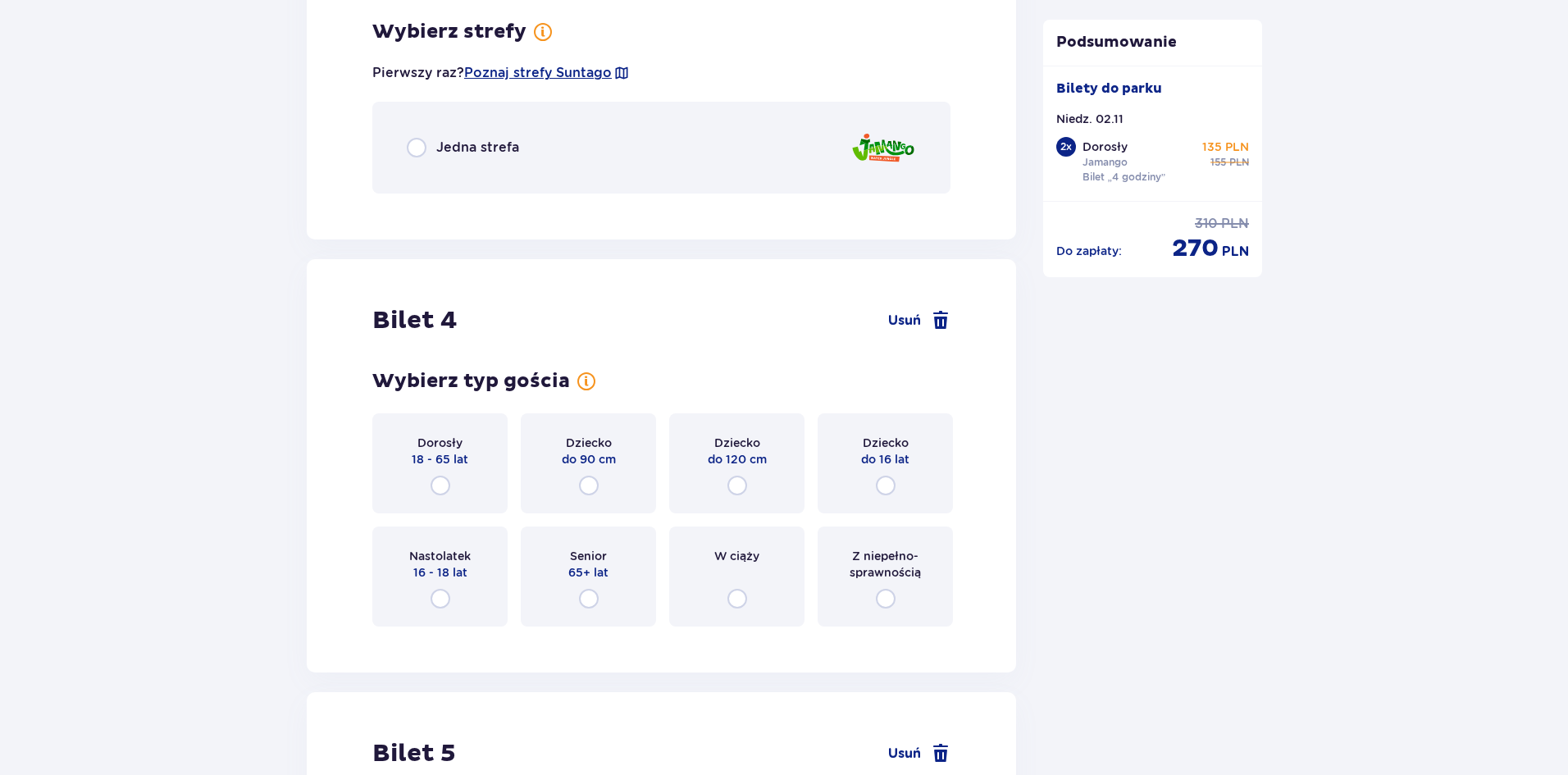
click at [415, 146] on input "radio" at bounding box center [417, 147] width 20 height 20
radio input "true"
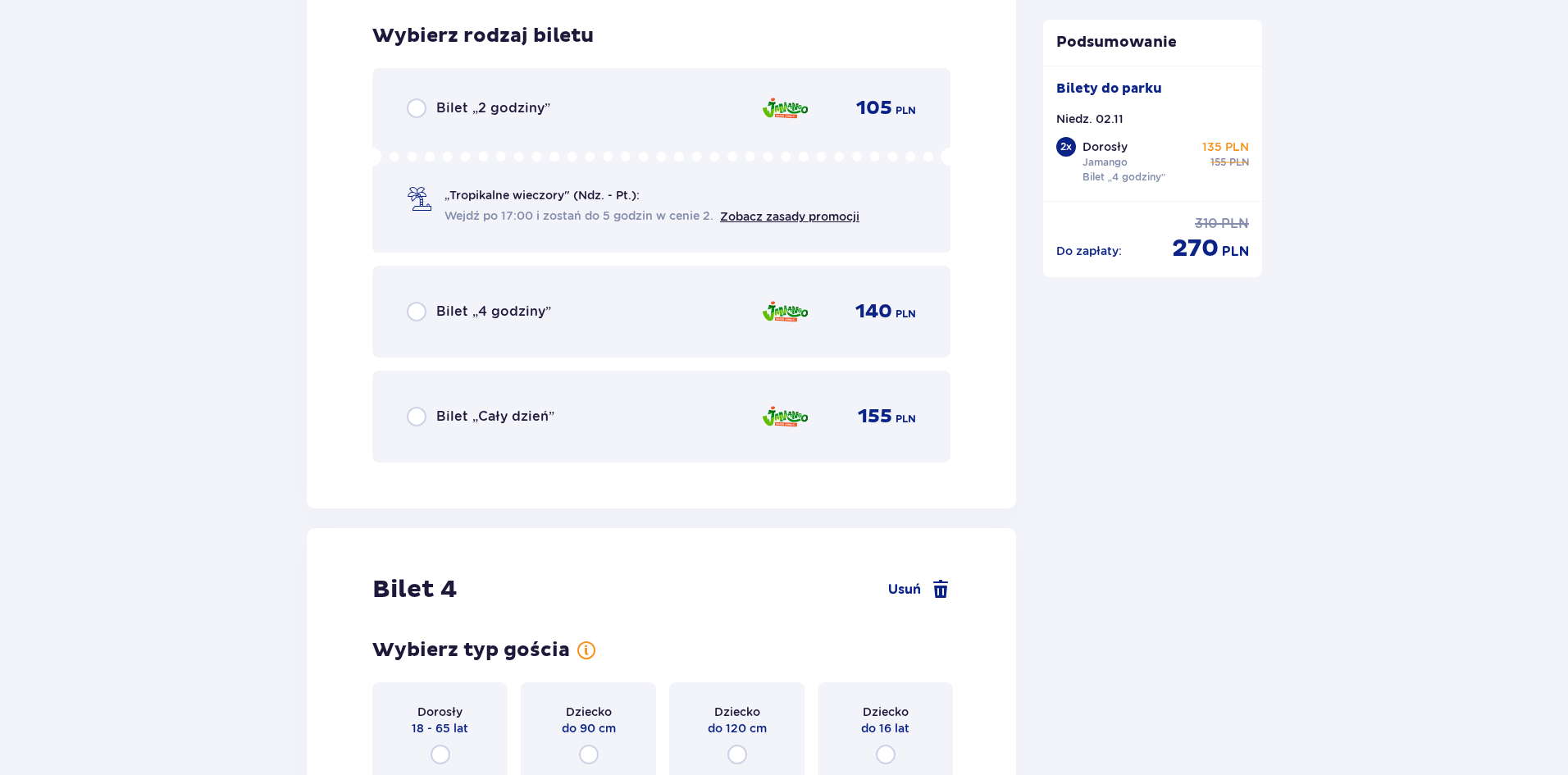
scroll to position [3996, 0]
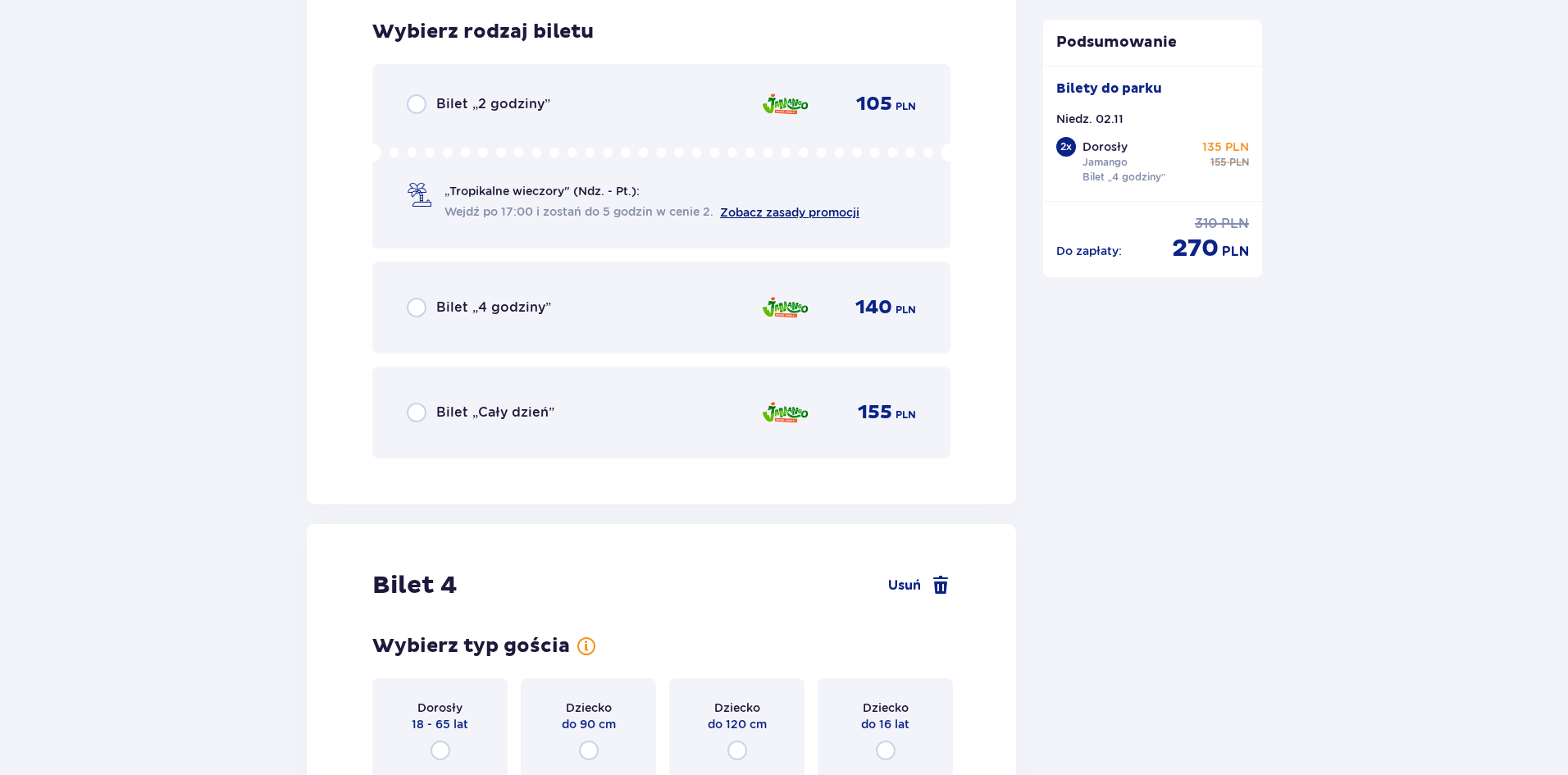
click at [783, 214] on link "Zobacz zasady promocji" at bounding box center [789, 212] width 139 height 13
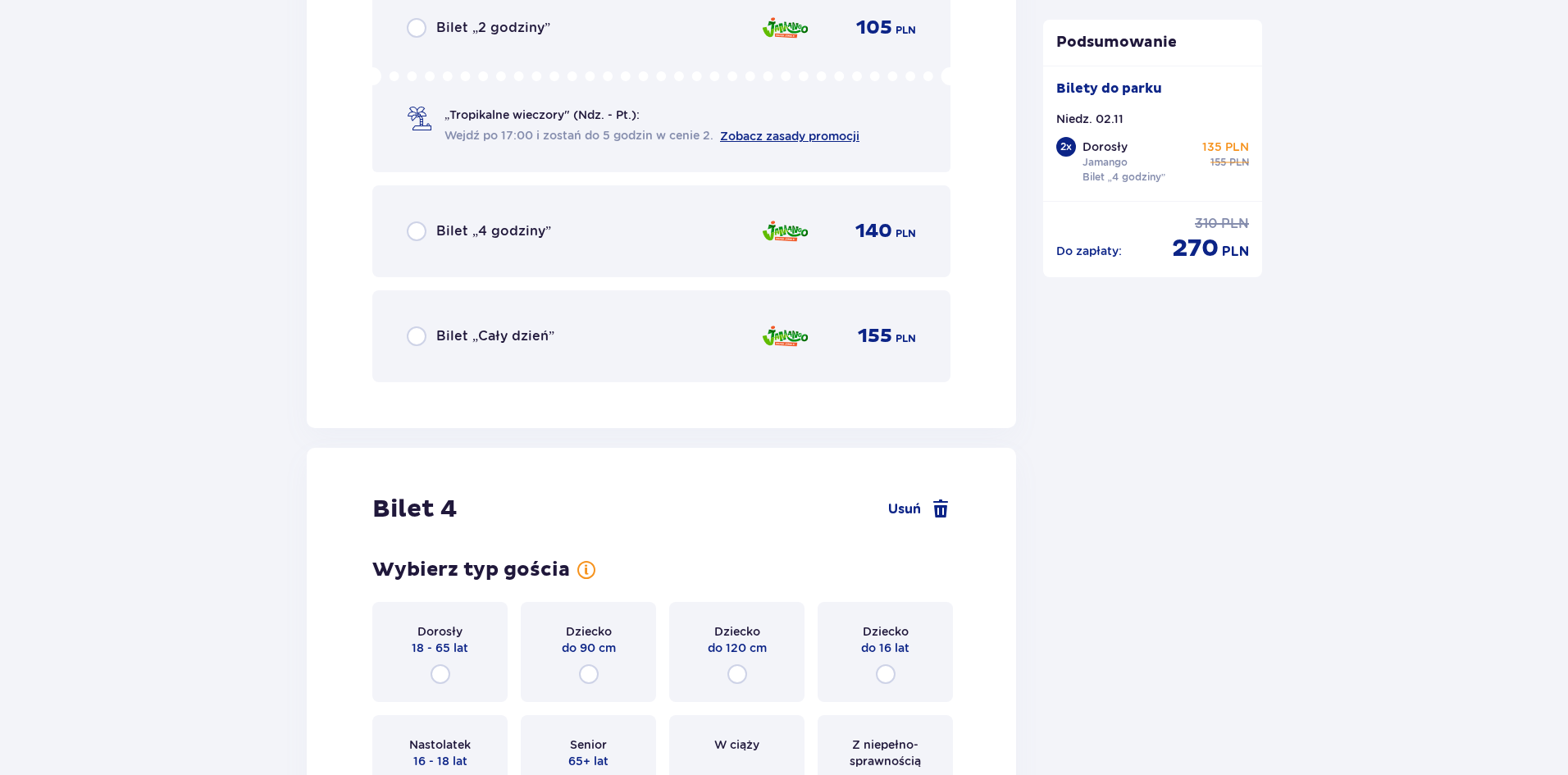
scroll to position [4078, 0]
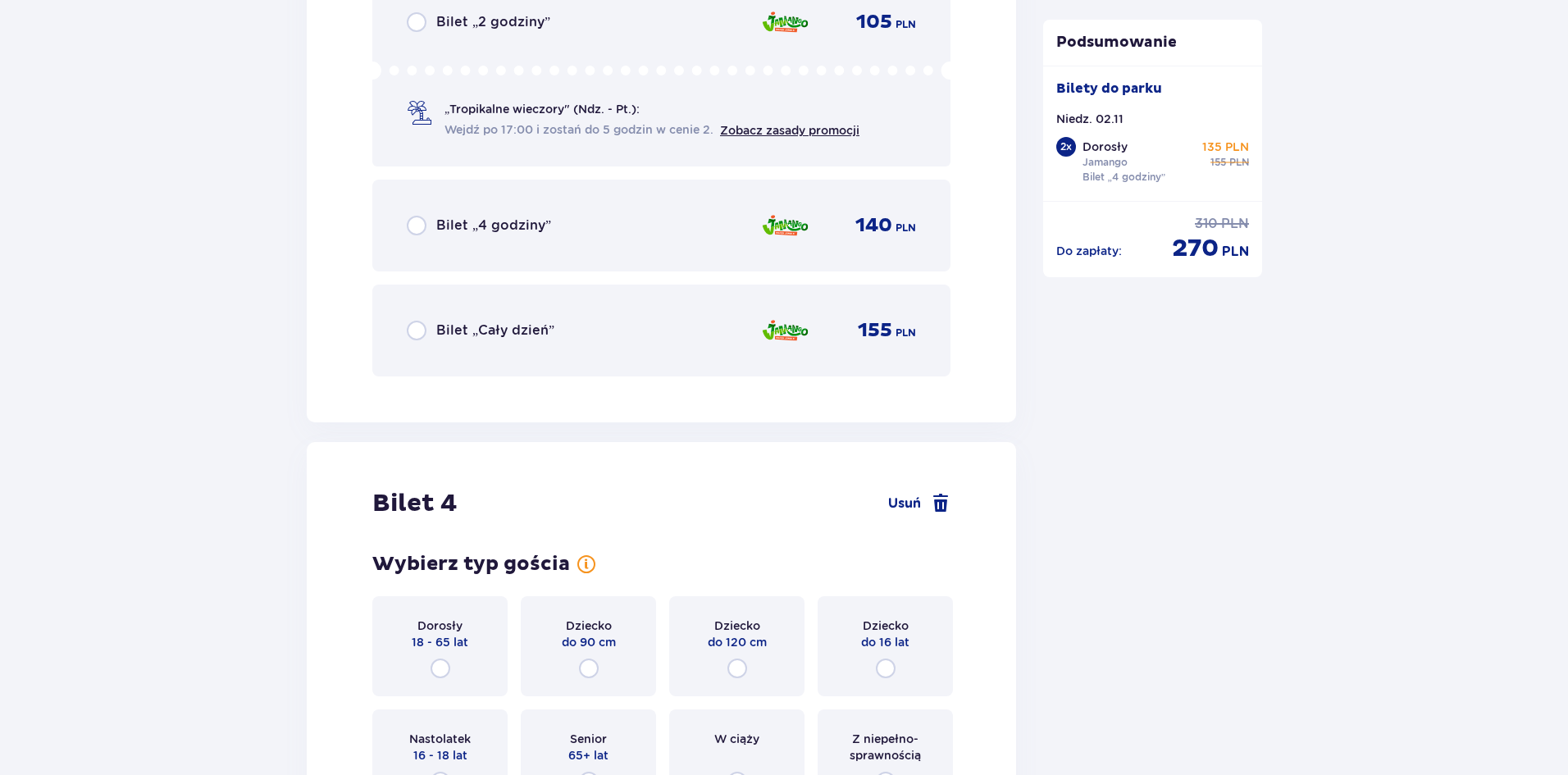
click at [421, 225] on input "radio" at bounding box center [417, 225] width 20 height 20
radio input "true"
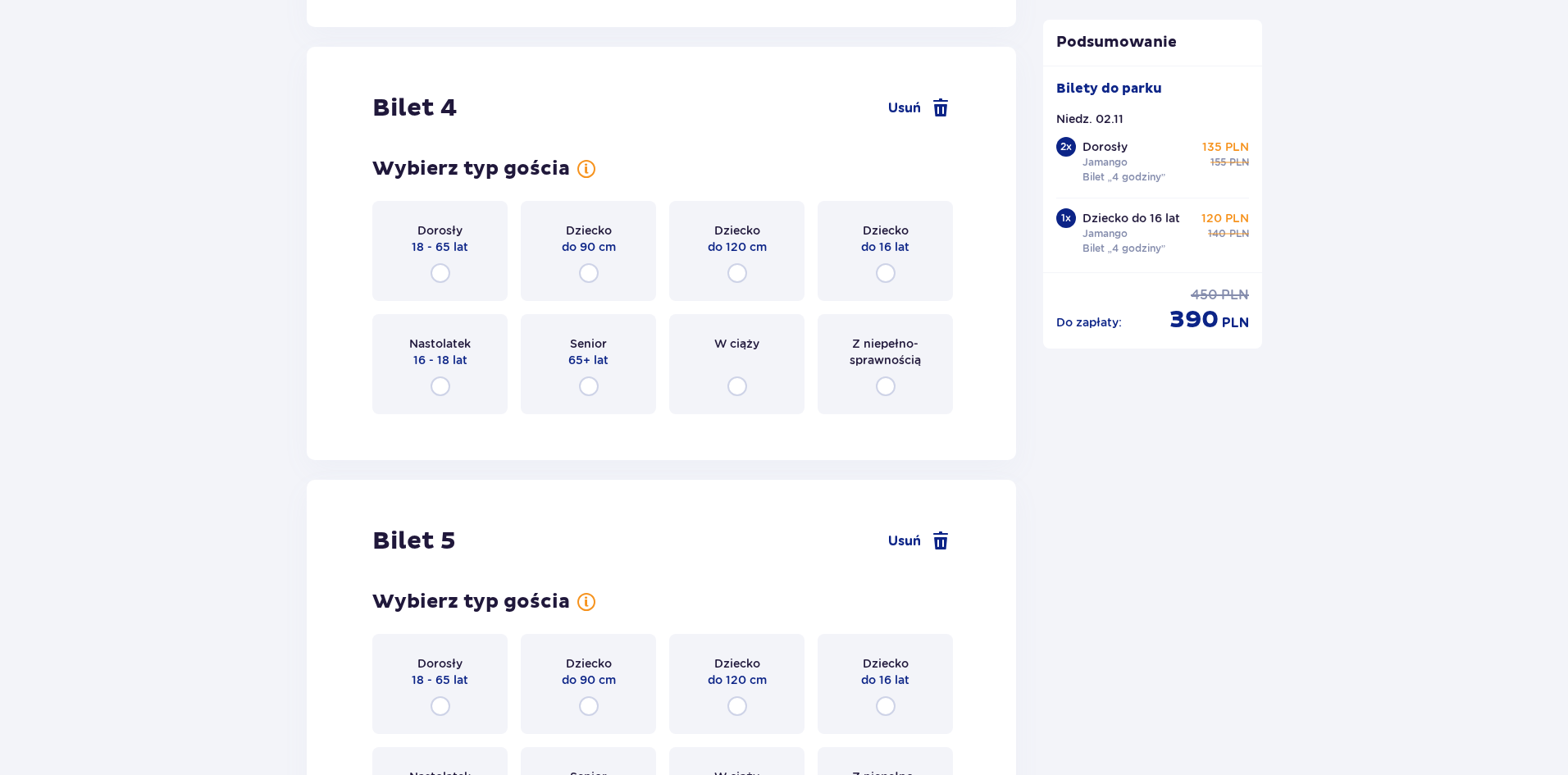
scroll to position [4501, 0]
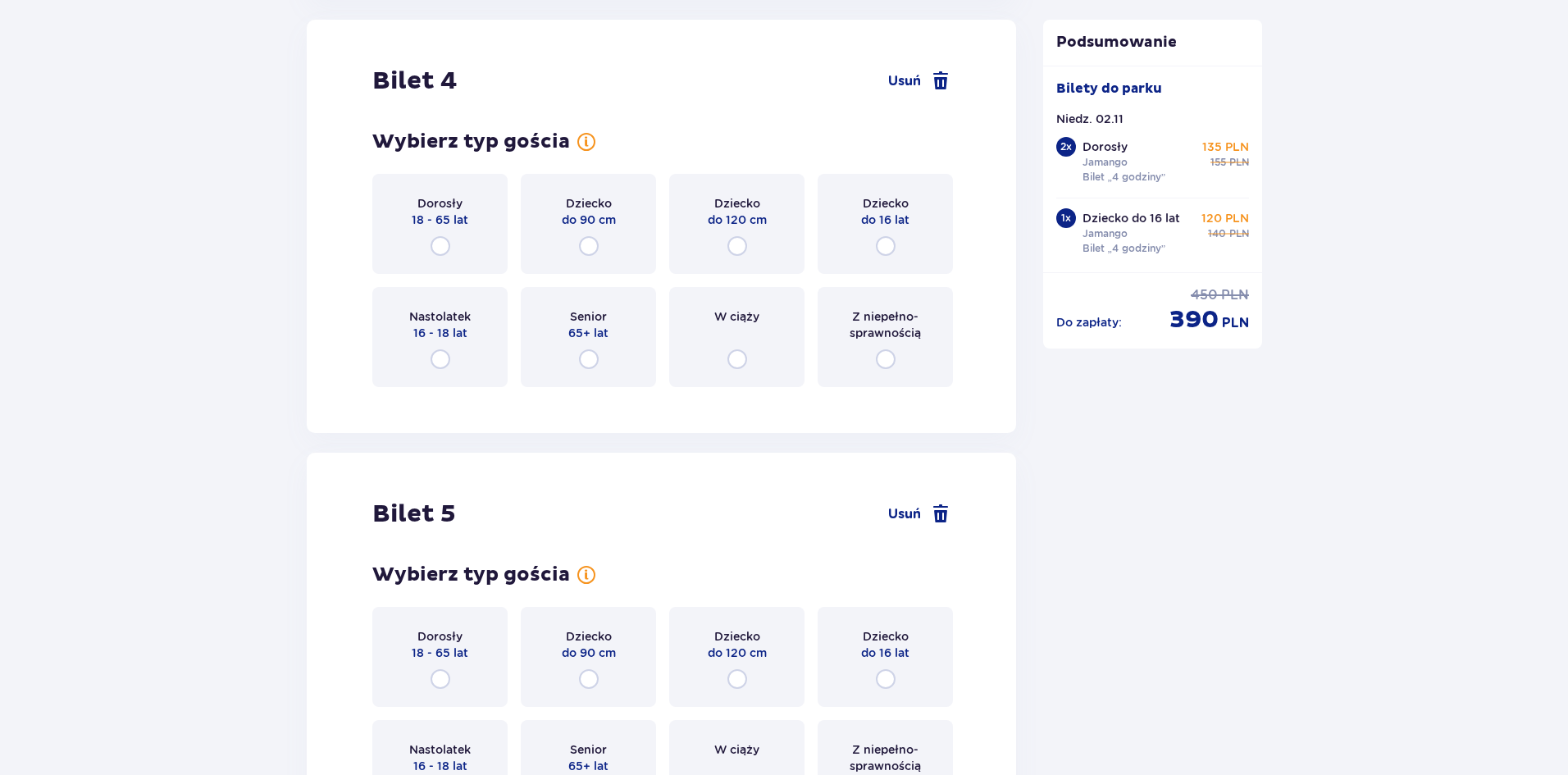
click at [885, 247] on input "radio" at bounding box center [885, 246] width 20 height 20
radio input "true"
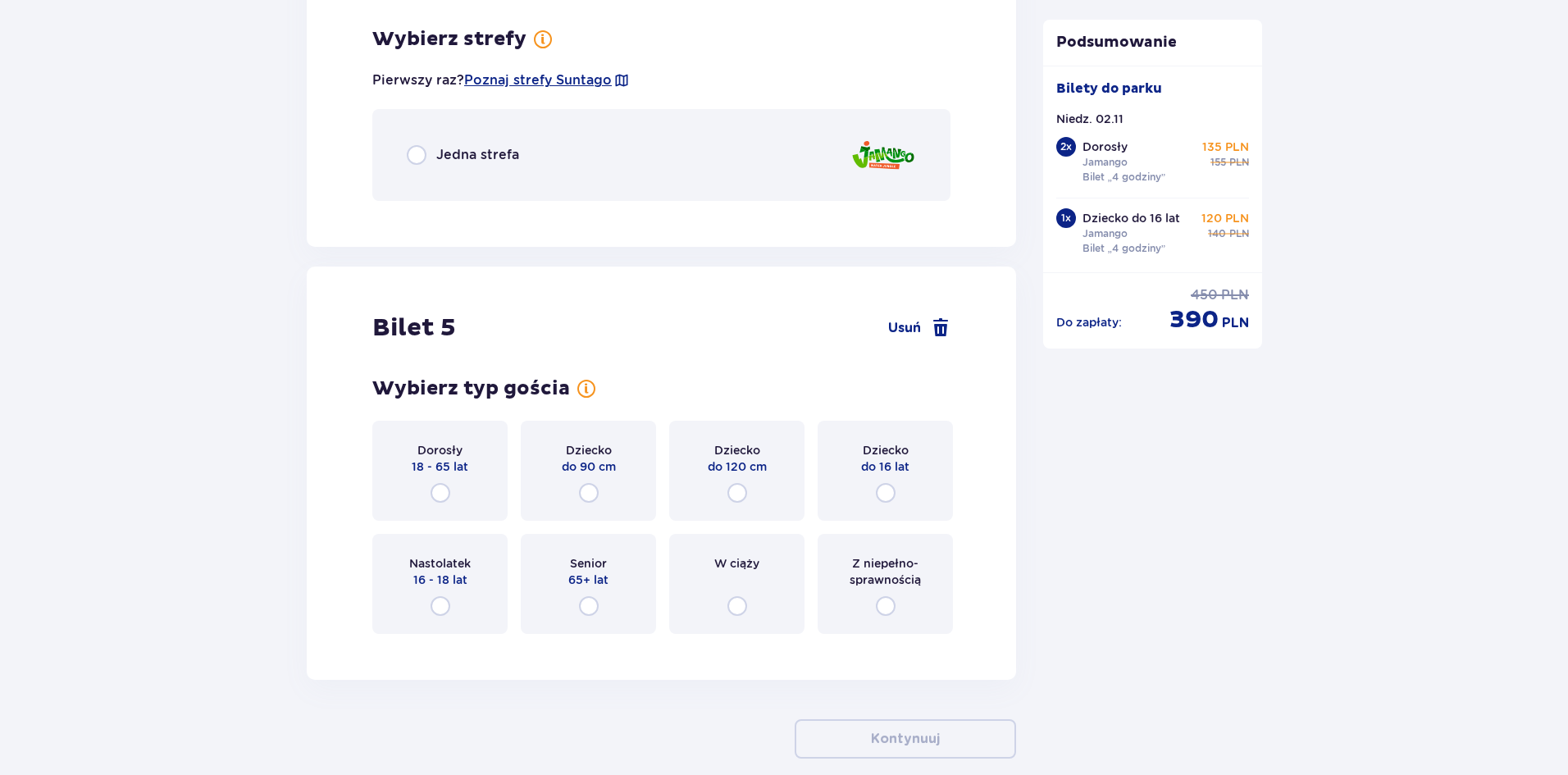
scroll to position [4901, 0]
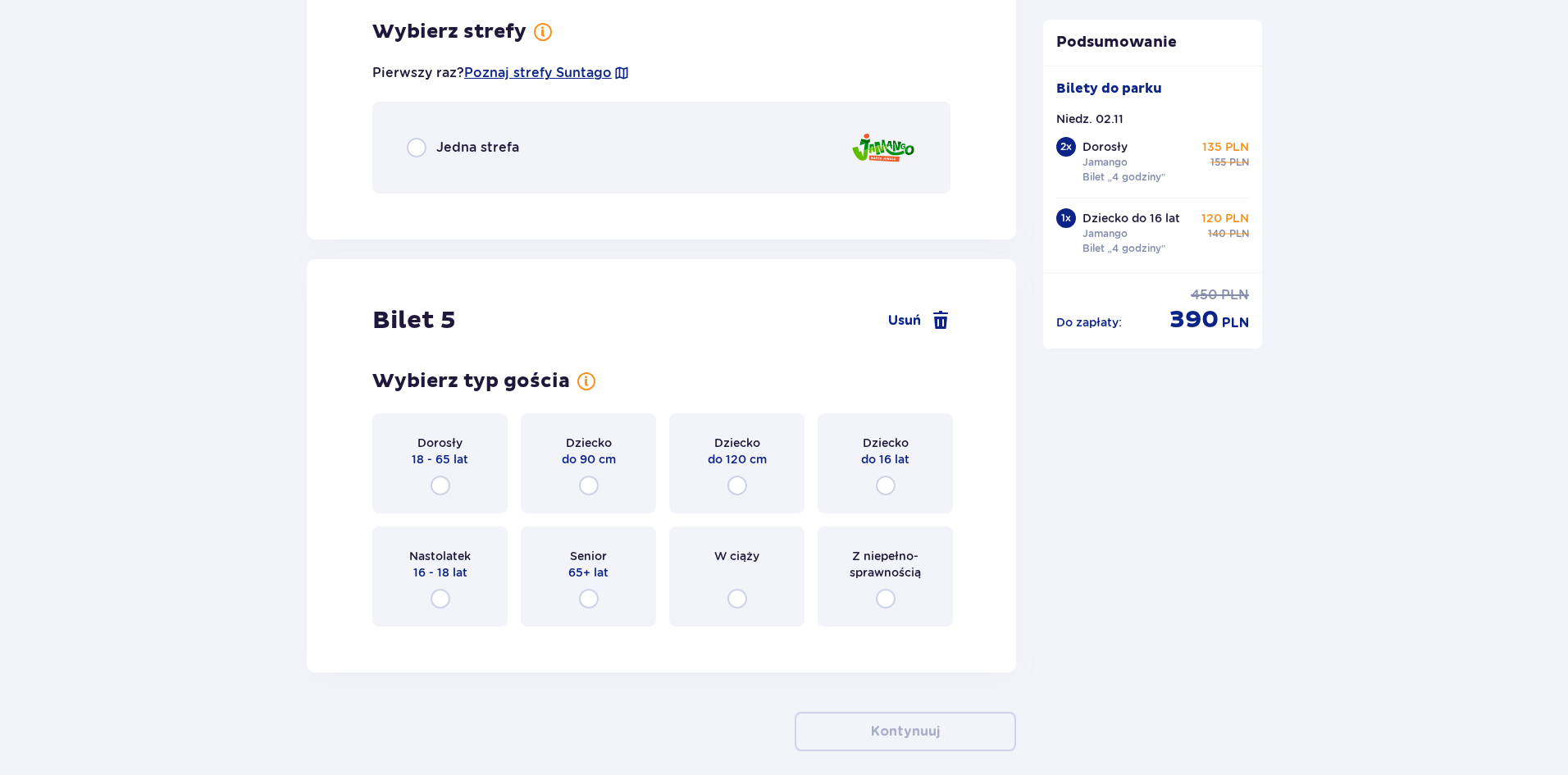
click at [421, 145] on input "radio" at bounding box center [417, 147] width 20 height 20
radio input "true"
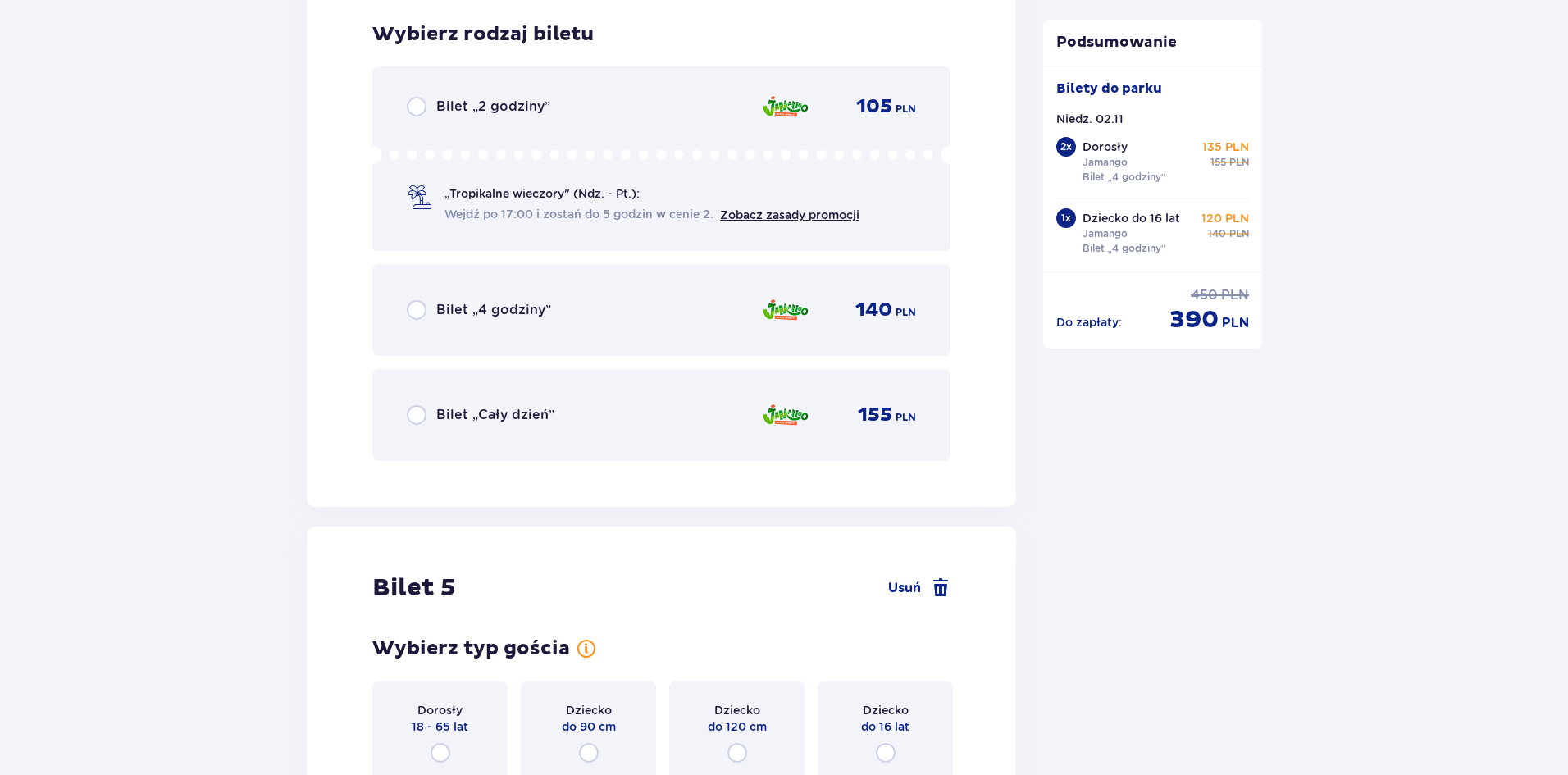
scroll to position [5107, 0]
click at [416, 304] on input "radio" at bounding box center [417, 308] width 20 height 20
radio input "true"
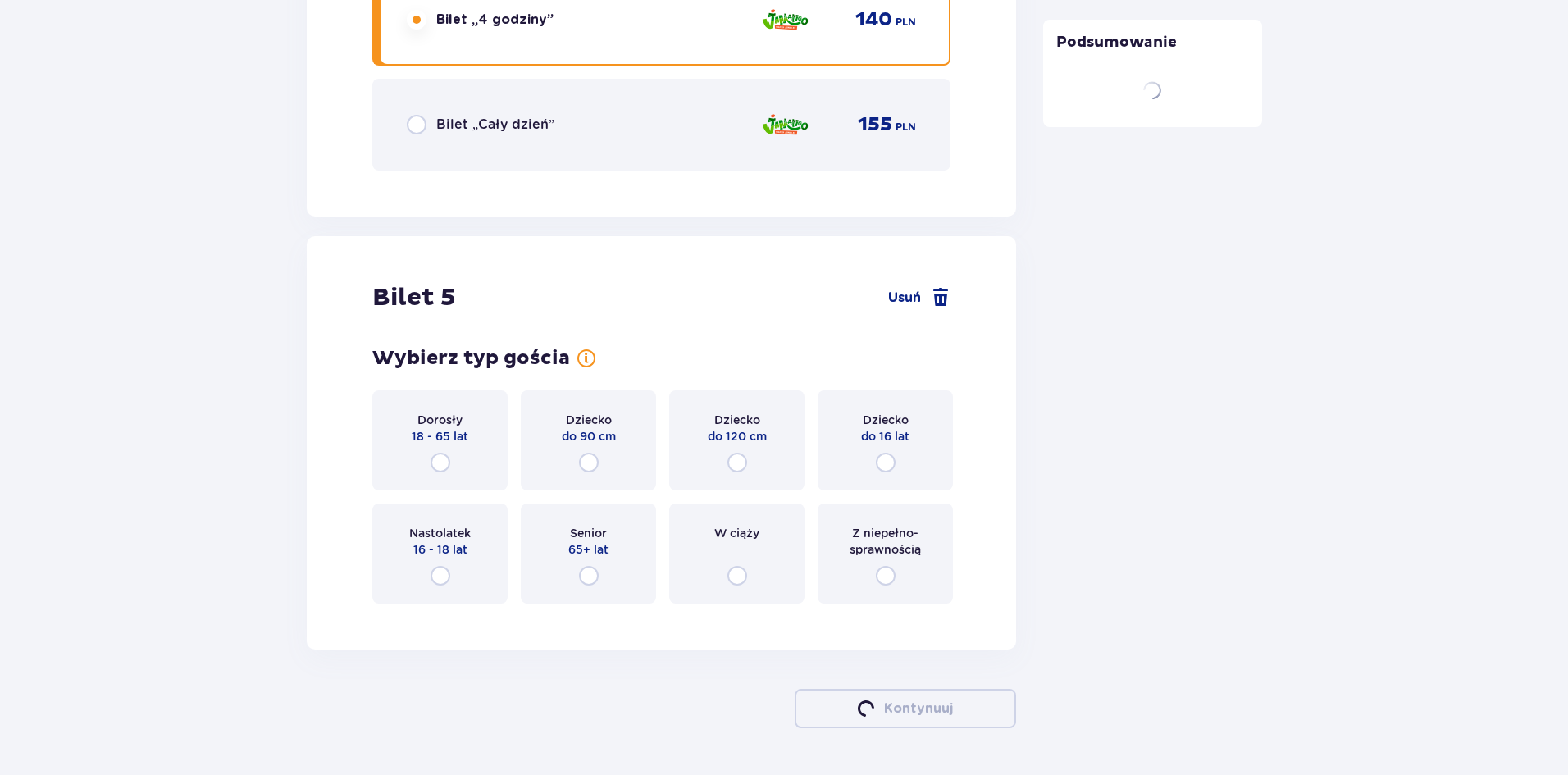
scroll to position [5447, 0]
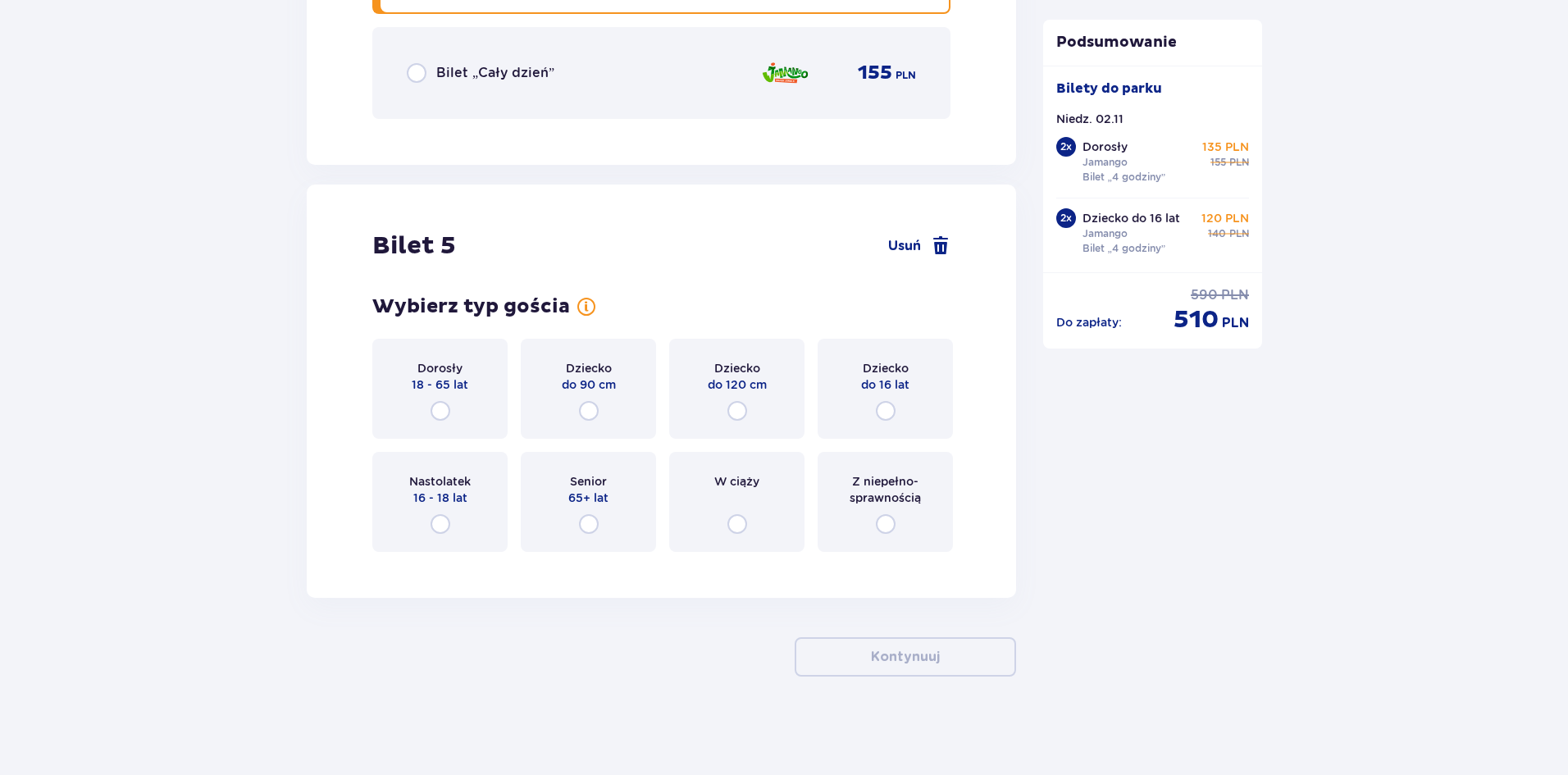
click at [588, 407] on input "radio" at bounding box center [589, 411] width 20 height 20
radio input "true"
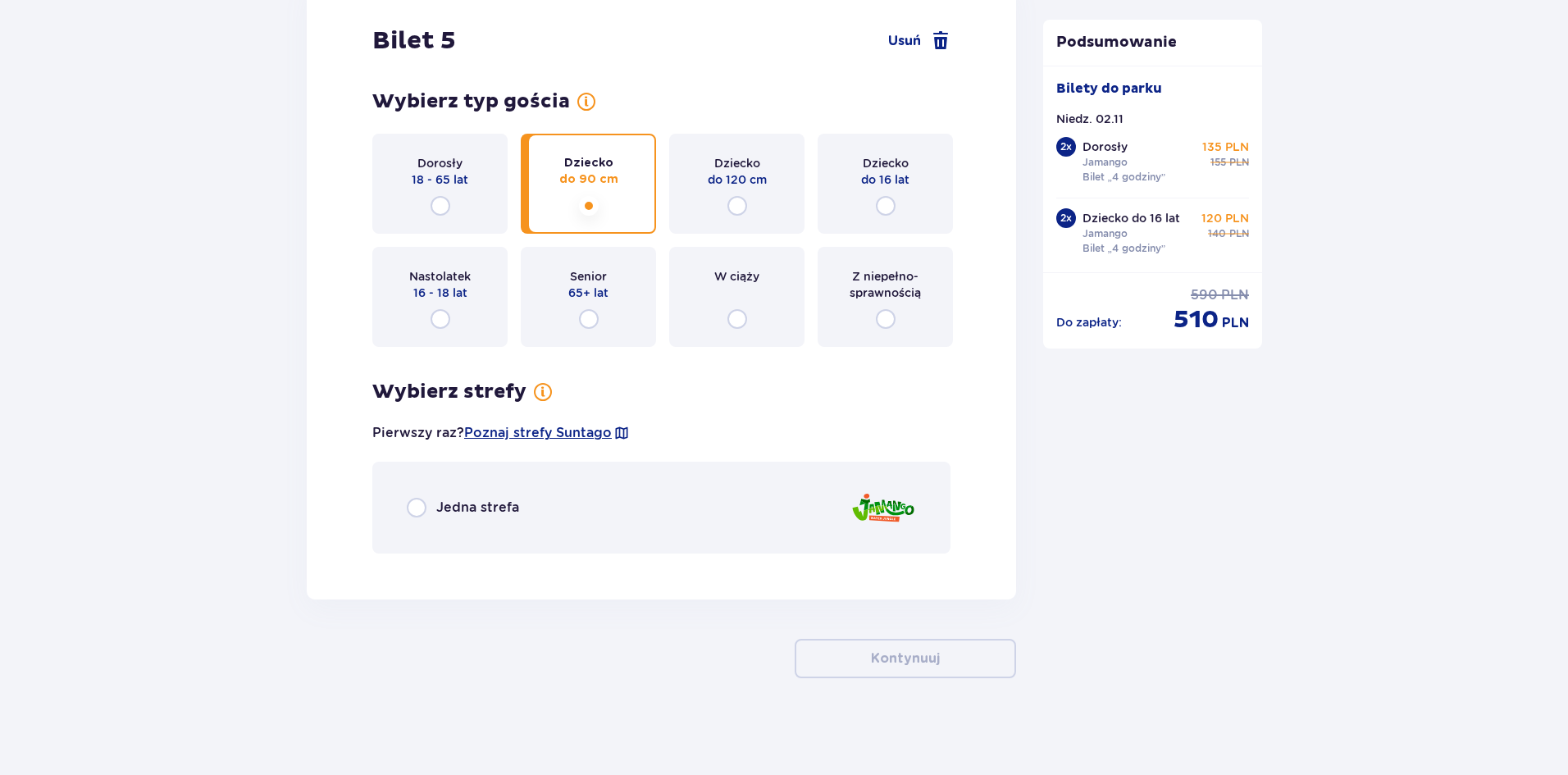
scroll to position [5654, 0]
click at [420, 503] on input "radio" at bounding box center [417, 506] width 20 height 20
radio input "true"
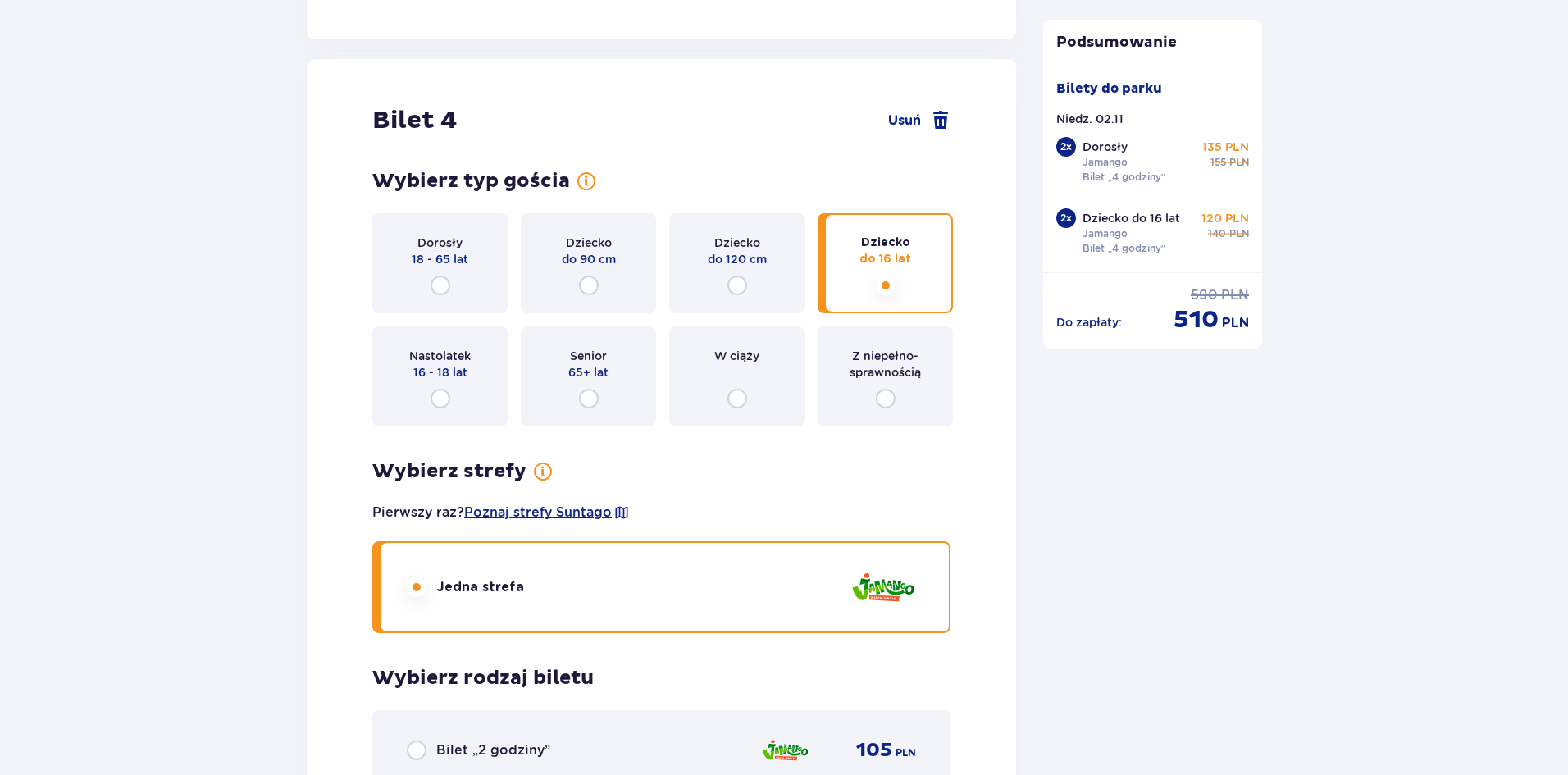
scroll to position [4485, 0]
